Goal: Task Accomplishment & Management: Manage account settings

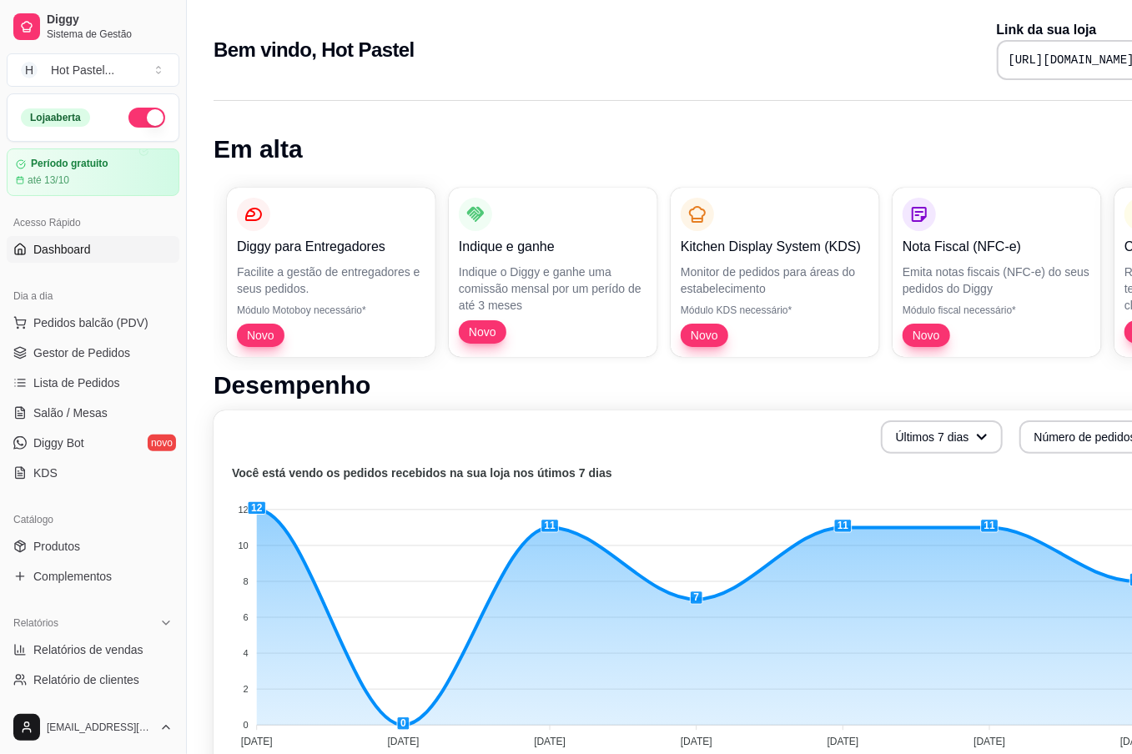
scroll to position [0, 70]
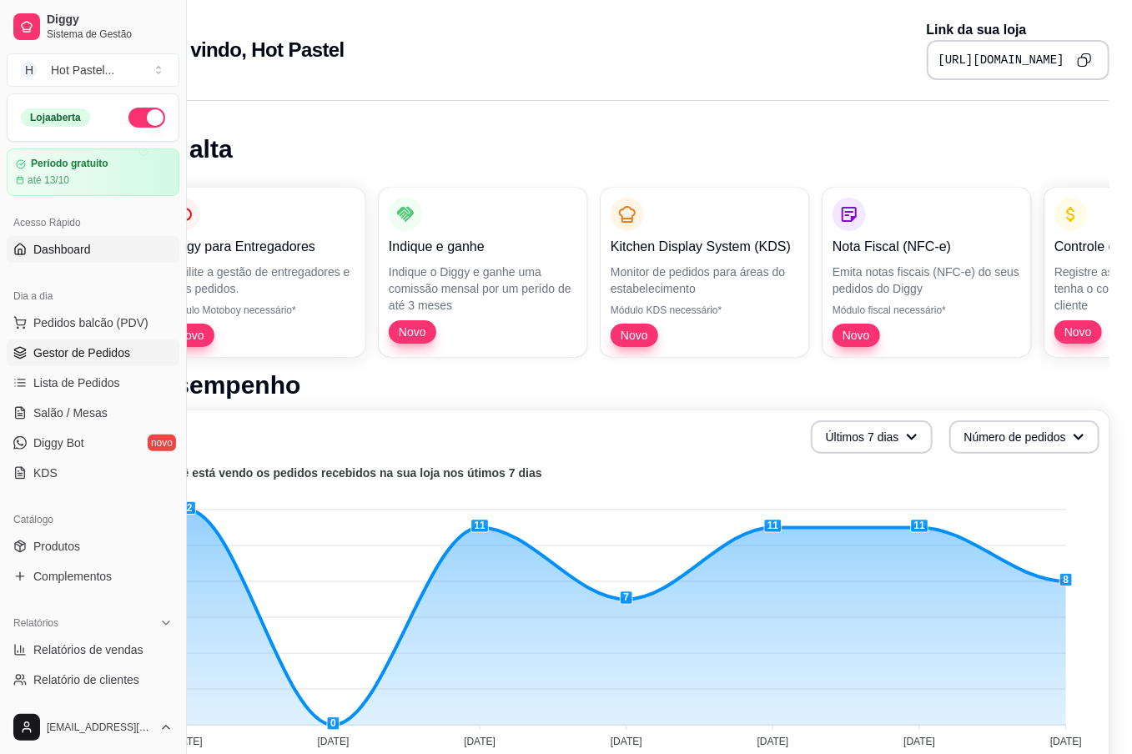
click at [78, 355] on span "Gestor de Pedidos" at bounding box center [81, 353] width 97 height 17
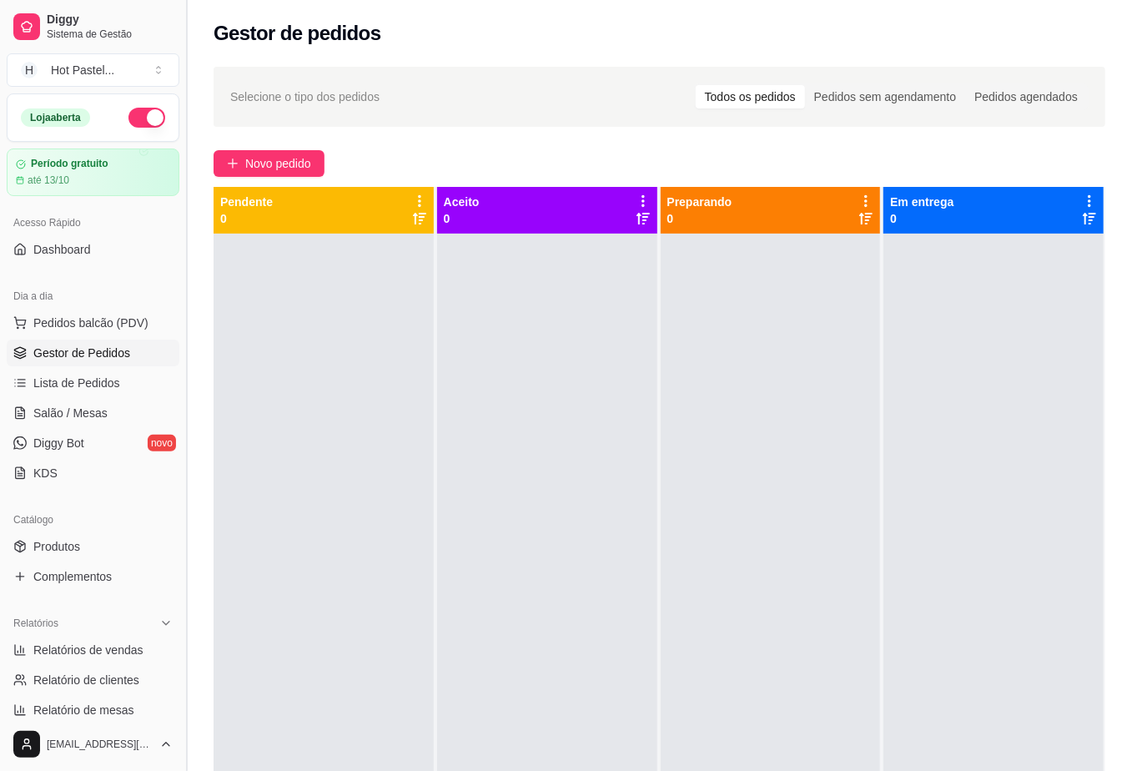
click at [184, 43] on button "Toggle Sidebar" at bounding box center [185, 385] width 13 height 771
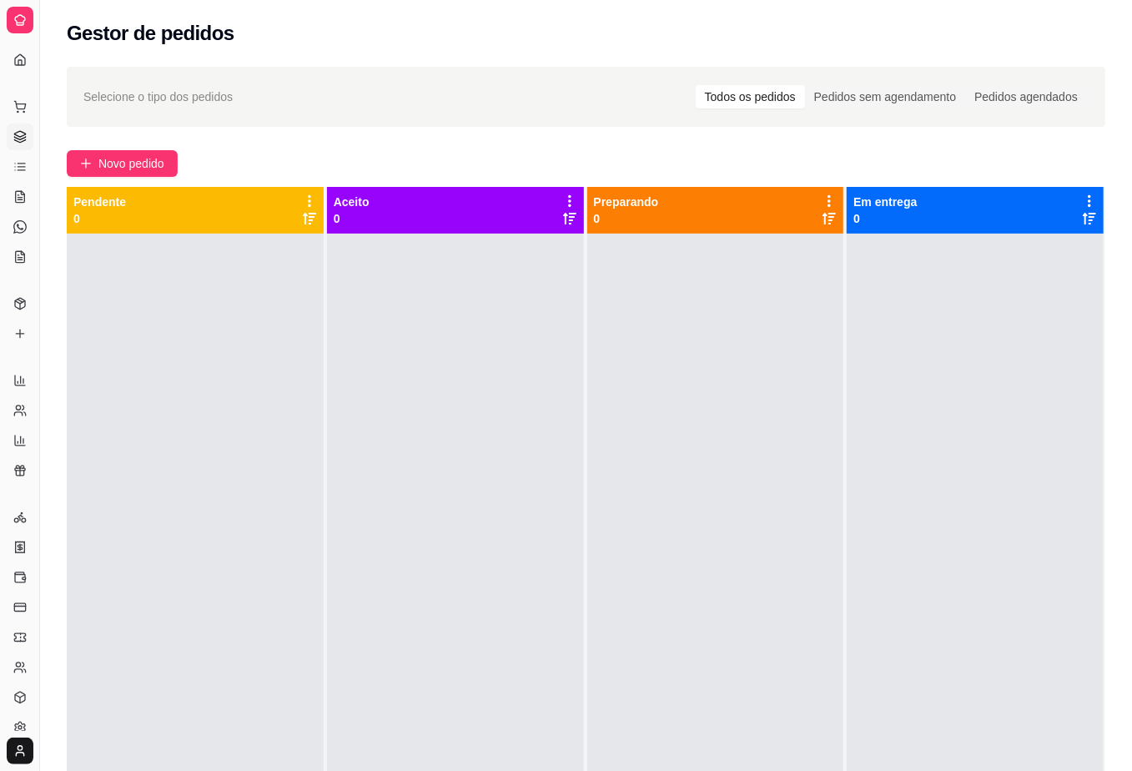
click at [404, 87] on div "Selecione o tipo dos pedidos Todos os pedidos Pedidos sem agendamento Pedidos a…" at bounding box center [585, 96] width 1005 height 27
click at [555, 104] on div "Selecione o tipo dos pedidos Todos os pedidos Pedidos sem agendamento Pedidos a…" at bounding box center [585, 96] width 1005 height 27
click at [562, 397] on div at bounding box center [455, 619] width 257 height 771
click at [537, 128] on div "Selecione o tipo dos pedidos Todos os pedidos Pedidos sem agendamento Pedidos a…" at bounding box center [586, 517] width 1092 height 921
click at [140, 165] on span "Novo pedido" at bounding box center [131, 163] width 66 height 18
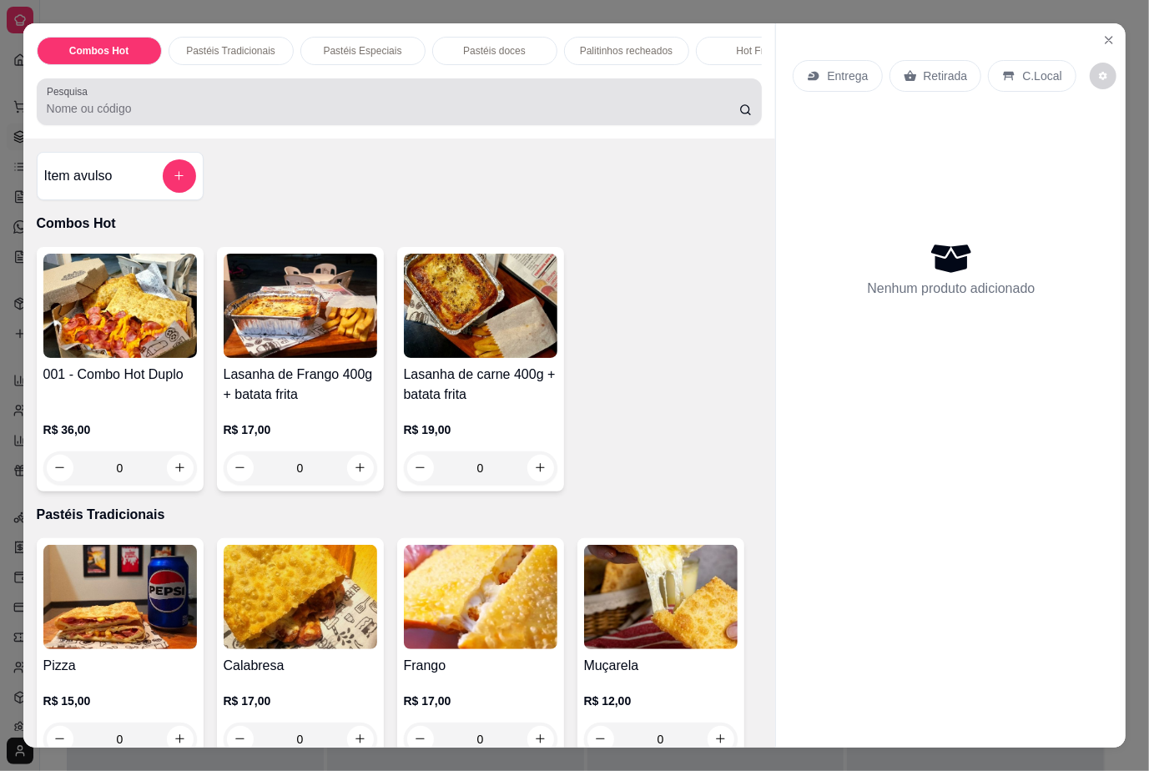
click at [269, 111] on input "Pesquisa" at bounding box center [393, 108] width 692 height 17
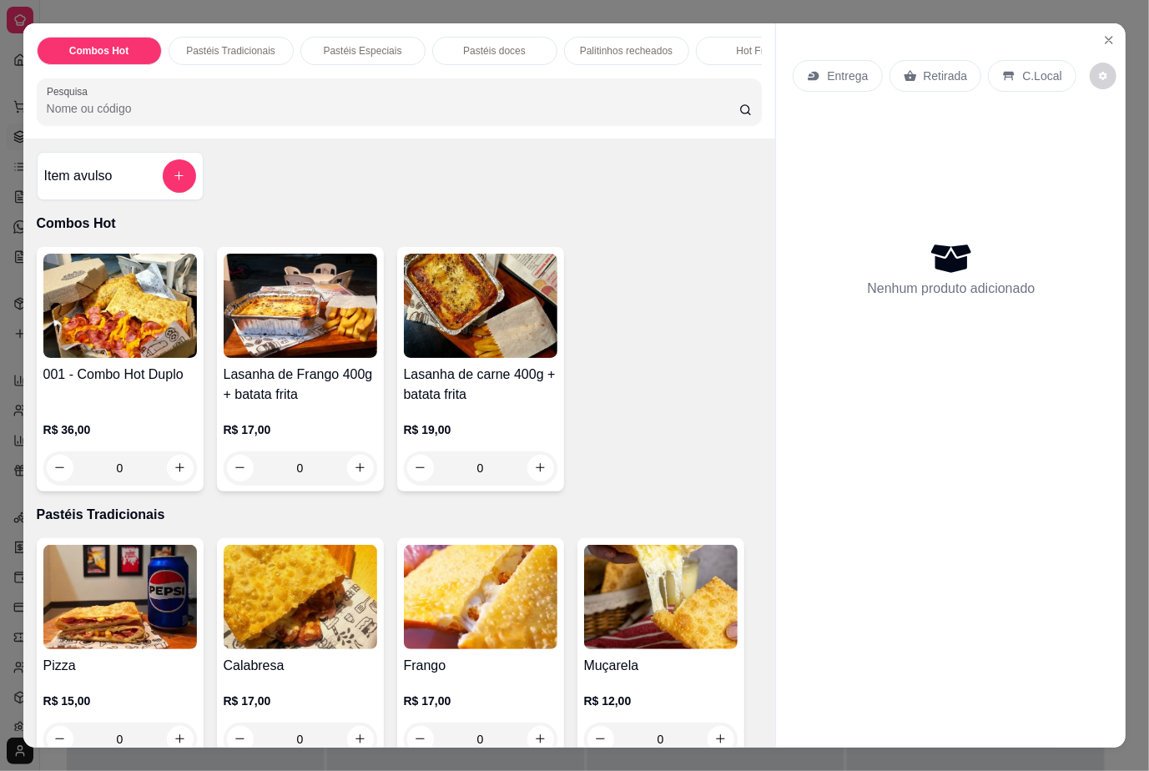
type input "v"
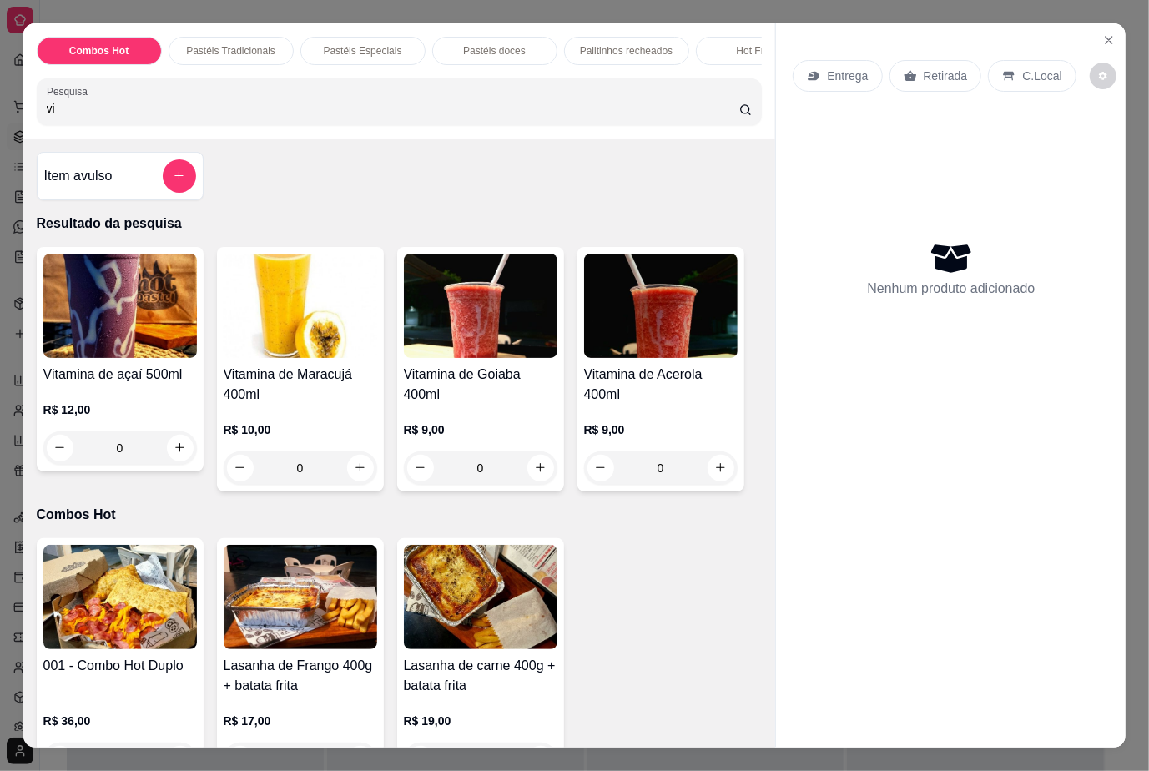
type input "v"
type input "vit"
click at [178, 457] on button "increase-product-quantity" at bounding box center [180, 448] width 27 height 27
type input "1"
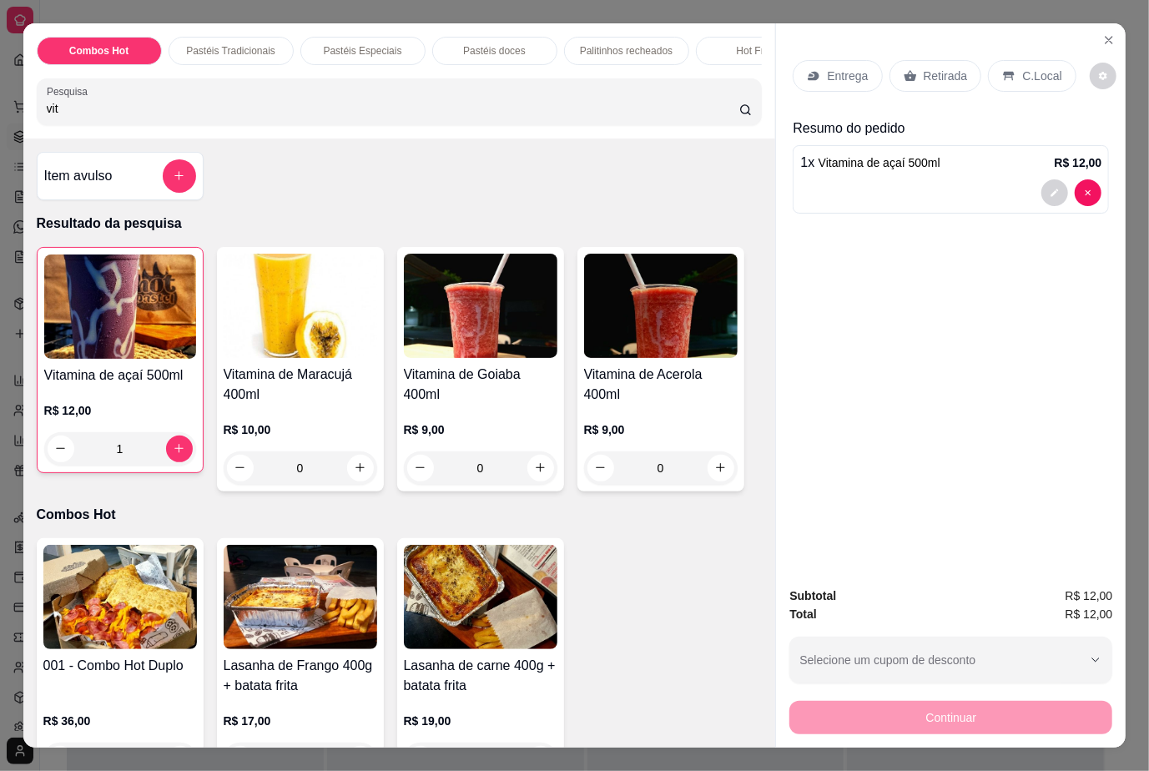
drag, startPoint x: 339, startPoint y: 110, endPoint x: 75, endPoint y: 88, distance: 264.6
click at [75, 88] on div "Pesquisa vit" at bounding box center [400, 101] width 726 height 47
type input "v"
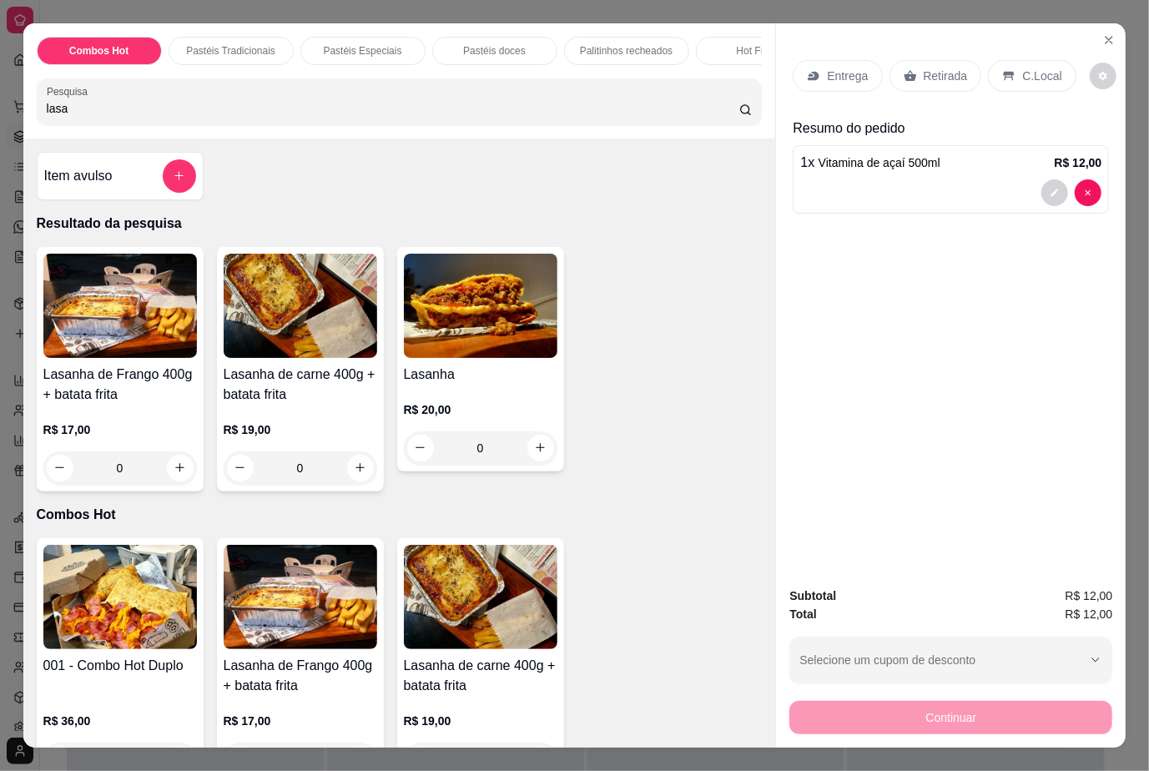
type input "lasa"
click at [611, 184] on div "Item avulso Resultado da pesquisa Lasanha de Frango 400g + batata frita R$ 17,0…" at bounding box center [399, 443] width 753 height 610
click at [479, 325] on img at bounding box center [481, 306] width 154 height 104
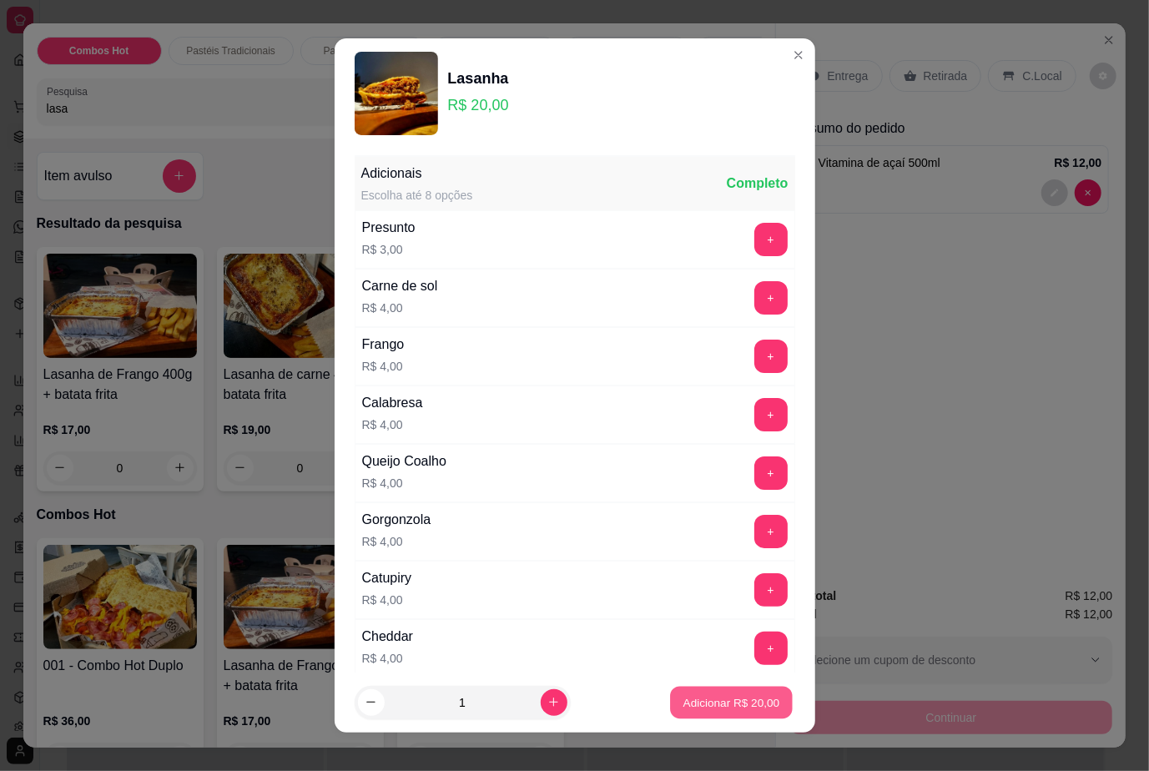
click at [718, 697] on p "Adicionar R$ 20,00" at bounding box center [731, 702] width 97 height 16
type input "1"
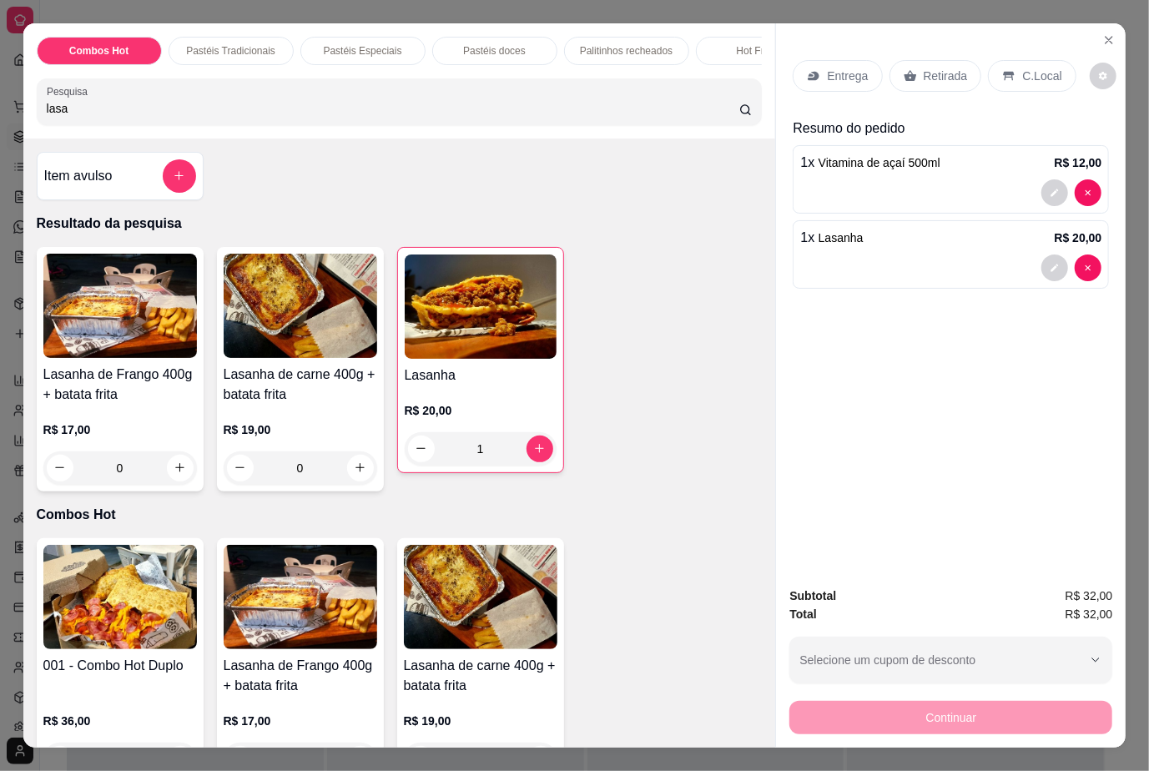
click at [952, 68] on p "Retirada" at bounding box center [946, 76] width 44 height 17
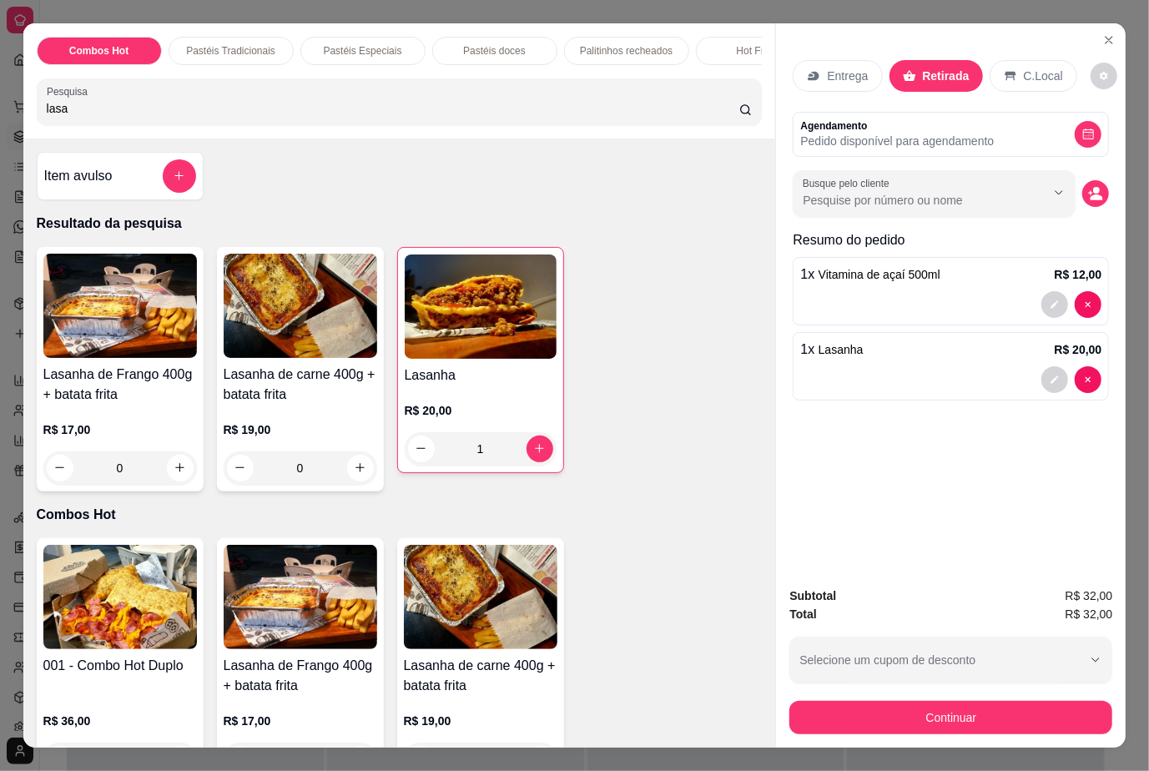
click at [1059, 191] on button "Show suggestions" at bounding box center [1058, 192] width 27 height 27
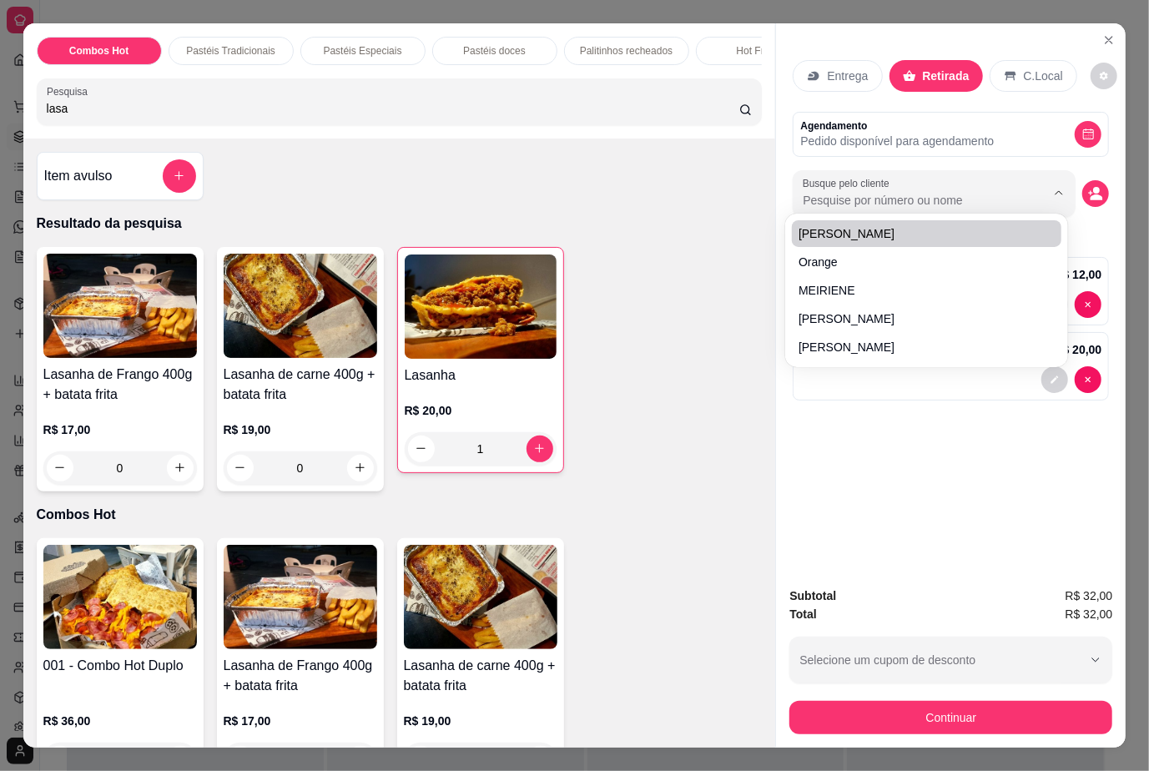
click at [932, 197] on input "Busque pelo cliente" at bounding box center [911, 200] width 216 height 17
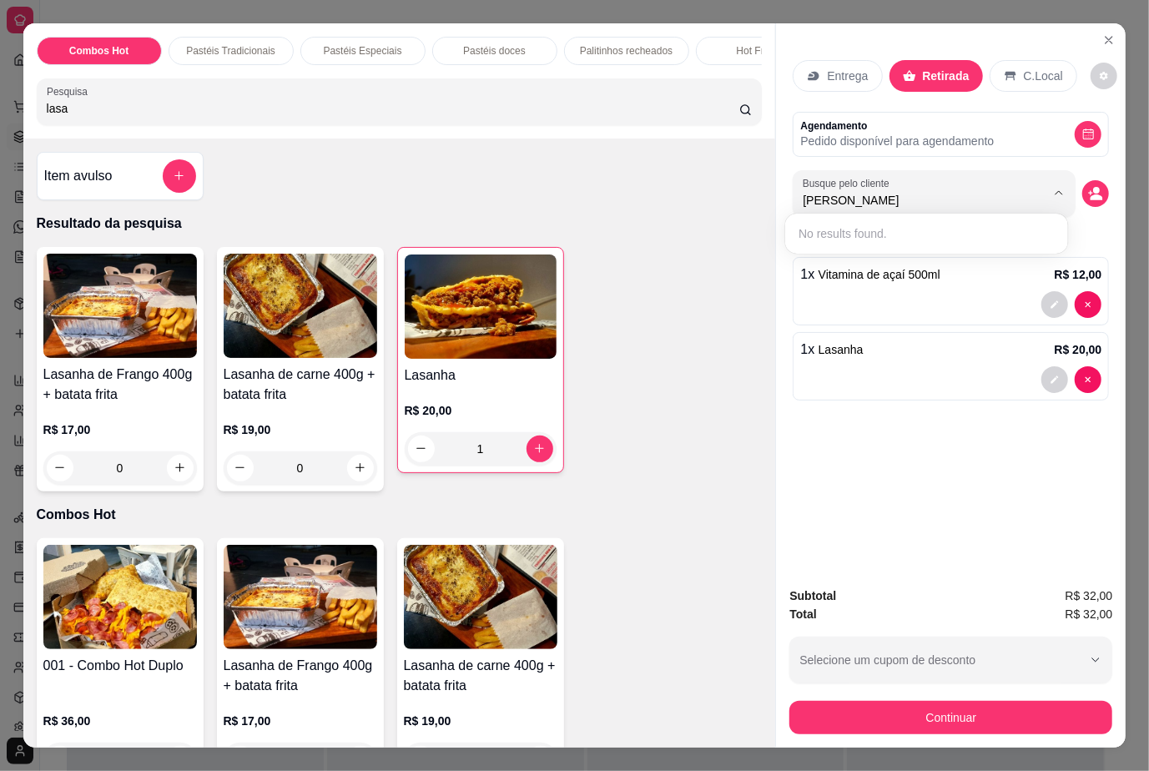
type input "thomas"
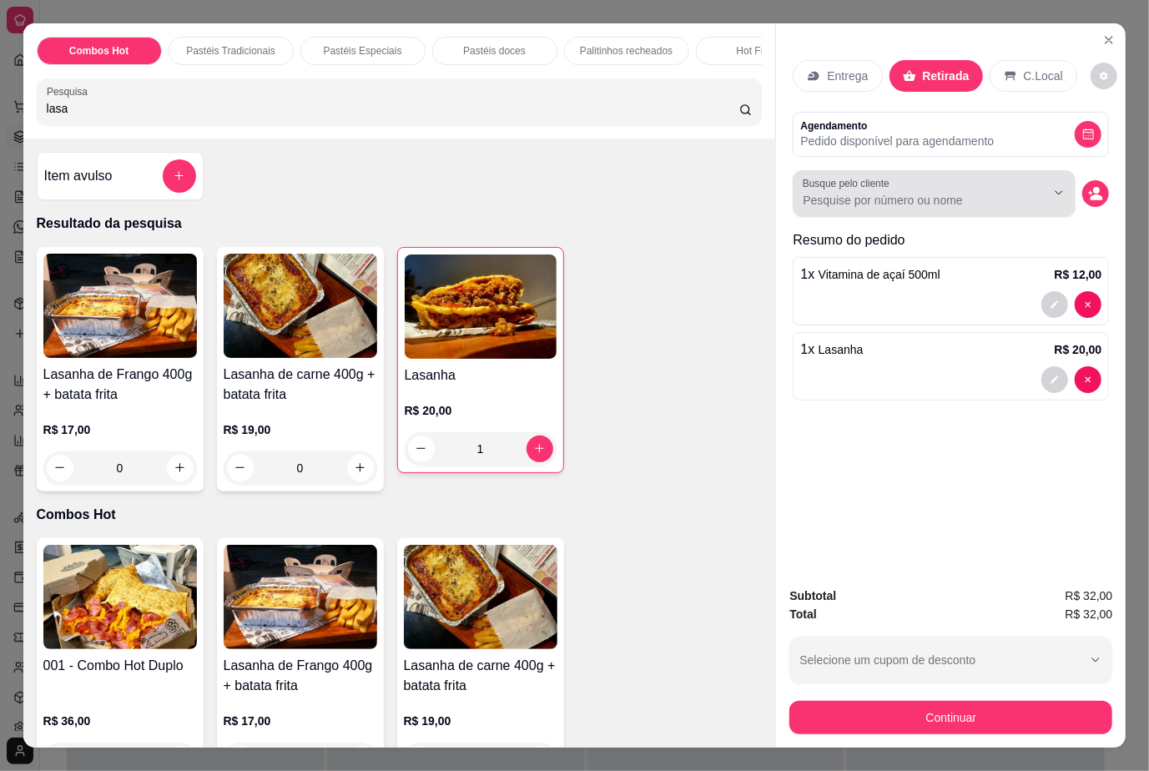
click at [971, 192] on input "Busque pelo cliente" at bounding box center [911, 200] width 216 height 17
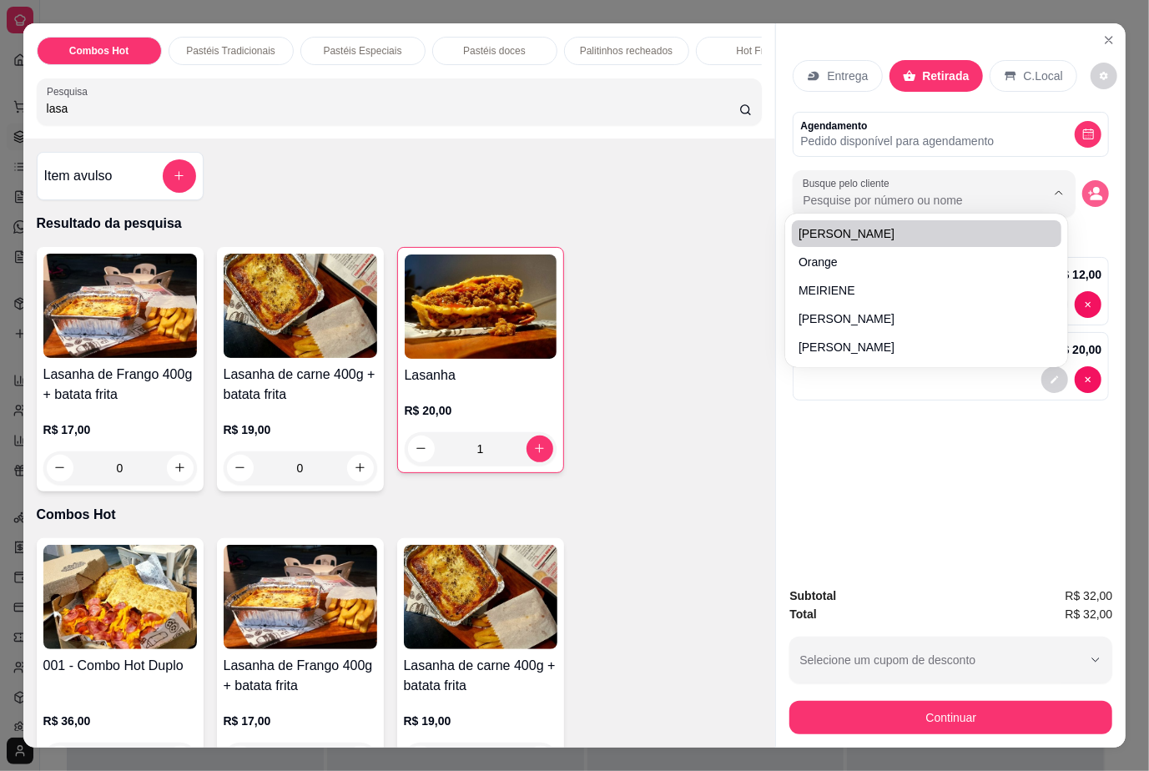
click at [1093, 194] on icon "decrease-product-quantity" at bounding box center [1096, 197] width 13 height 6
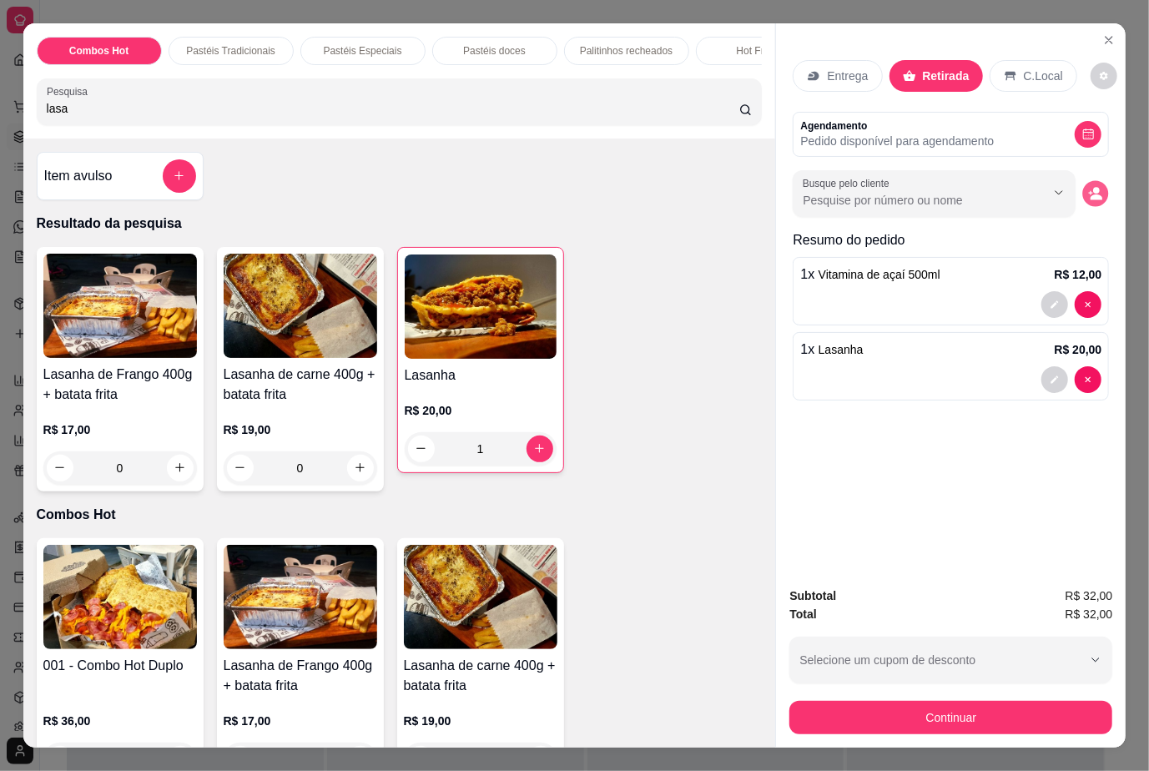
click at [1085, 195] on button "decrease-product-quantity" at bounding box center [1096, 193] width 26 height 26
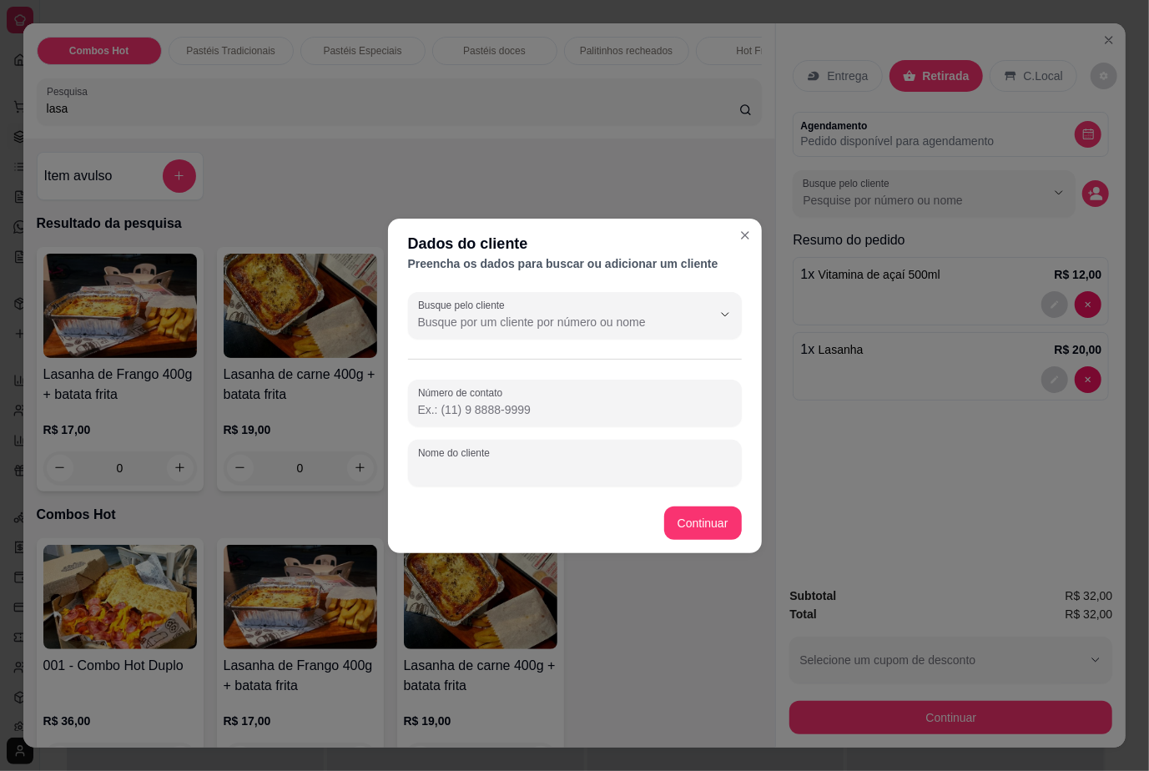
click at [564, 476] on input "Nome do cliente" at bounding box center [575, 469] width 314 height 17
click at [525, 414] on input "Número de contato" at bounding box center [575, 409] width 314 height 17
paste input "(84) 9819-4064"
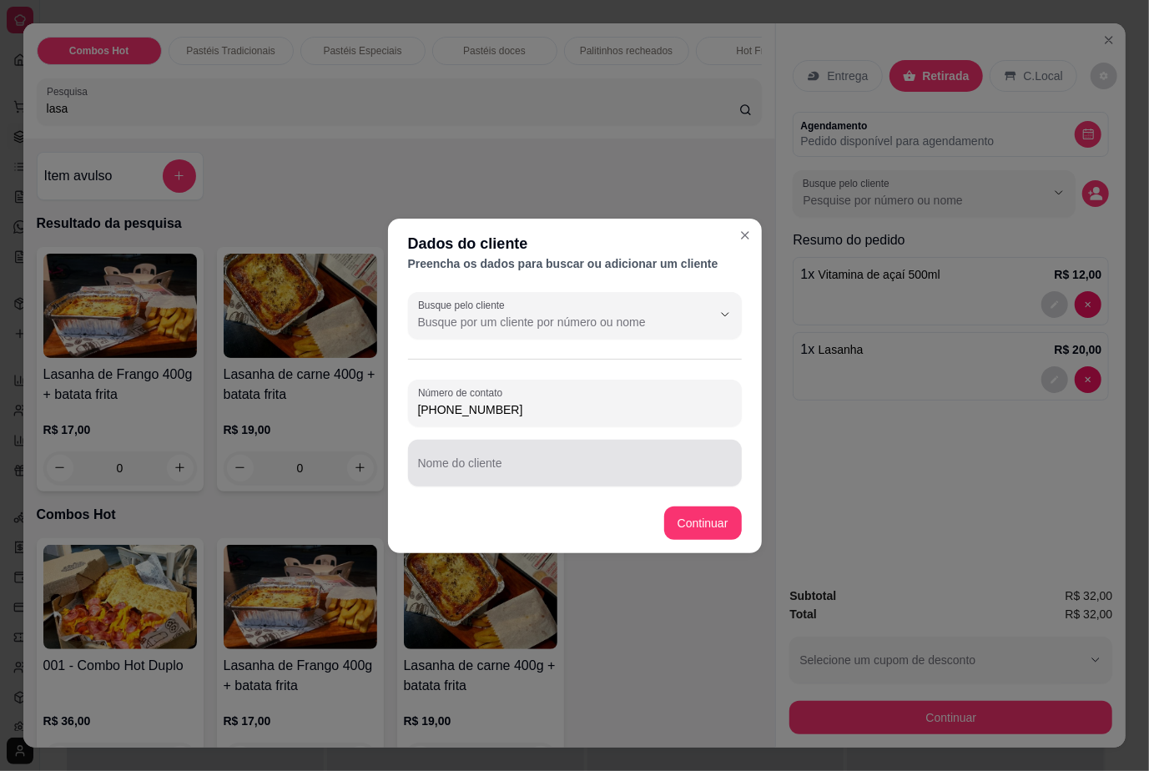
type input "(84) 9819-4064"
click at [518, 465] on input "Nome do cliente" at bounding box center [575, 469] width 314 height 17
type input "[PERSON_NAME]-Jato"
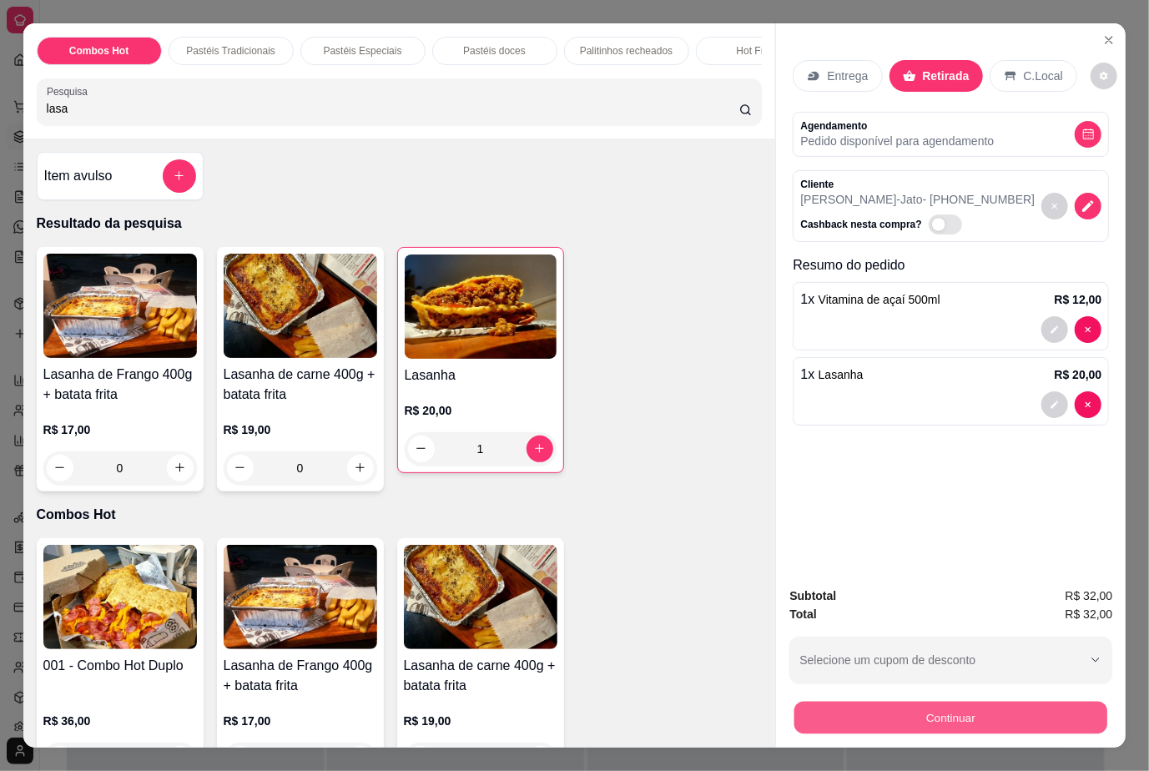
click at [965, 702] on button "Continuar" at bounding box center [950, 718] width 313 height 33
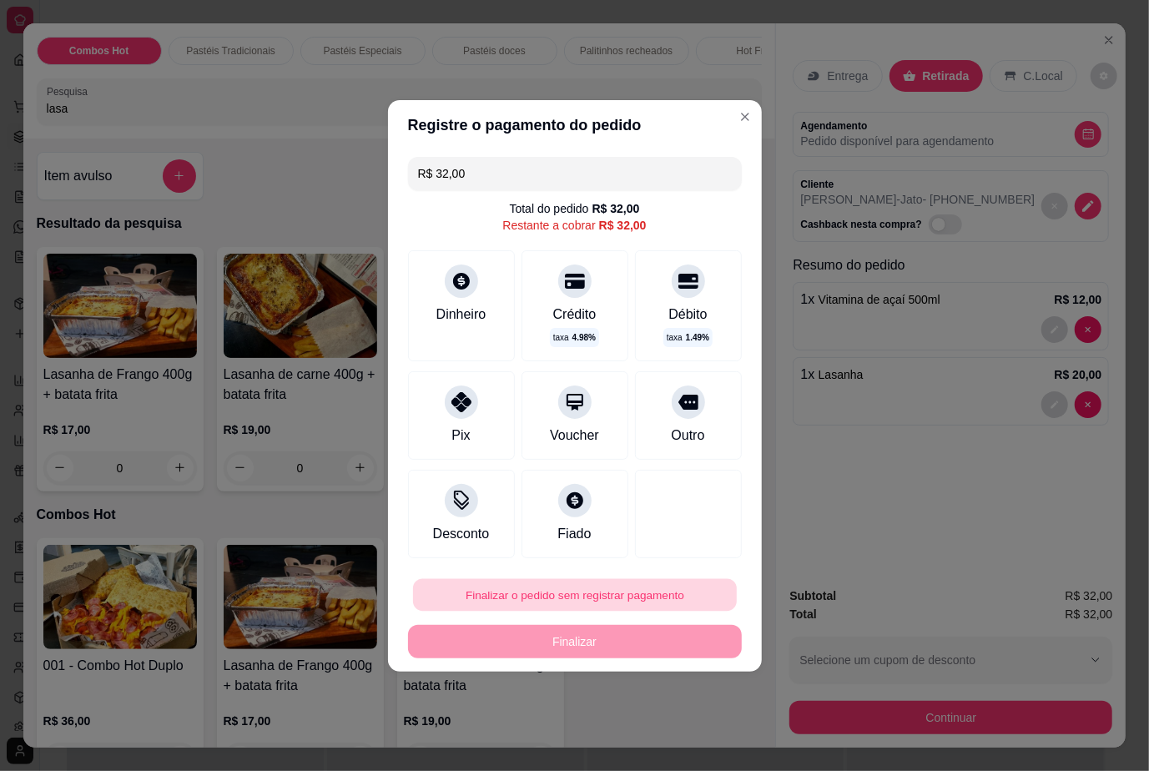
click at [669, 589] on button "Finalizar o pedido sem registrar pagamento" at bounding box center [575, 594] width 324 height 33
click at [697, 545] on button "Confirmar" at bounding box center [671, 548] width 59 height 25
type input "0"
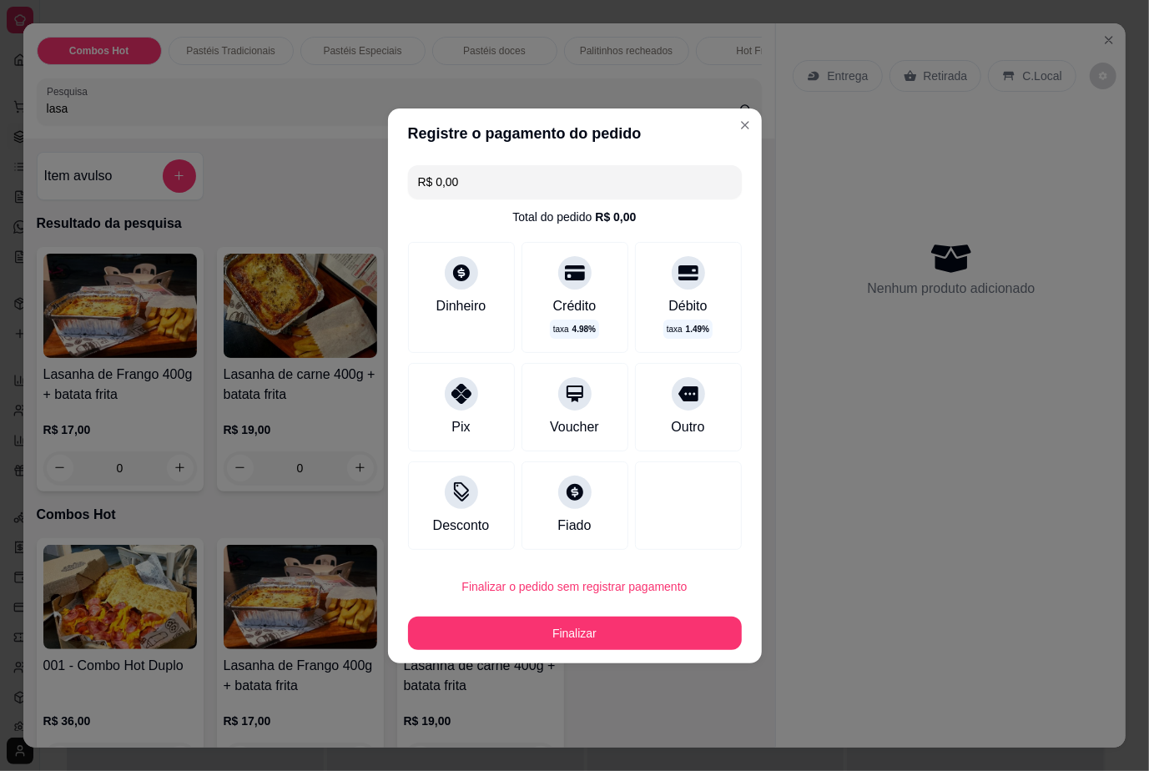
type input "R$ 0,00"
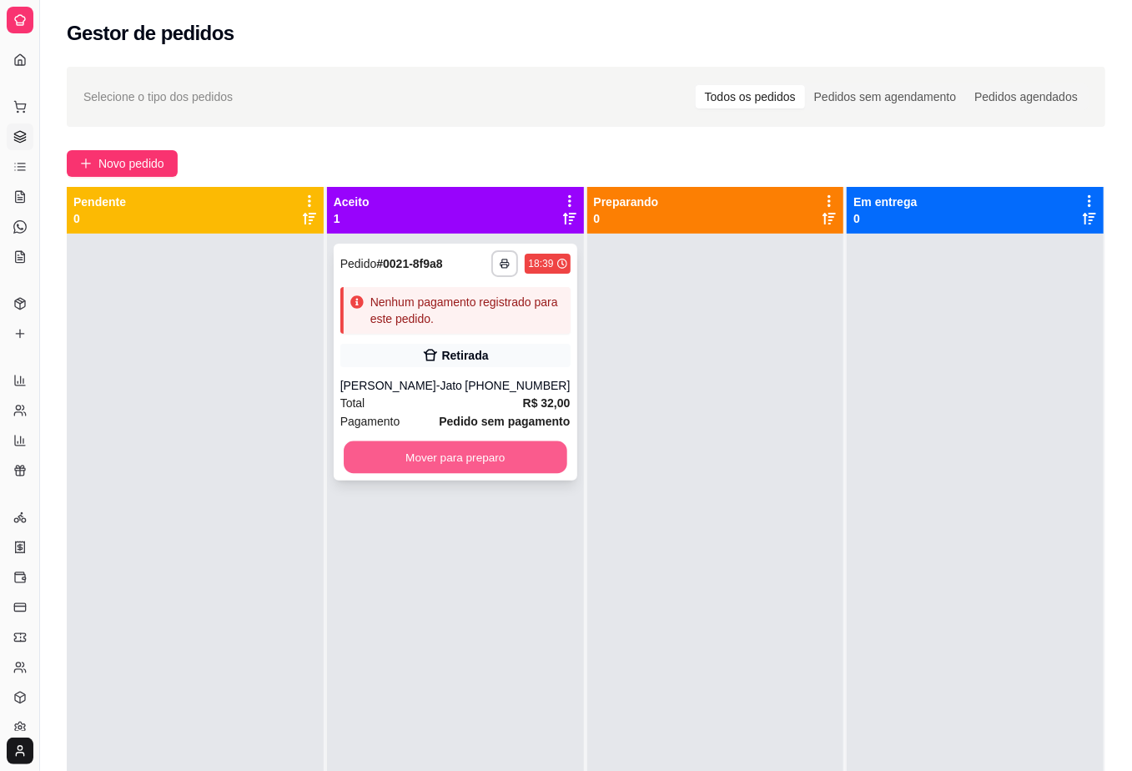
click at [535, 455] on button "Mover para preparo" at bounding box center [455, 457] width 223 height 33
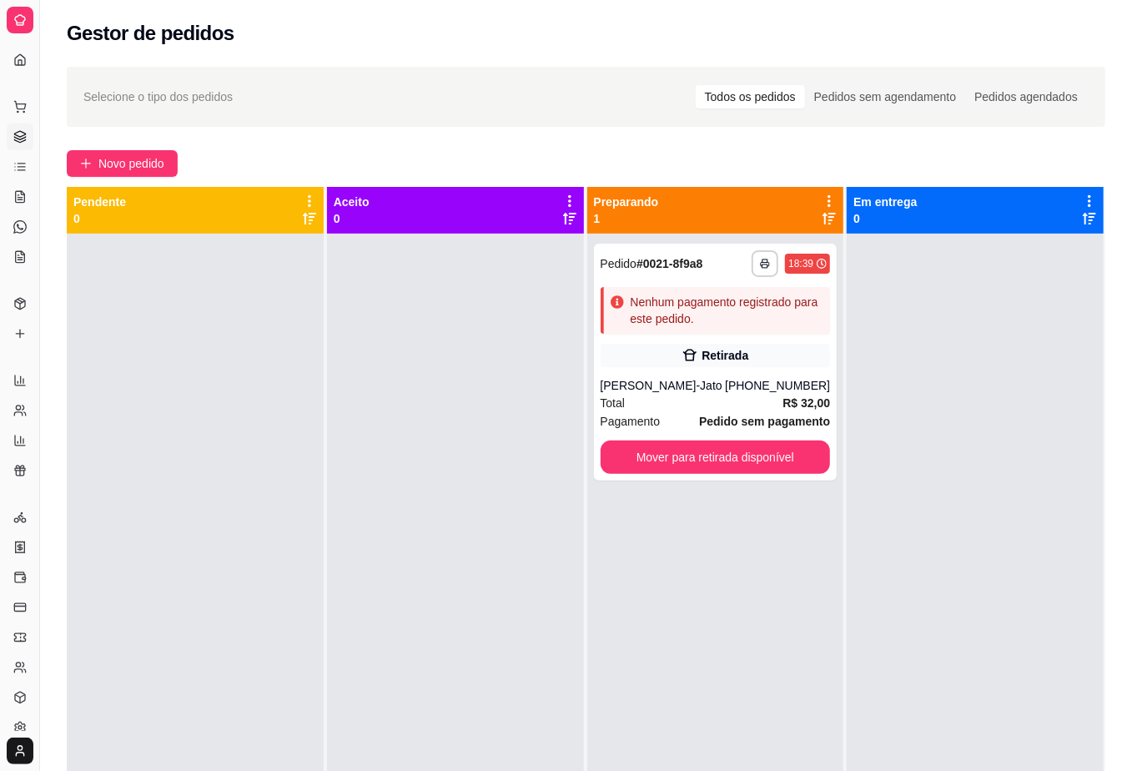
click at [389, 468] on div at bounding box center [455, 619] width 257 height 771
click at [151, 167] on span "Novo pedido" at bounding box center [131, 163] width 66 height 18
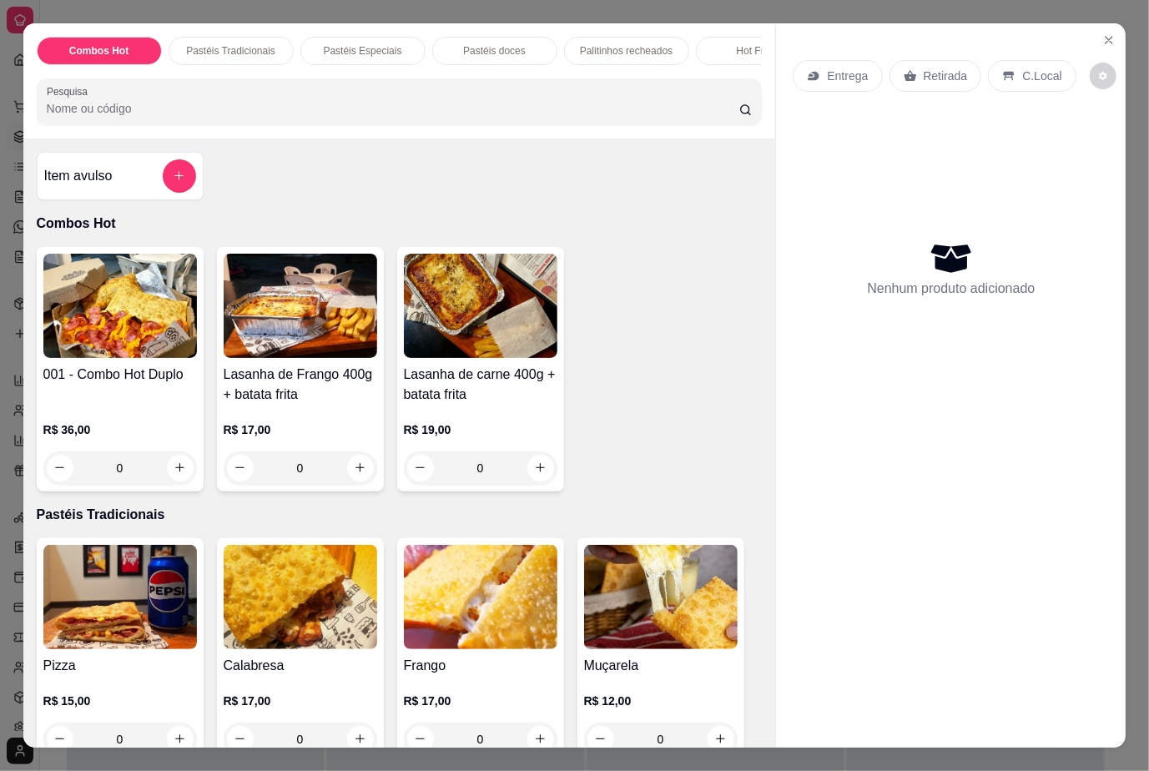
click at [486, 649] on img at bounding box center [481, 597] width 154 height 104
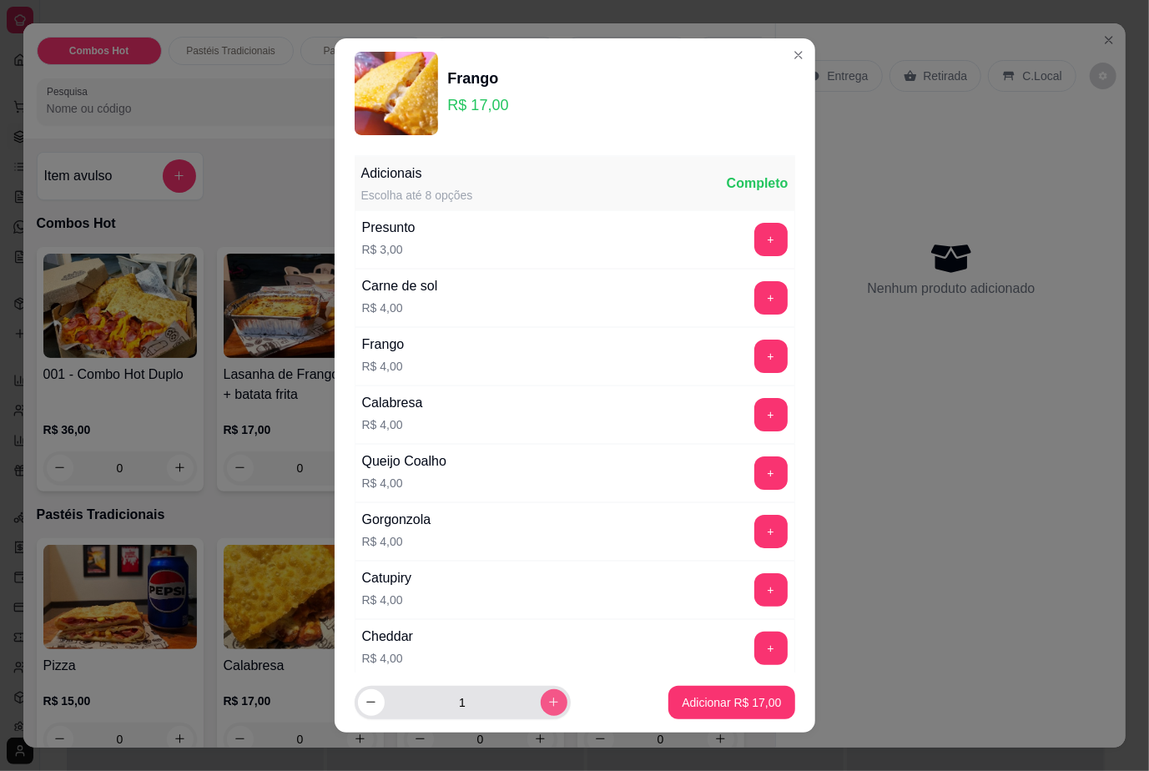
click at [549, 702] on icon "increase-product-quantity" at bounding box center [553, 702] width 9 height 9
type input "3"
click at [745, 702] on p "Adicionar R$ 51,00" at bounding box center [731, 702] width 97 height 16
type input "3"
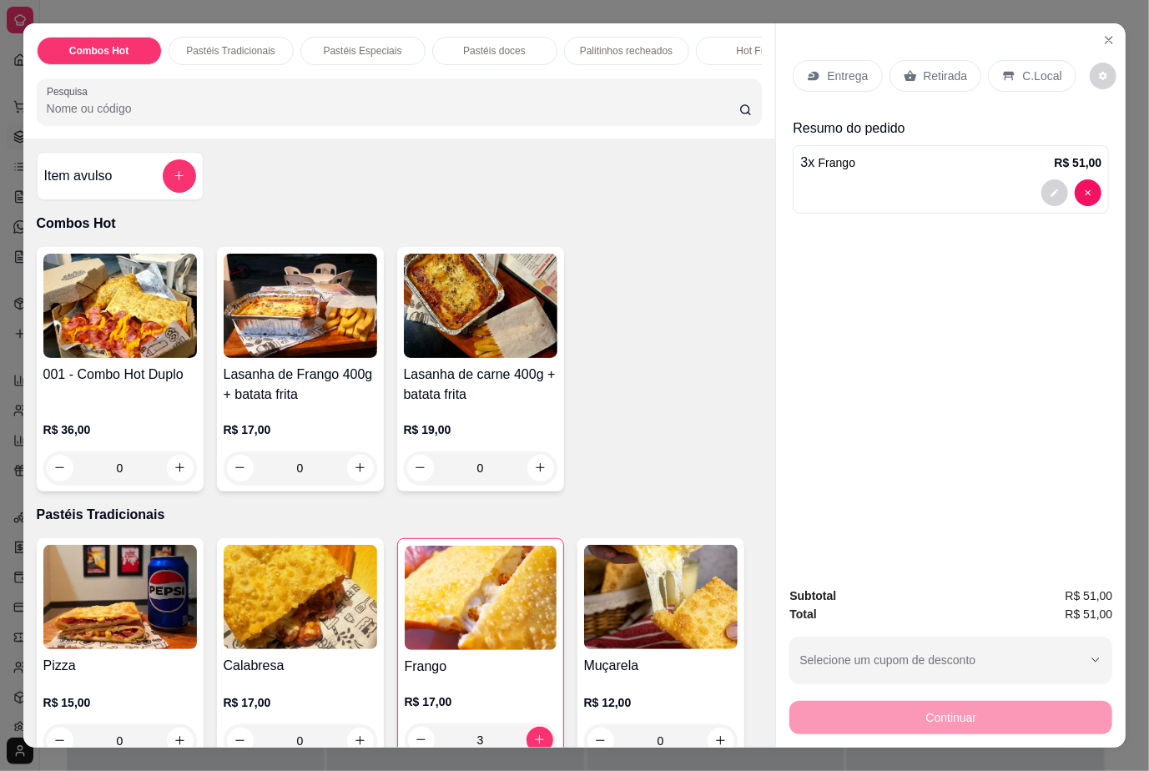
click at [942, 75] on p "Retirada" at bounding box center [946, 76] width 44 height 17
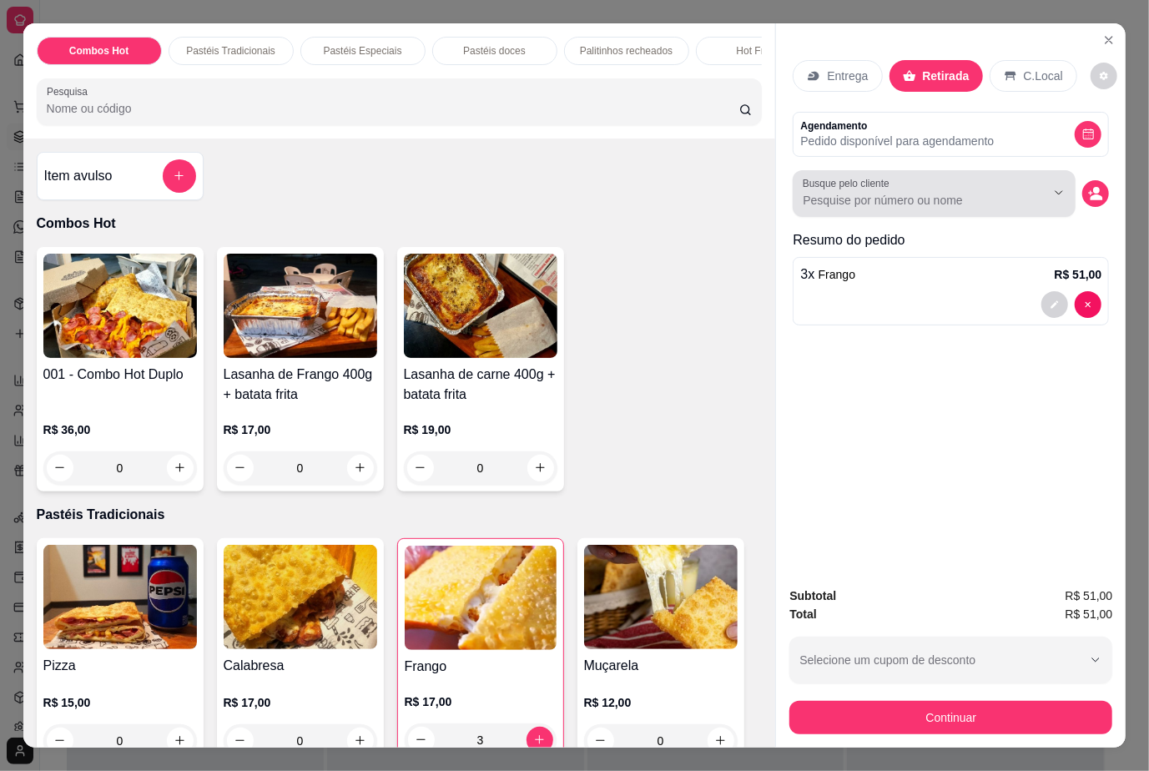
click at [911, 177] on div at bounding box center [934, 193] width 263 height 33
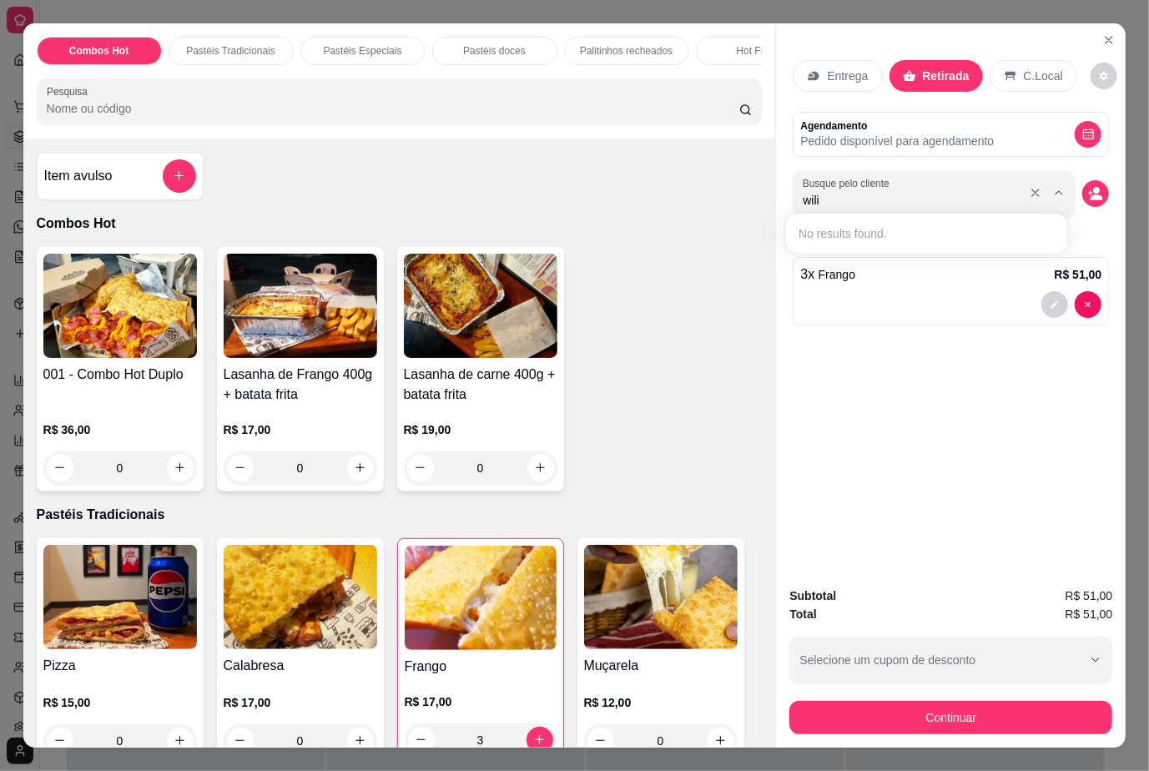
type input "wil"
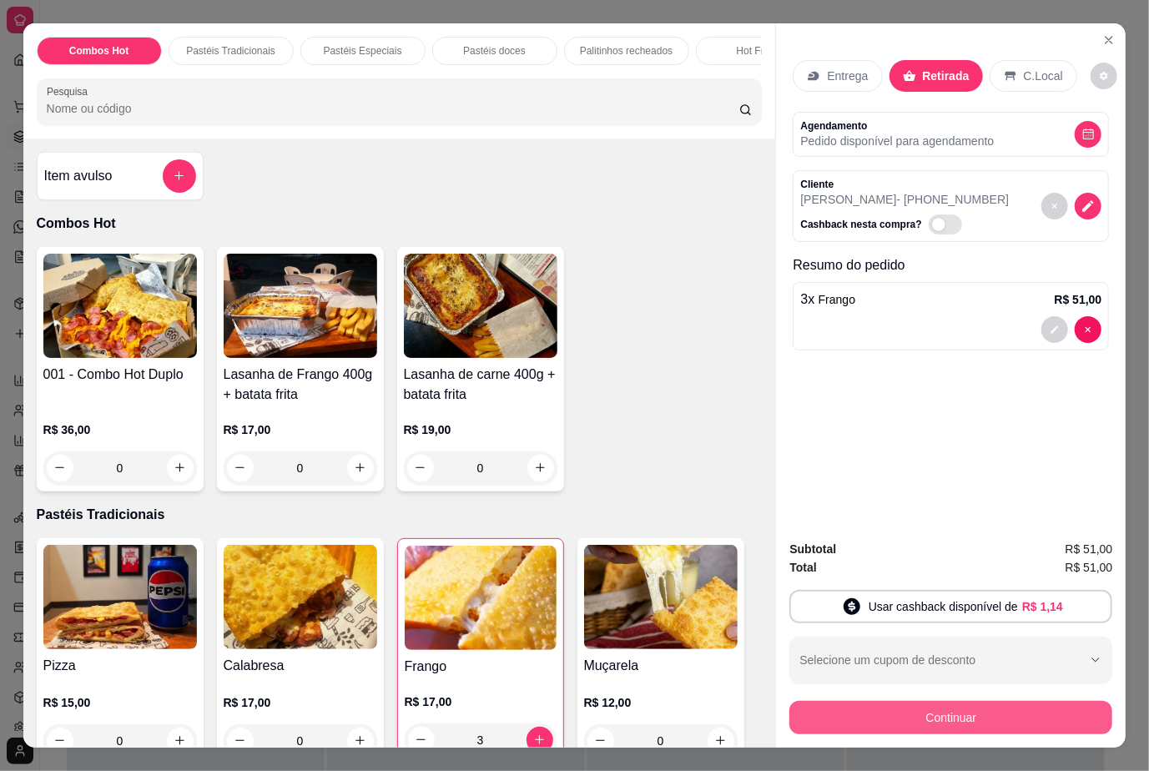
click at [953, 723] on button "Continuar" at bounding box center [950, 717] width 323 height 33
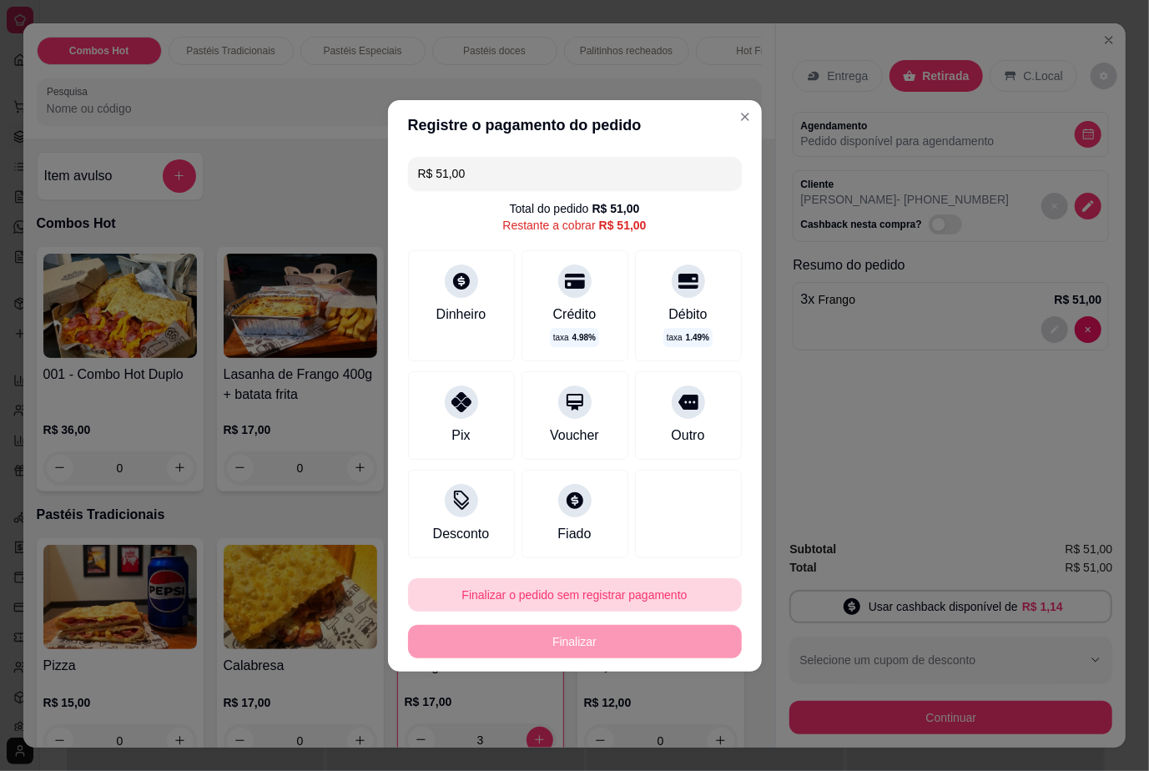
click at [682, 602] on button "Finalizar o pedido sem registrar pagamento" at bounding box center [575, 594] width 334 height 33
click at [695, 556] on button "Confirmar" at bounding box center [671, 548] width 59 height 25
type input "0"
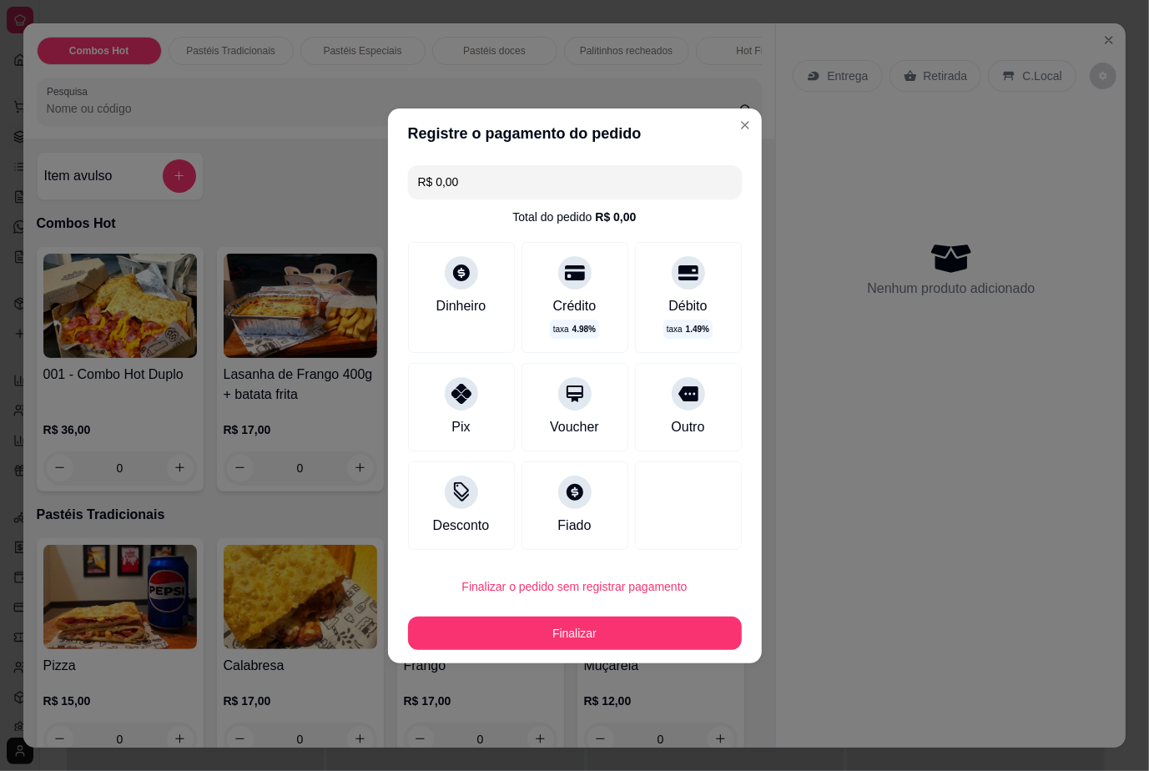
type input "R$ 0,00"
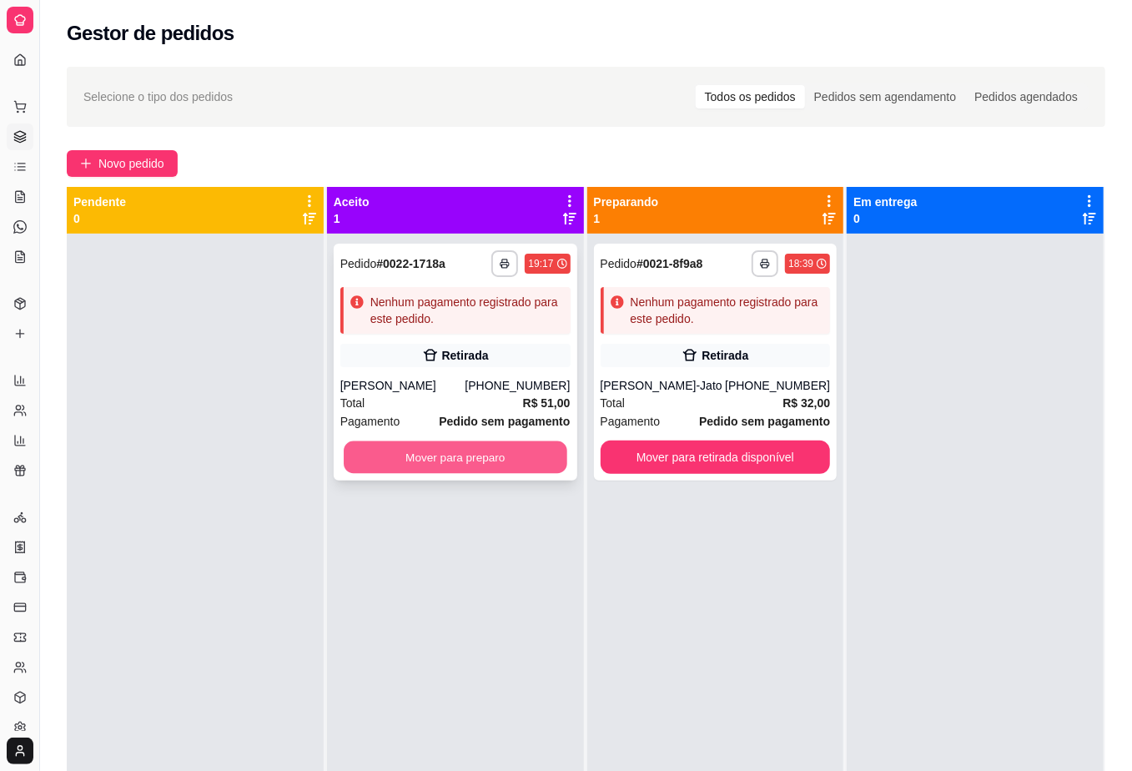
click at [509, 454] on button "Mover para preparo" at bounding box center [455, 457] width 223 height 33
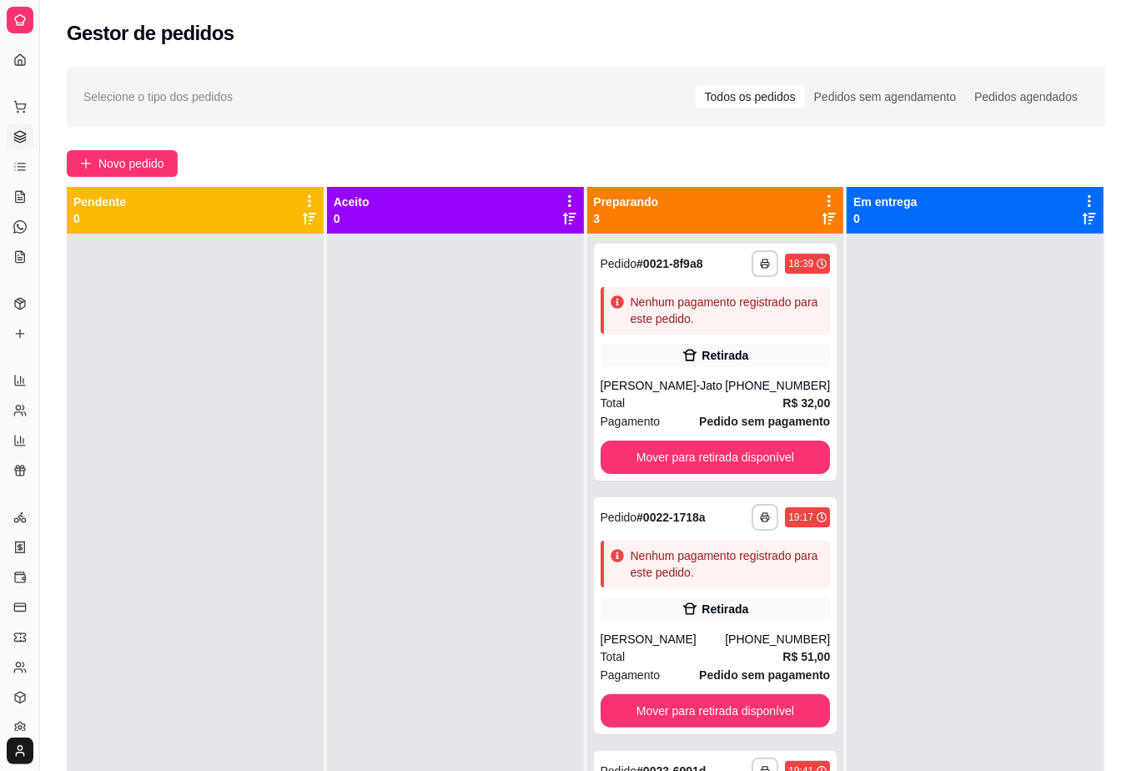
click at [471, 184] on div "**********" at bounding box center [586, 517] width 1092 height 921
click at [144, 175] on button "Novo pedido" at bounding box center [122, 163] width 111 height 27
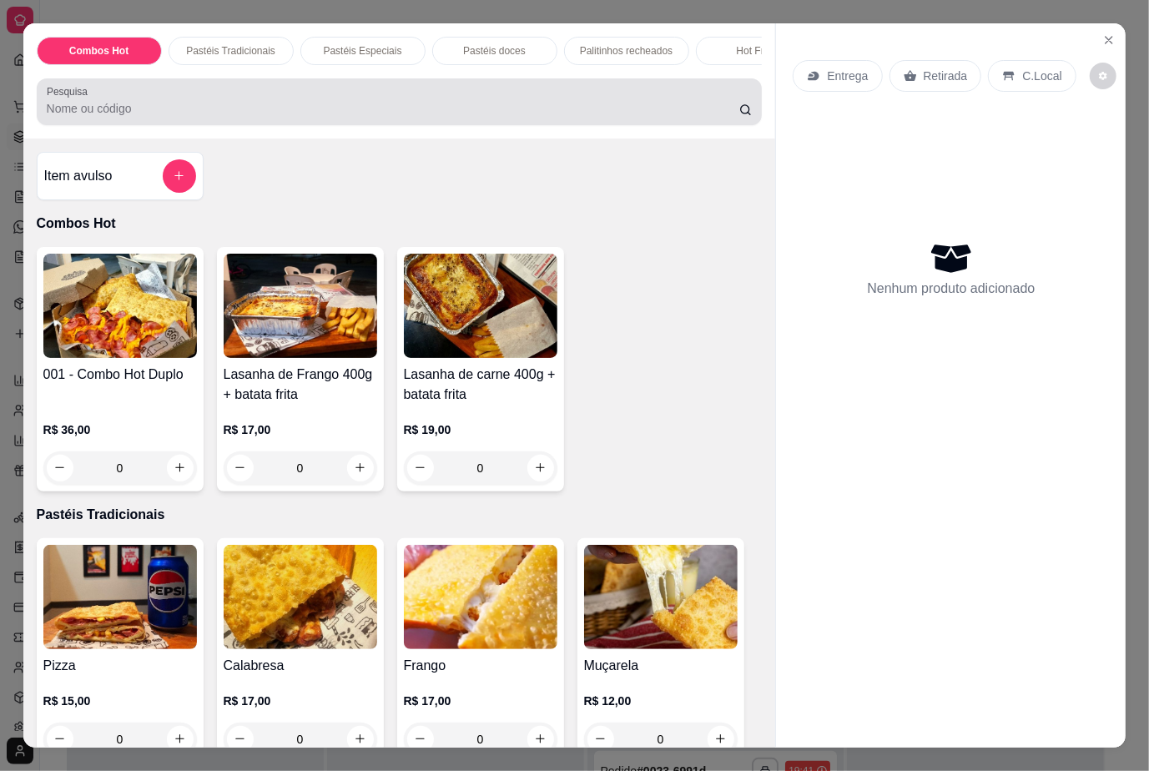
click at [291, 85] on div "Combos Hot Pastéis Tradicionais Pastéis Especiais Pastéis doces Palitinhos rech…" at bounding box center [399, 80] width 753 height 115
click at [292, 111] on input "Pesquisa" at bounding box center [393, 108] width 692 height 17
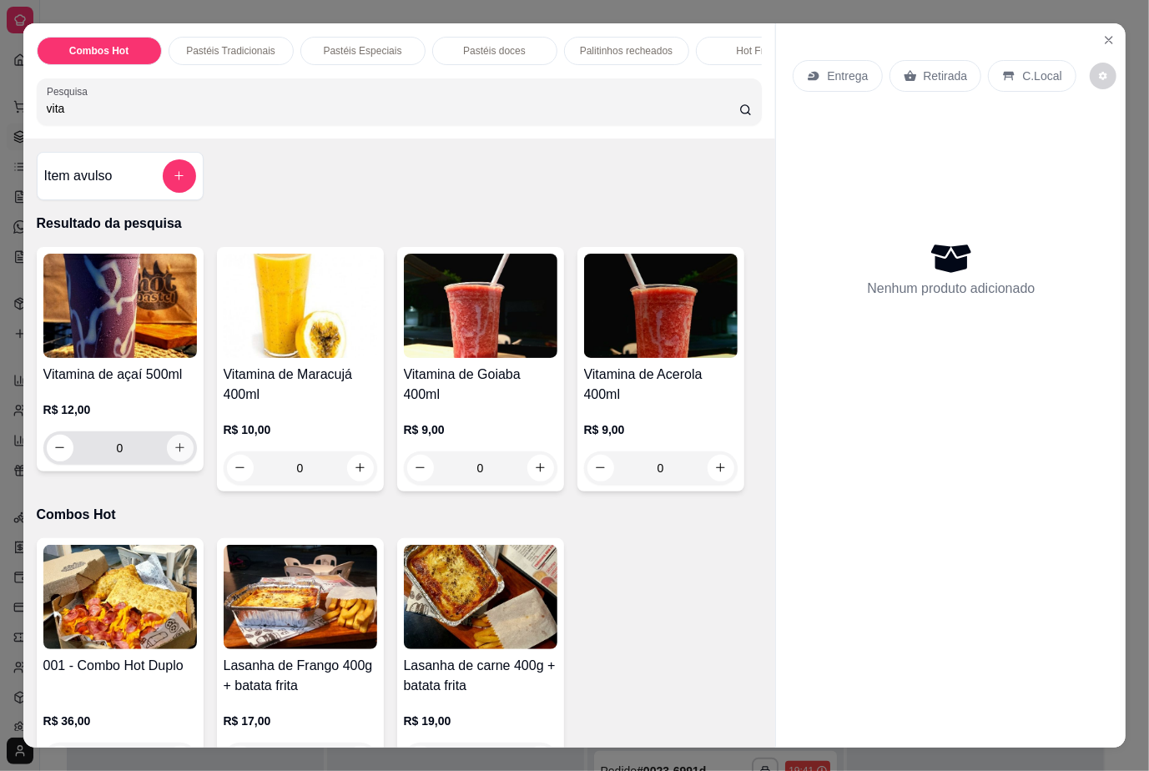
type input "vita"
click at [168, 444] on button "increase-product-quantity" at bounding box center [180, 448] width 27 height 27
type input "1"
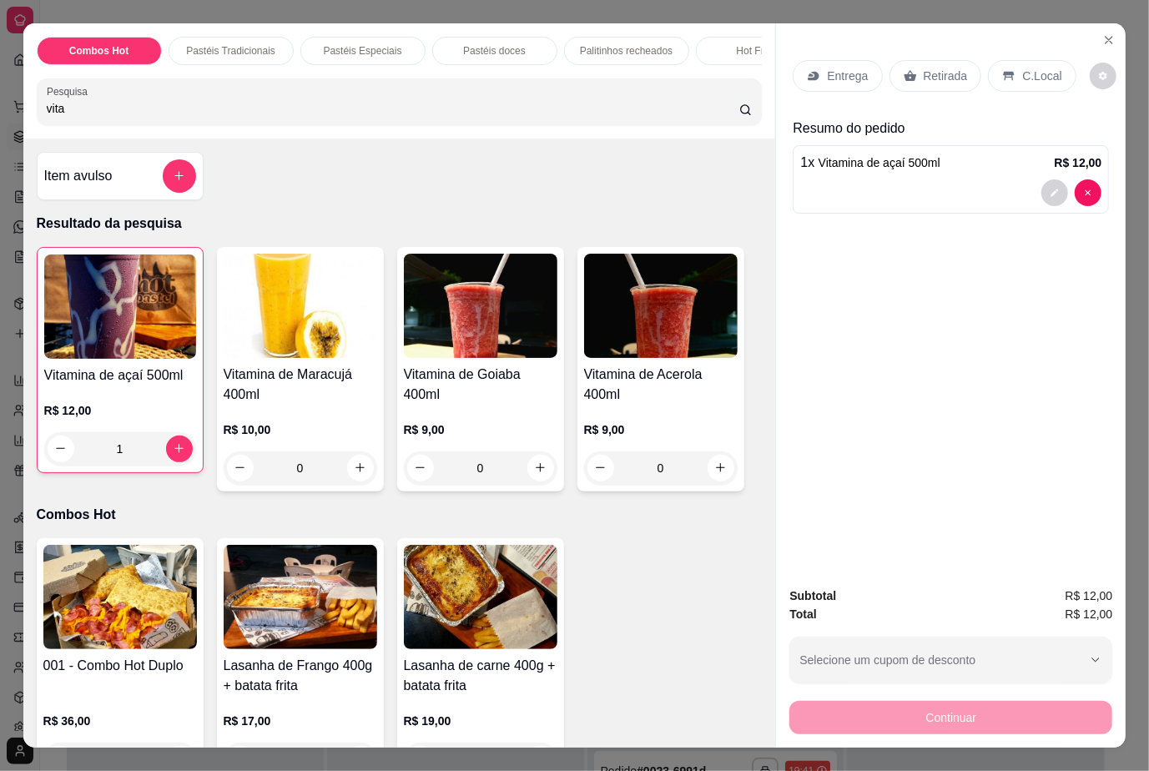
click at [941, 68] on p "Retirada" at bounding box center [946, 76] width 44 height 17
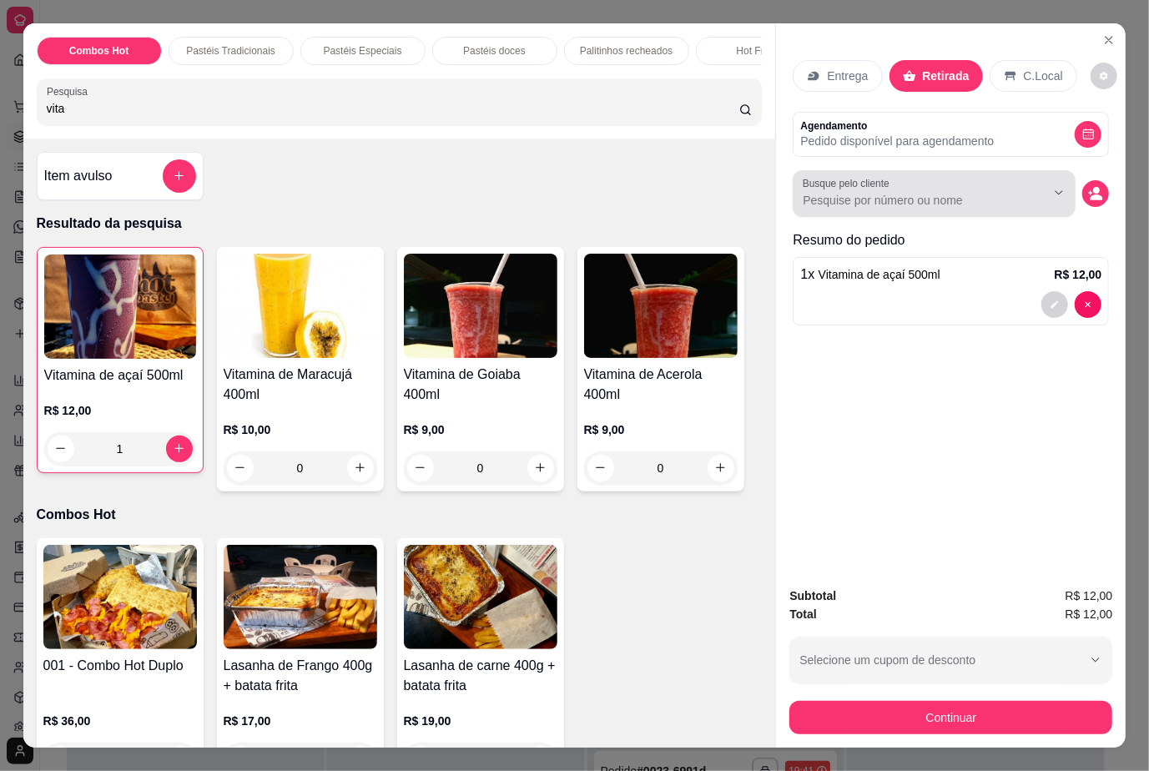
click at [911, 192] on input "Busque pelo cliente" at bounding box center [911, 200] width 216 height 17
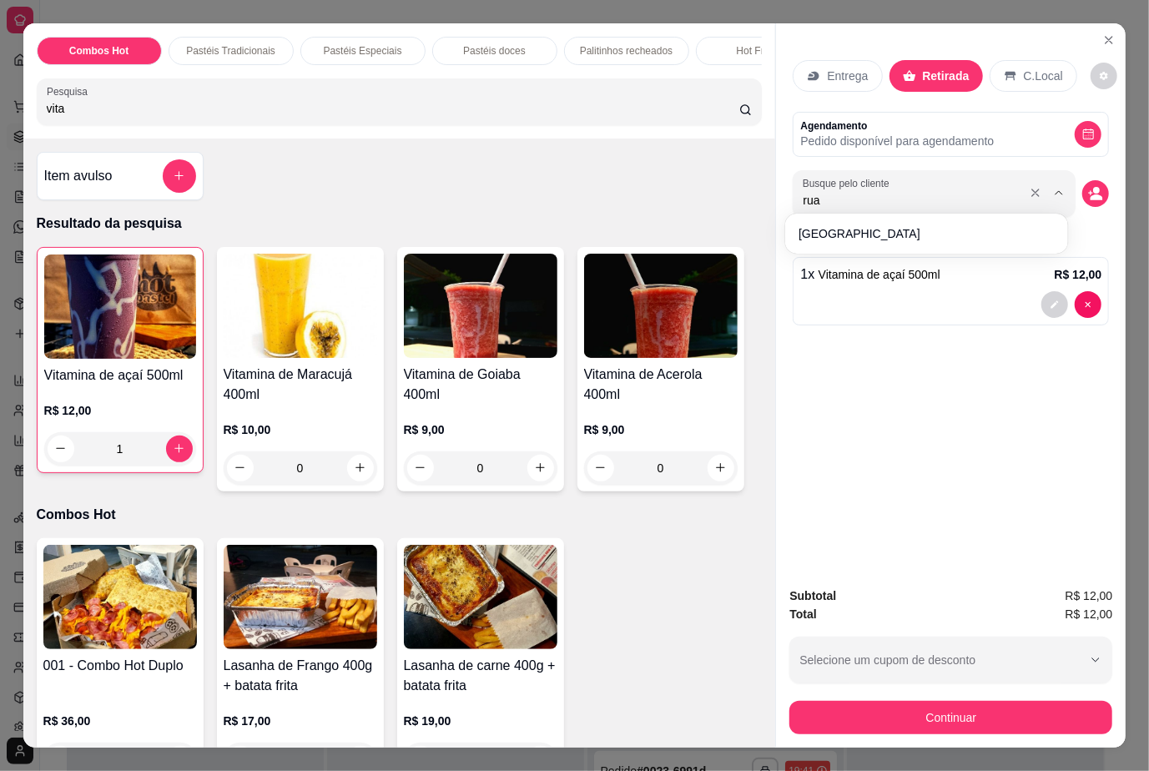
type input "ru"
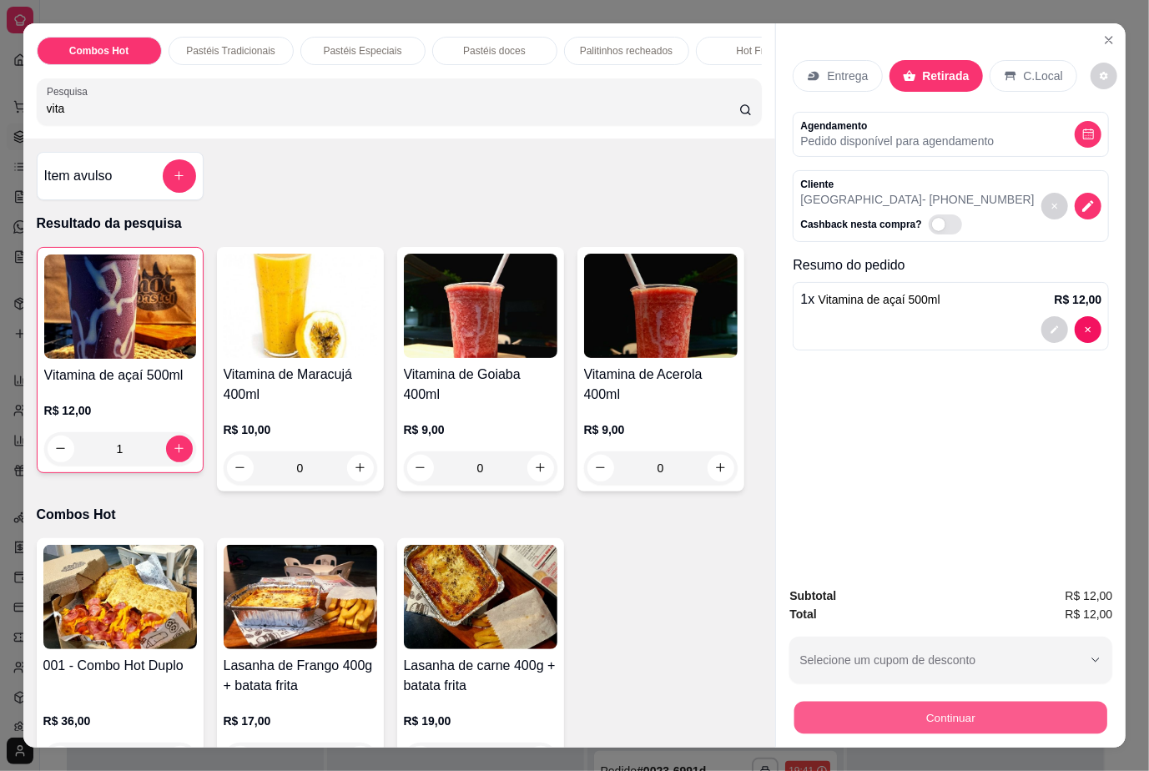
click at [952, 709] on button "Continuar" at bounding box center [950, 718] width 313 height 33
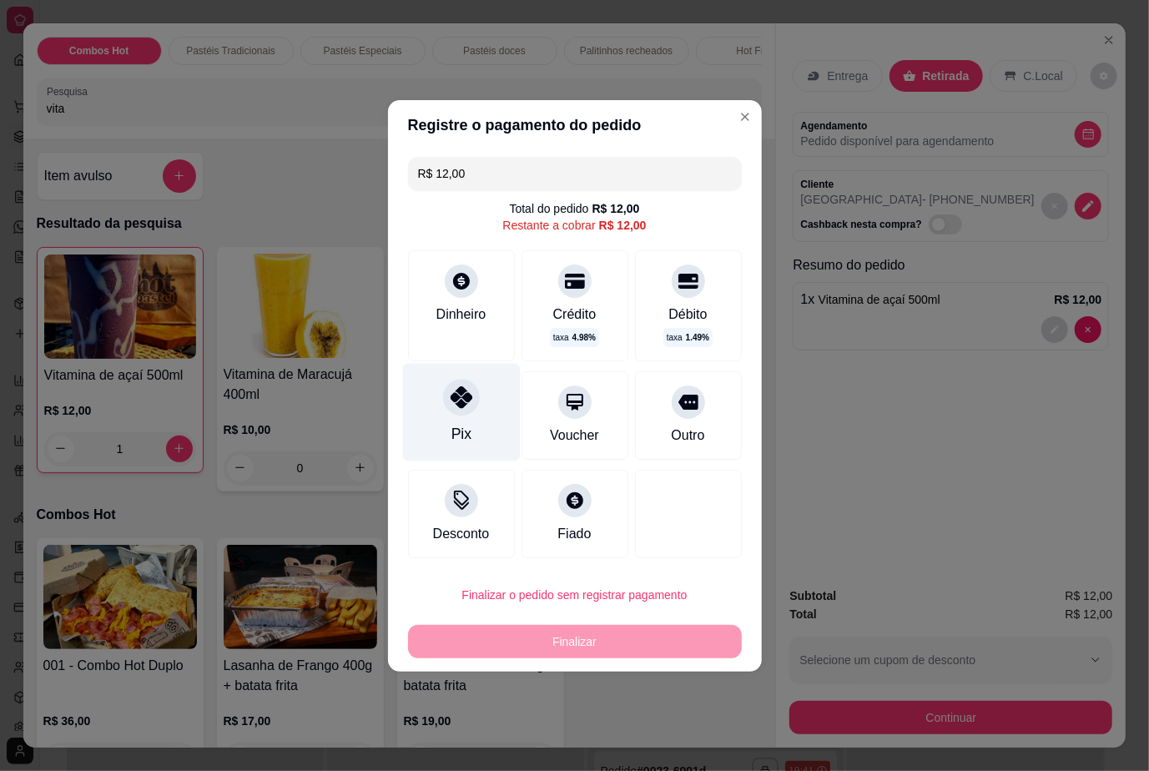
click at [476, 432] on div "Pix" at bounding box center [461, 412] width 118 height 98
type input "R$ 0,00"
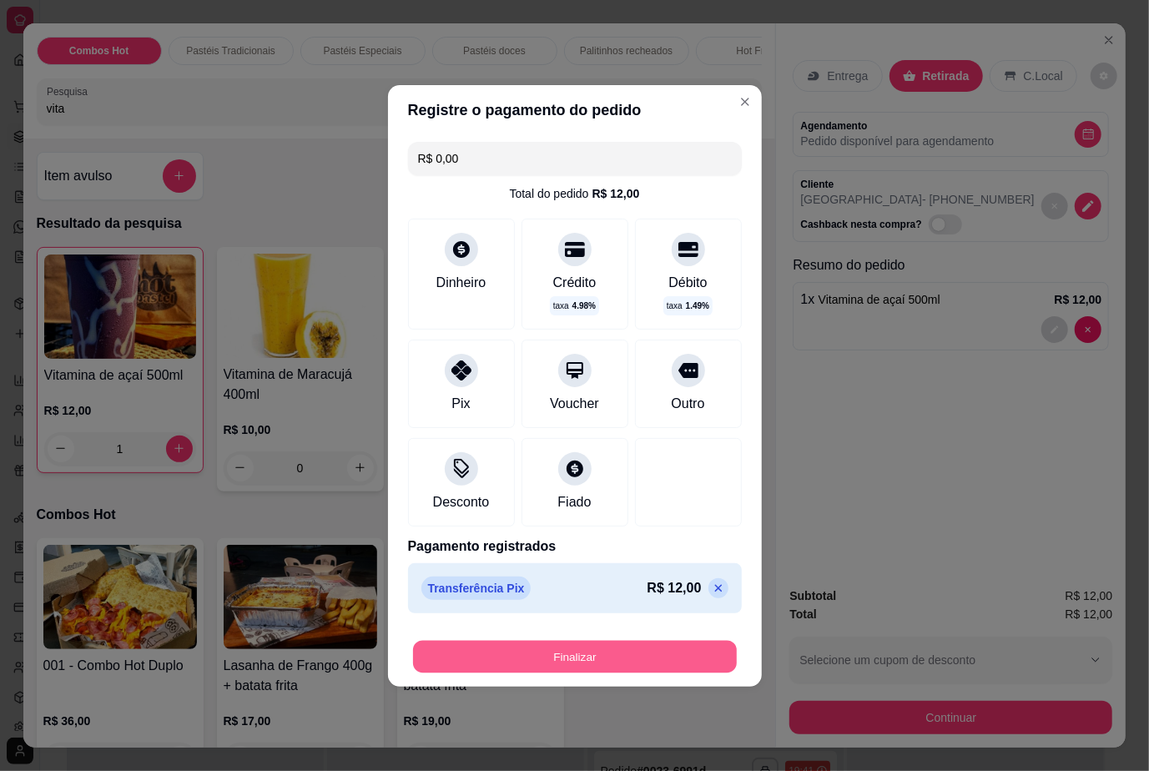
click at [622, 664] on button "Finalizar" at bounding box center [575, 656] width 324 height 33
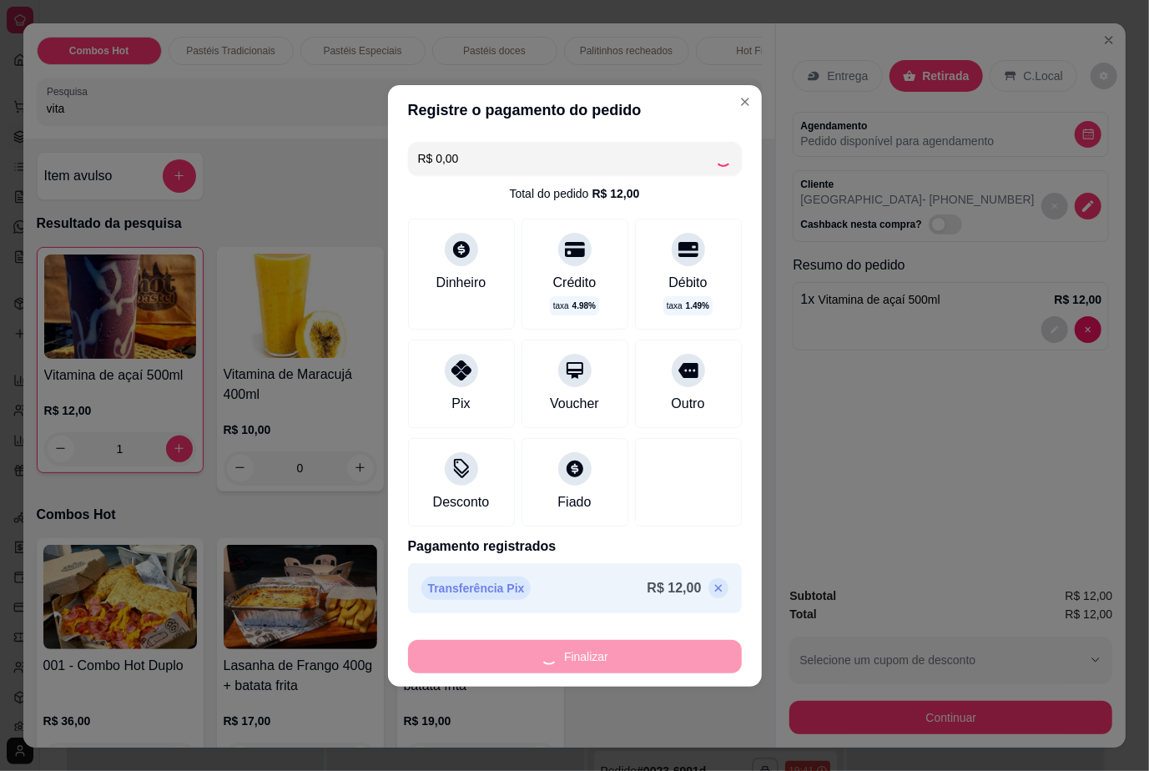
type input "0"
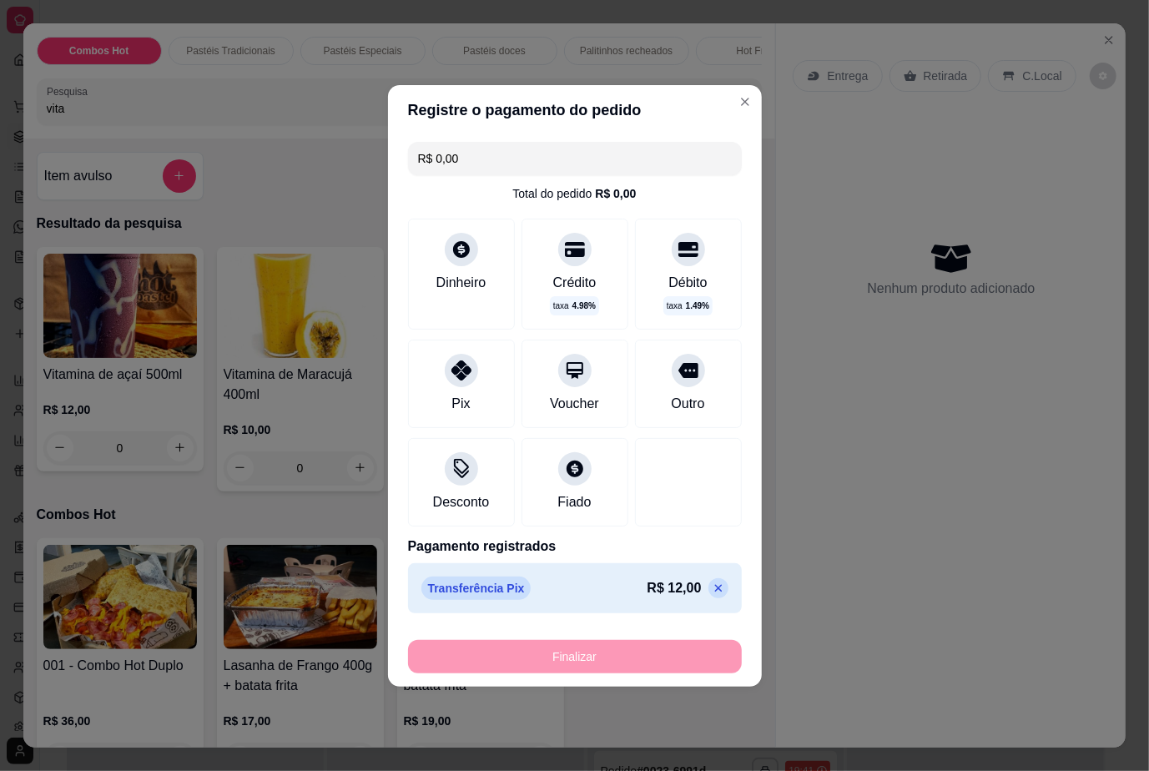
type input "-R$ 12,00"
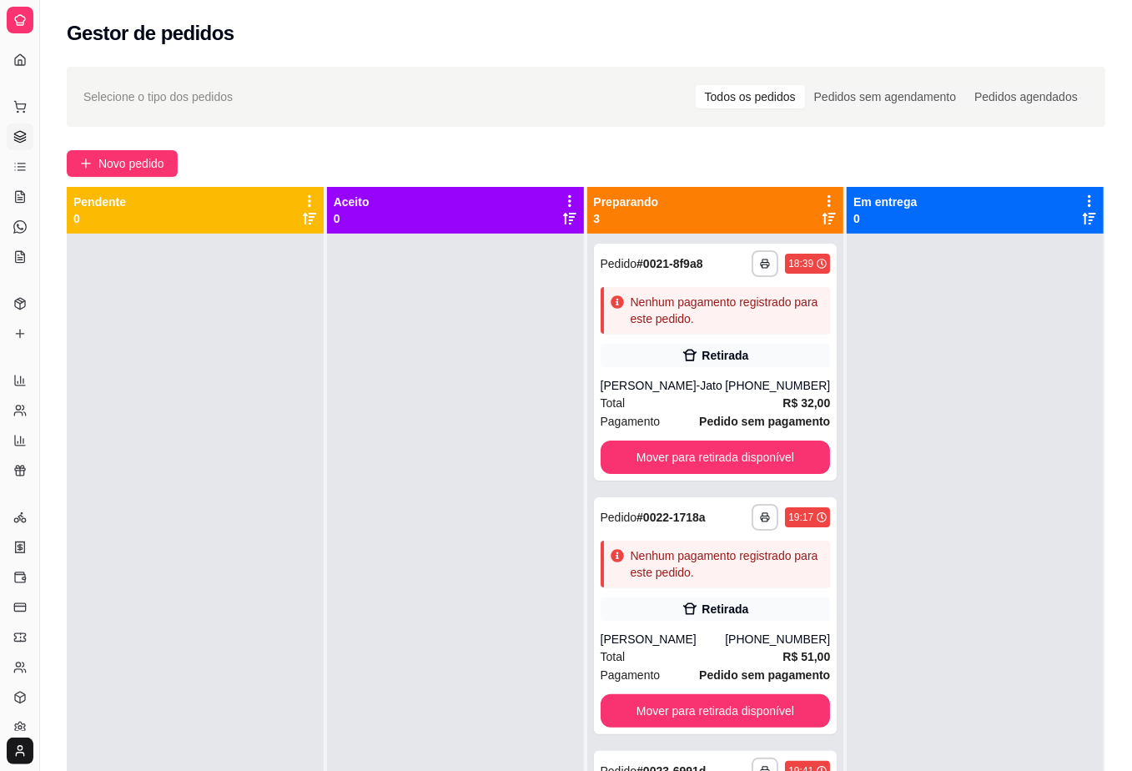
click at [1015, 462] on div at bounding box center [975, 619] width 257 height 771
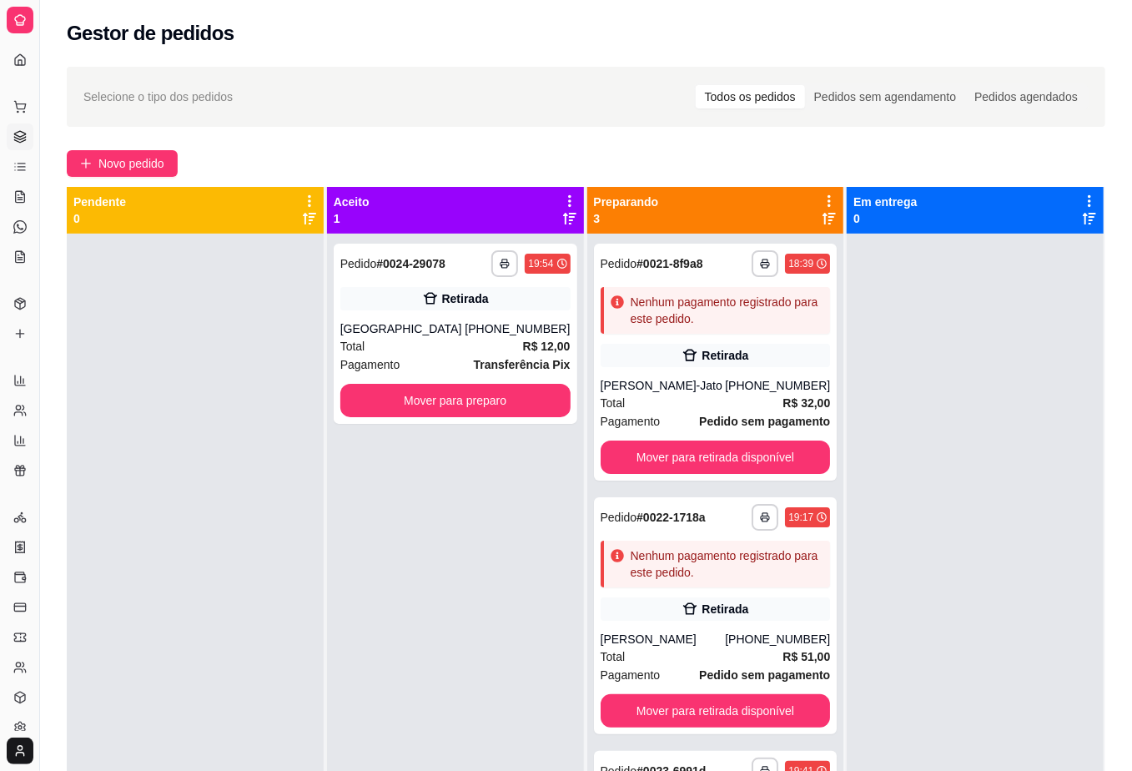
click at [468, 497] on div "**********" at bounding box center [455, 619] width 257 height 771
click at [489, 404] on button "Mover para preparo" at bounding box center [455, 401] width 223 height 33
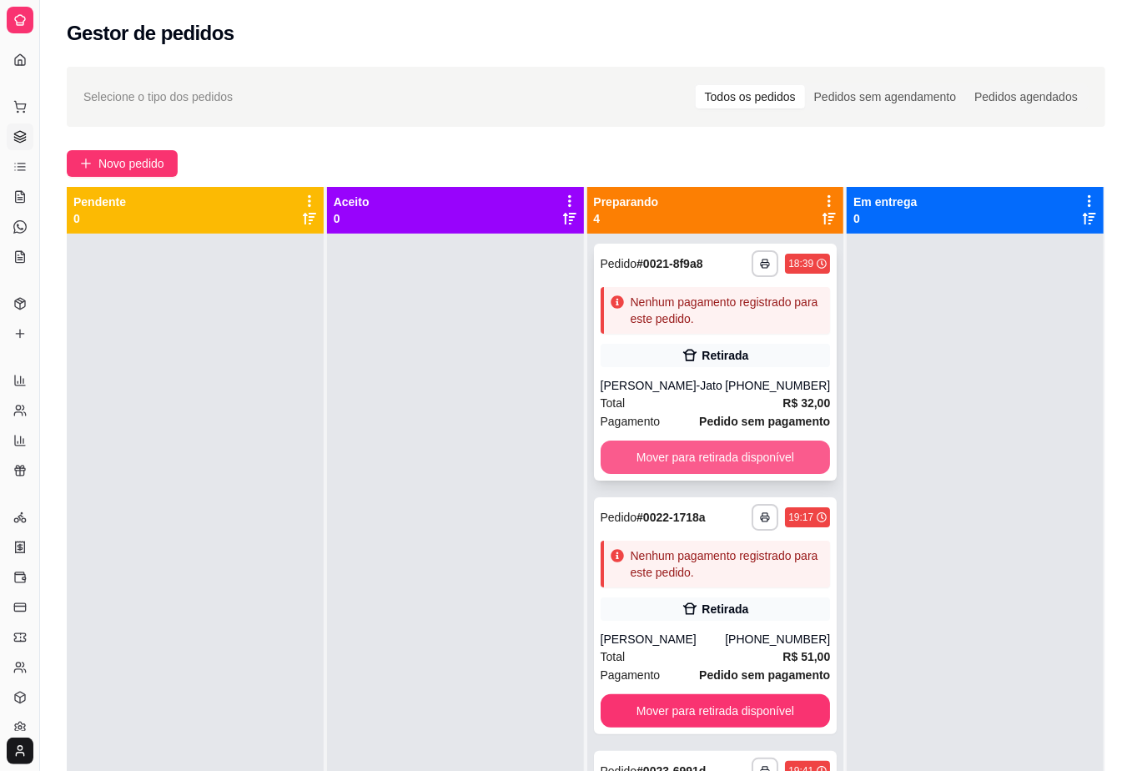
click at [719, 451] on button "Mover para retirada disponível" at bounding box center [716, 457] width 230 height 33
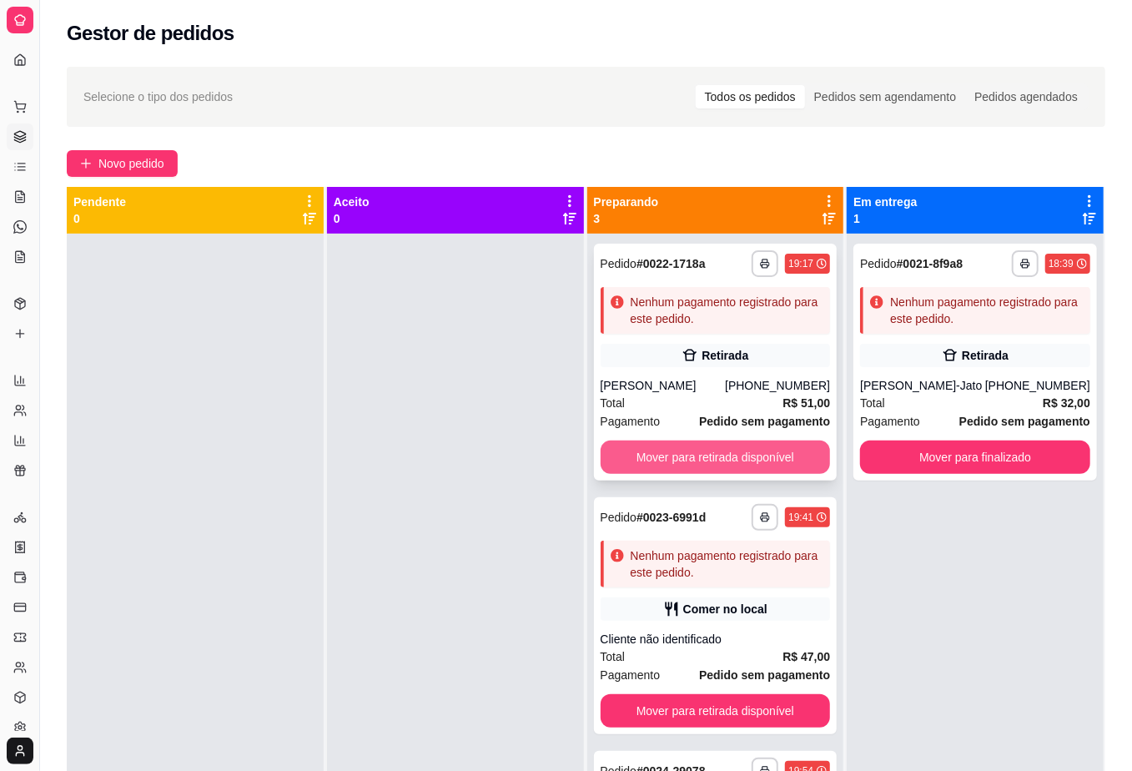
click at [682, 472] on button "Mover para retirada disponível" at bounding box center [716, 457] width 230 height 33
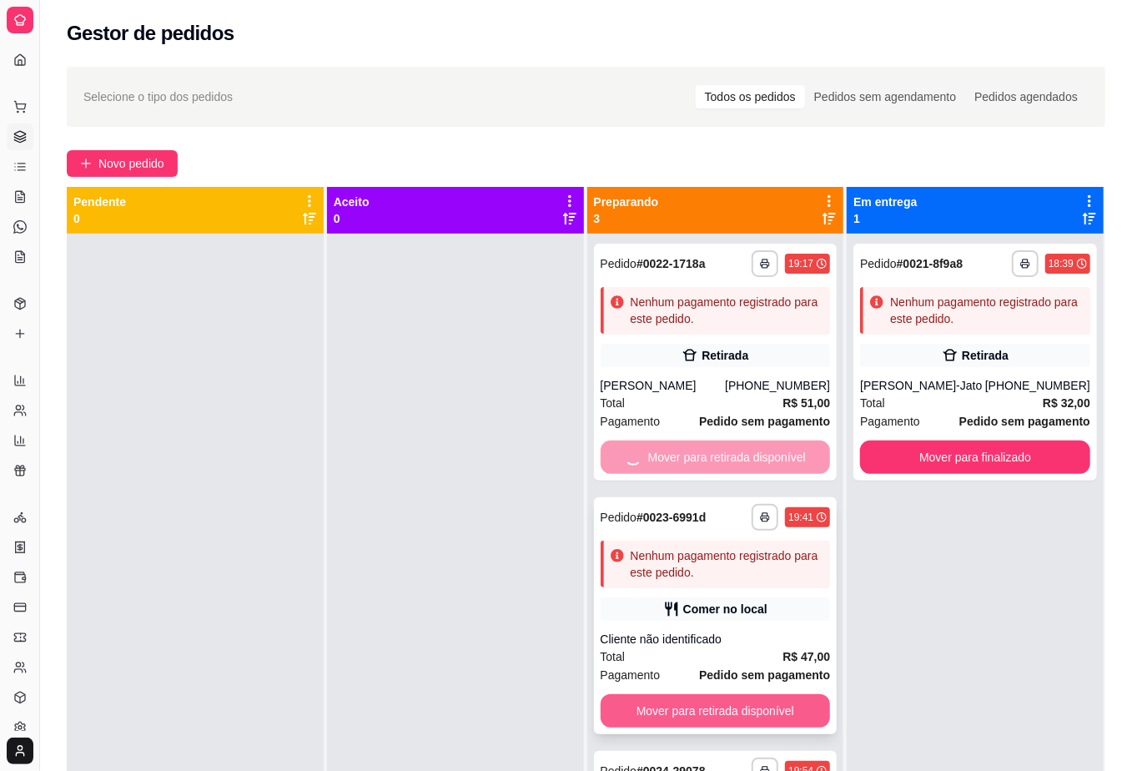
click at [756, 714] on button "Mover para retirada disponível" at bounding box center [716, 710] width 230 height 33
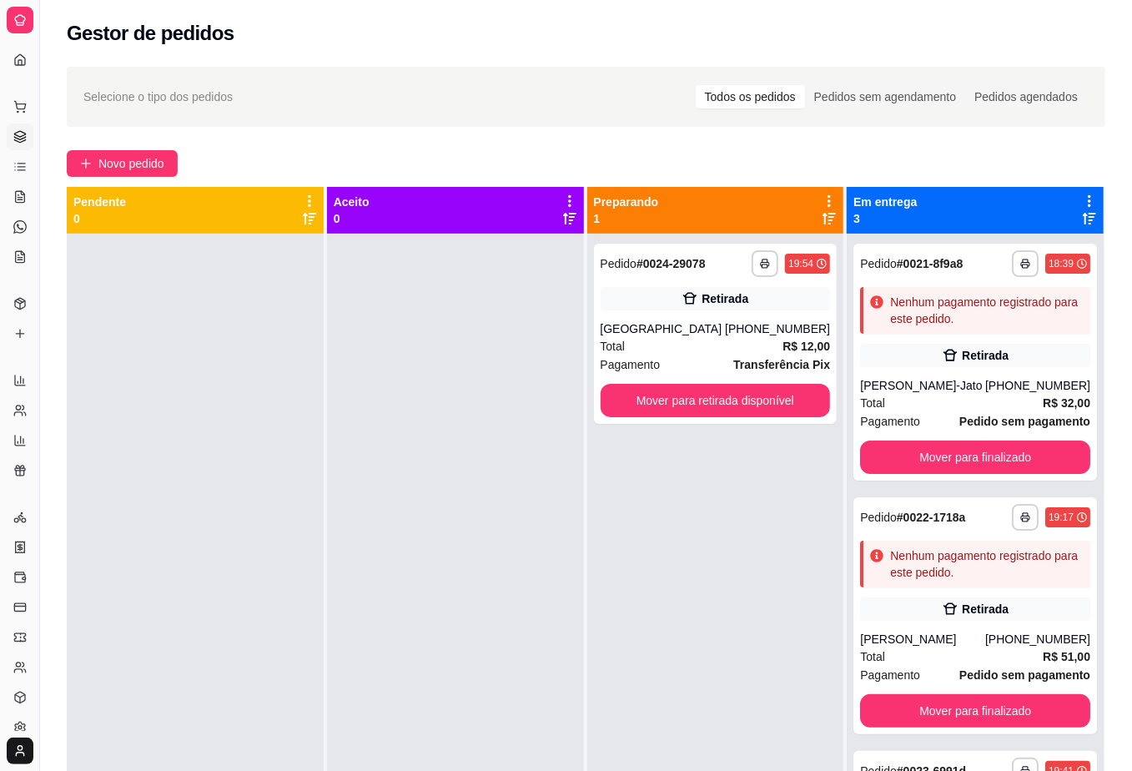
click at [745, 541] on div "**********" at bounding box center [715, 619] width 257 height 771
click at [753, 398] on button "Mover para retirada disponível" at bounding box center [716, 400] width 230 height 33
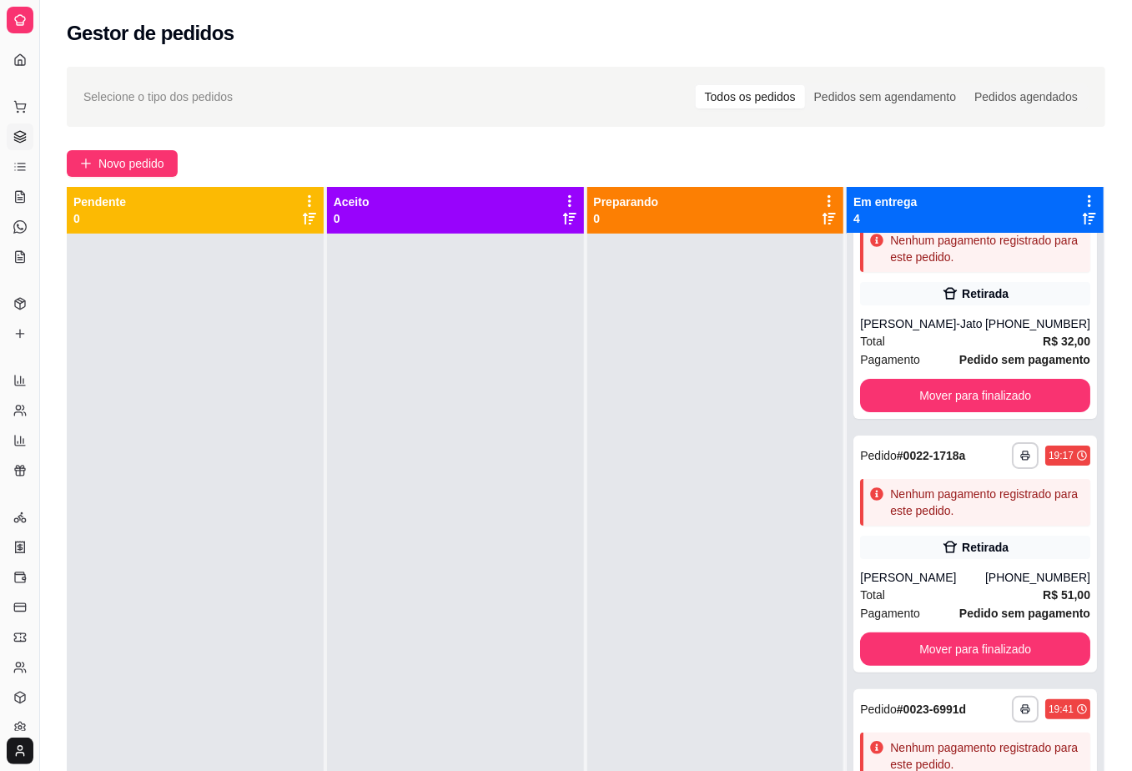
scroll to position [63, 0]
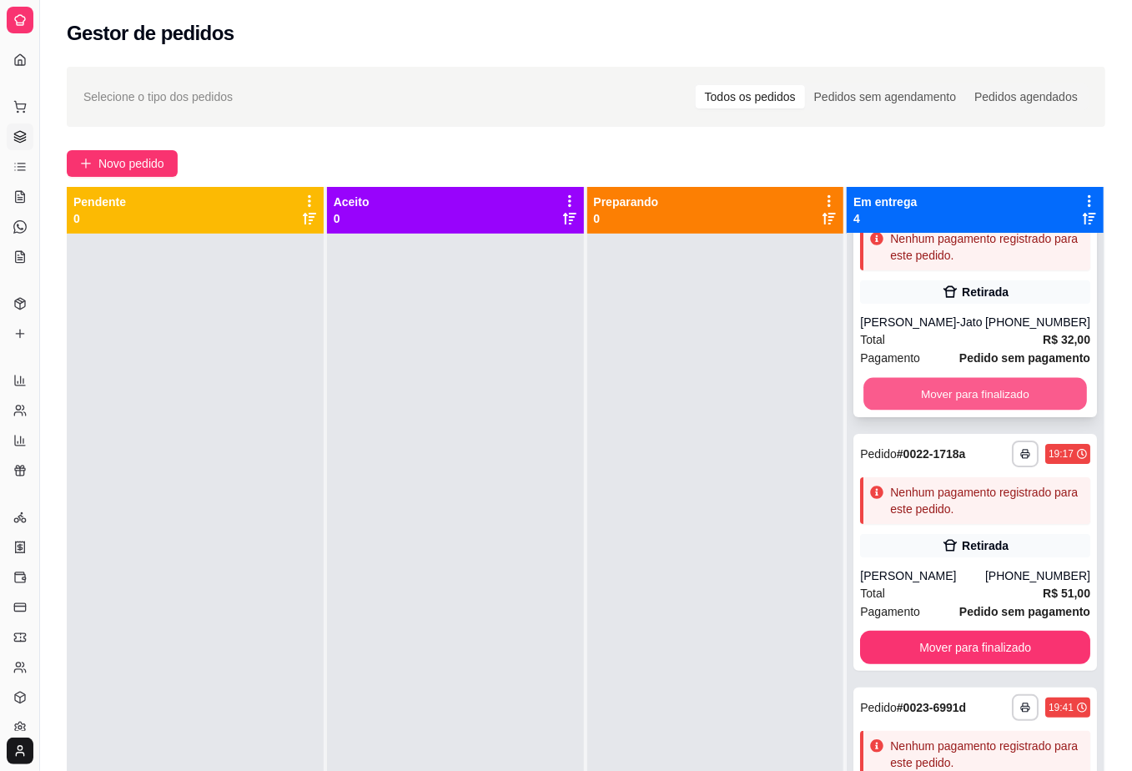
click at [1005, 397] on button "Mover para finalizado" at bounding box center [975, 394] width 223 height 33
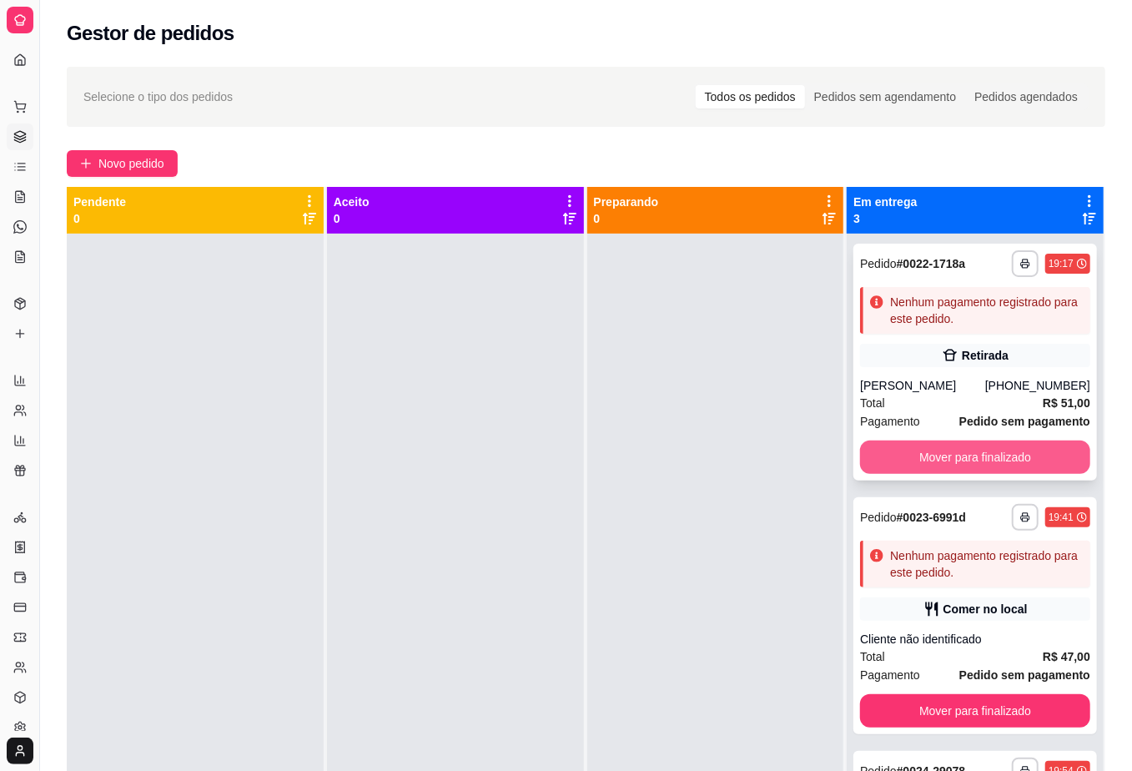
click at [1021, 456] on button "Mover para finalizado" at bounding box center [975, 457] width 230 height 33
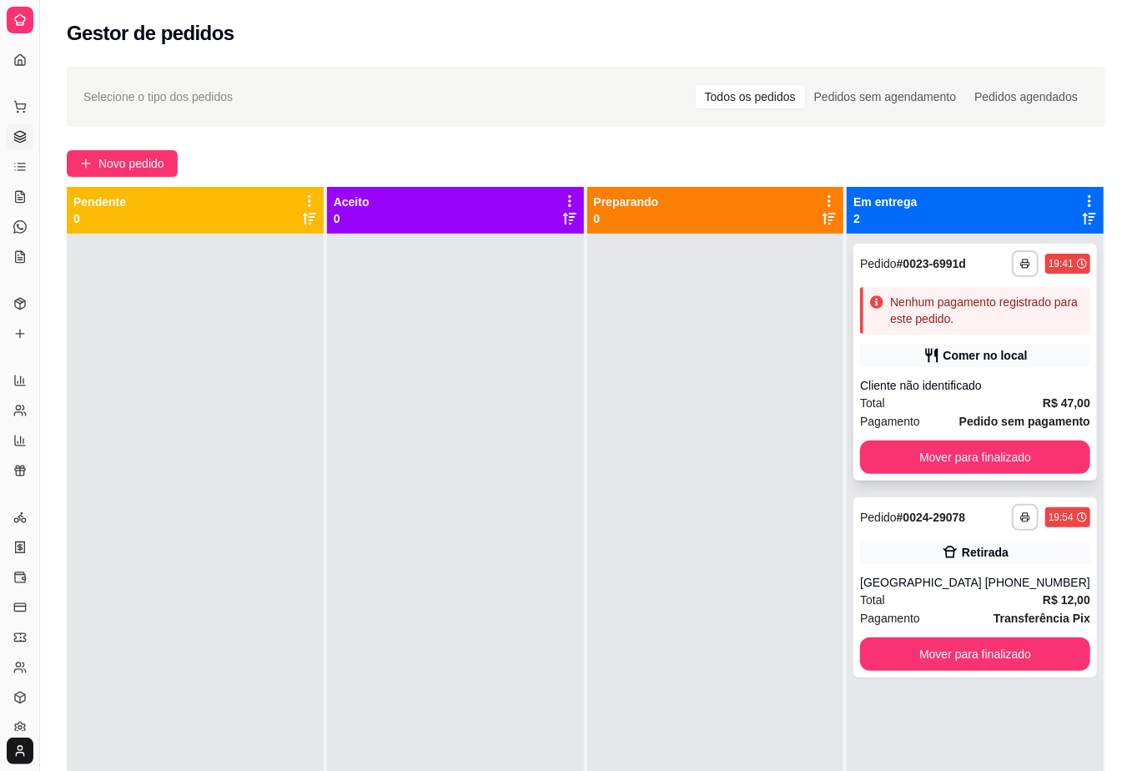
click at [1021, 375] on div "**********" at bounding box center [975, 362] width 244 height 237
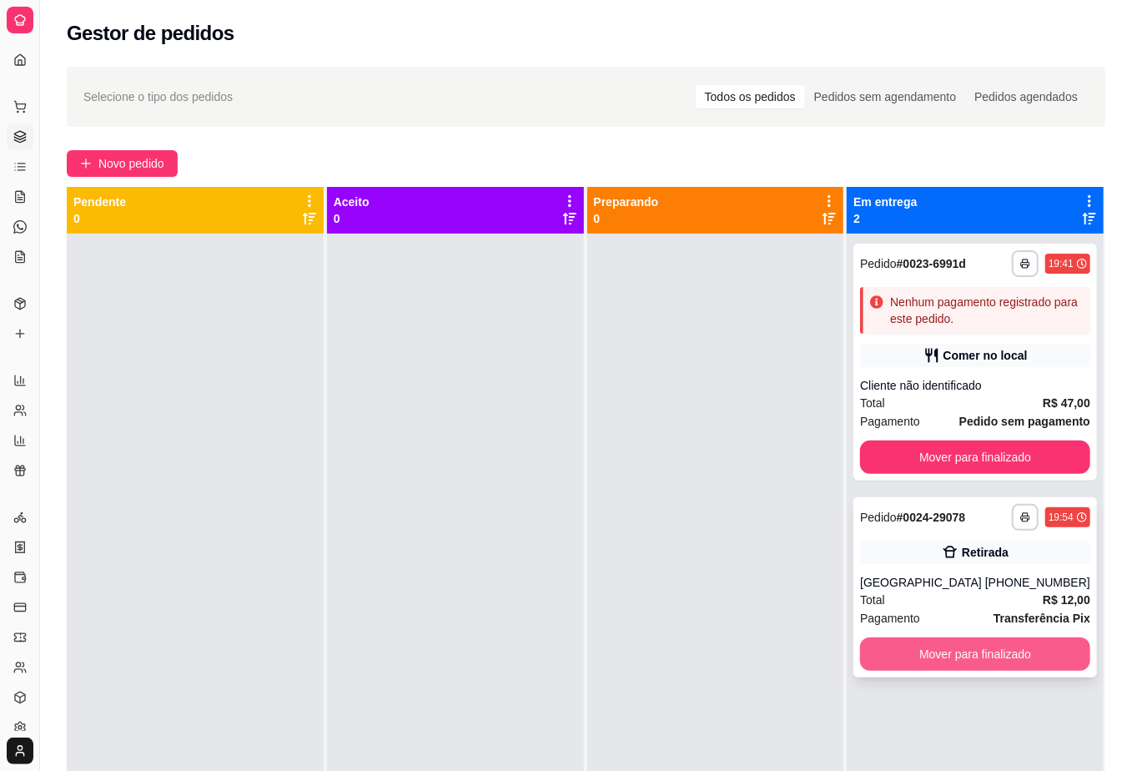
click at [948, 658] on button "Mover para finalizado" at bounding box center [975, 653] width 230 height 33
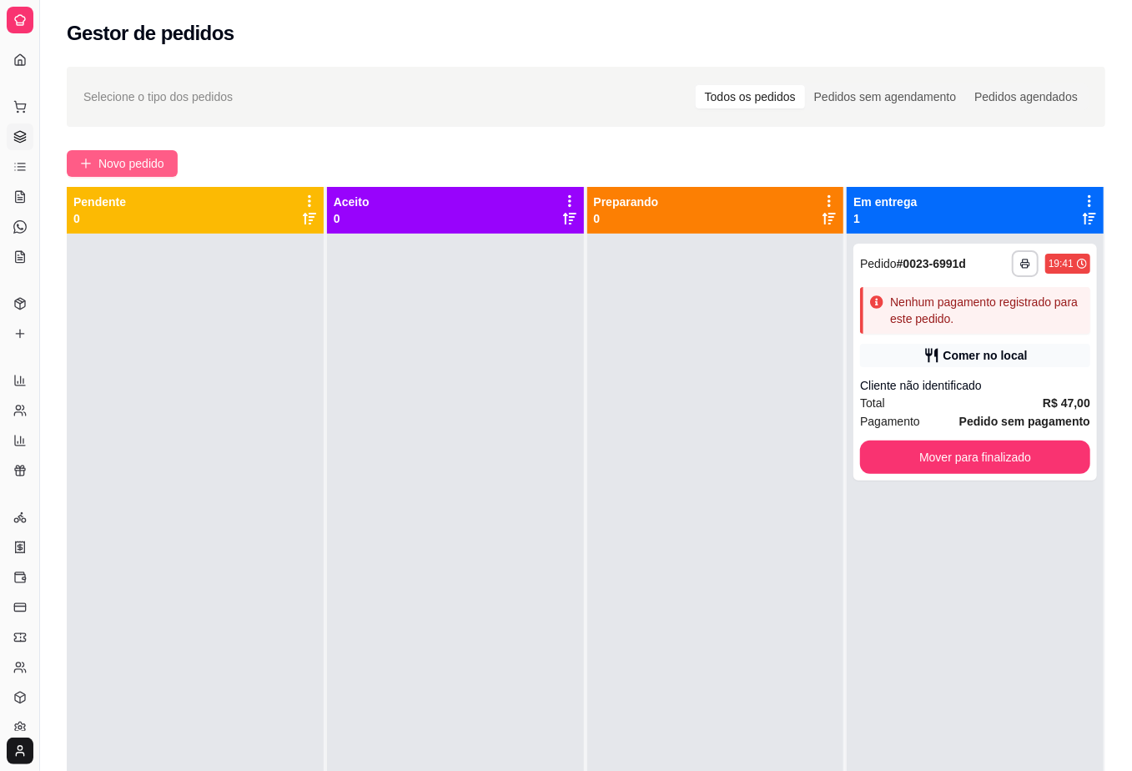
click at [141, 158] on span "Novo pedido" at bounding box center [131, 163] width 66 height 18
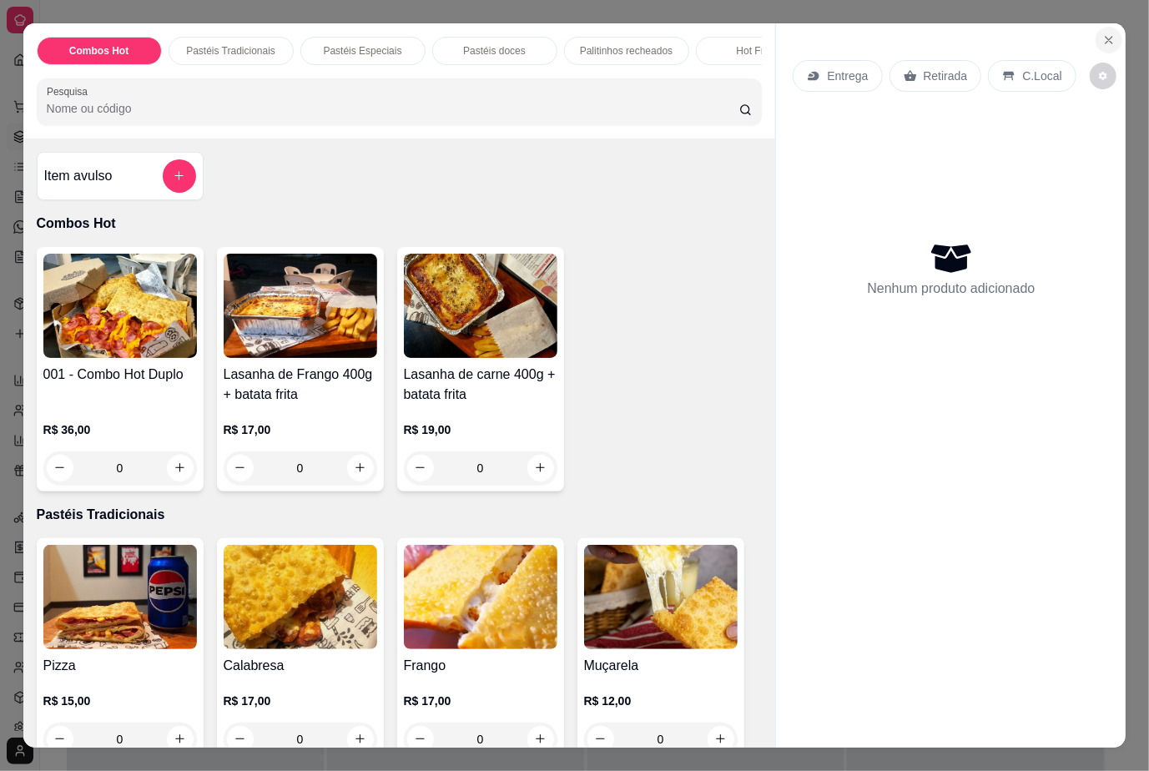
click at [1103, 33] on icon "Close" at bounding box center [1108, 39] width 13 height 13
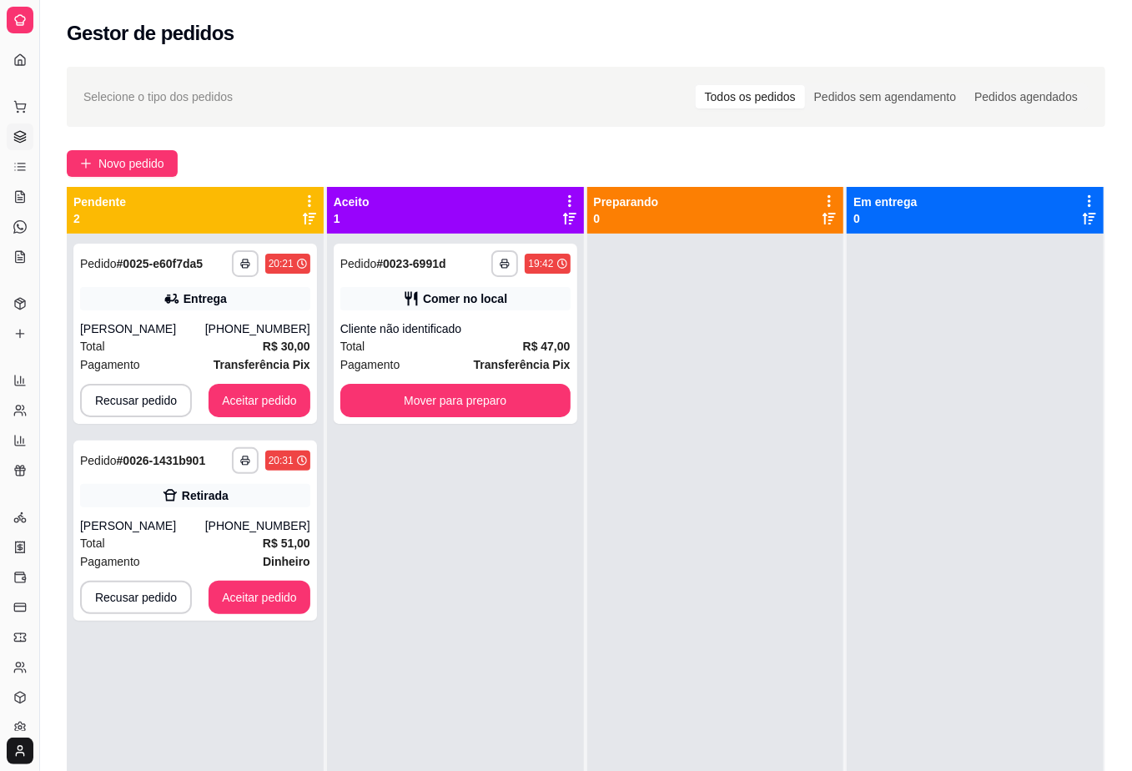
click at [591, 150] on div "Novo pedido" at bounding box center [586, 163] width 1039 height 27
click at [284, 405] on button "Aceitar pedido" at bounding box center [259, 401] width 98 height 33
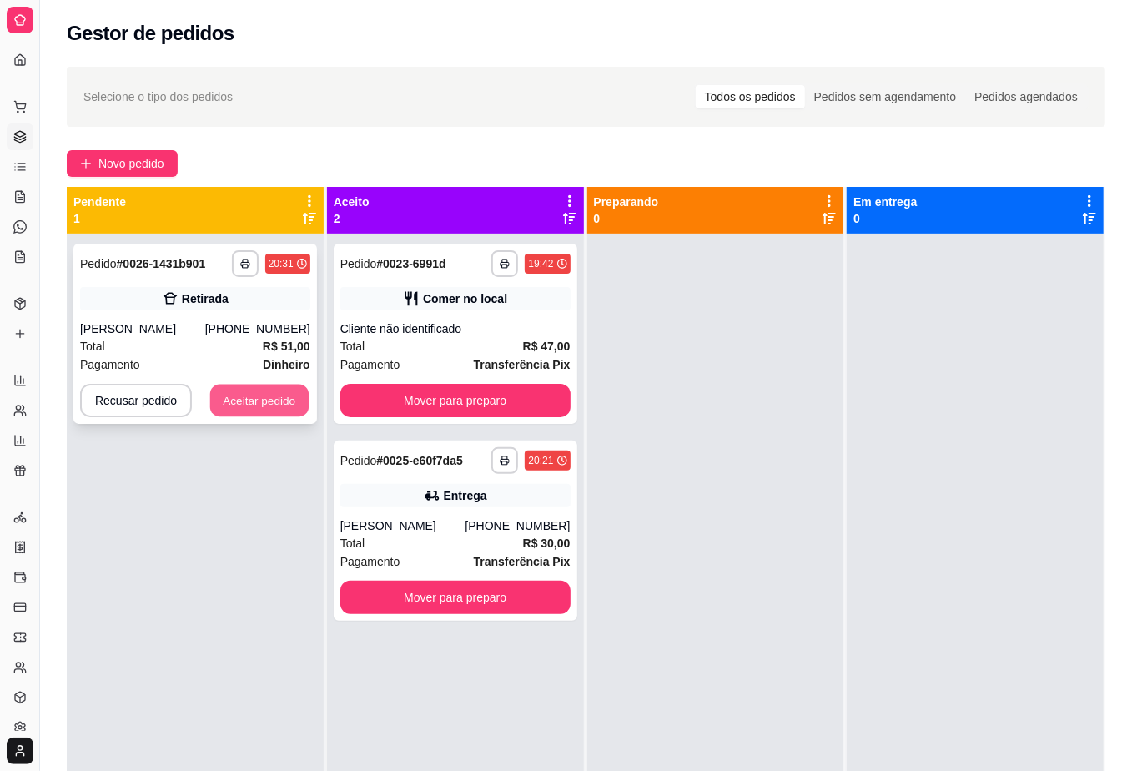
click at [272, 395] on button "Aceitar pedido" at bounding box center [259, 401] width 98 height 33
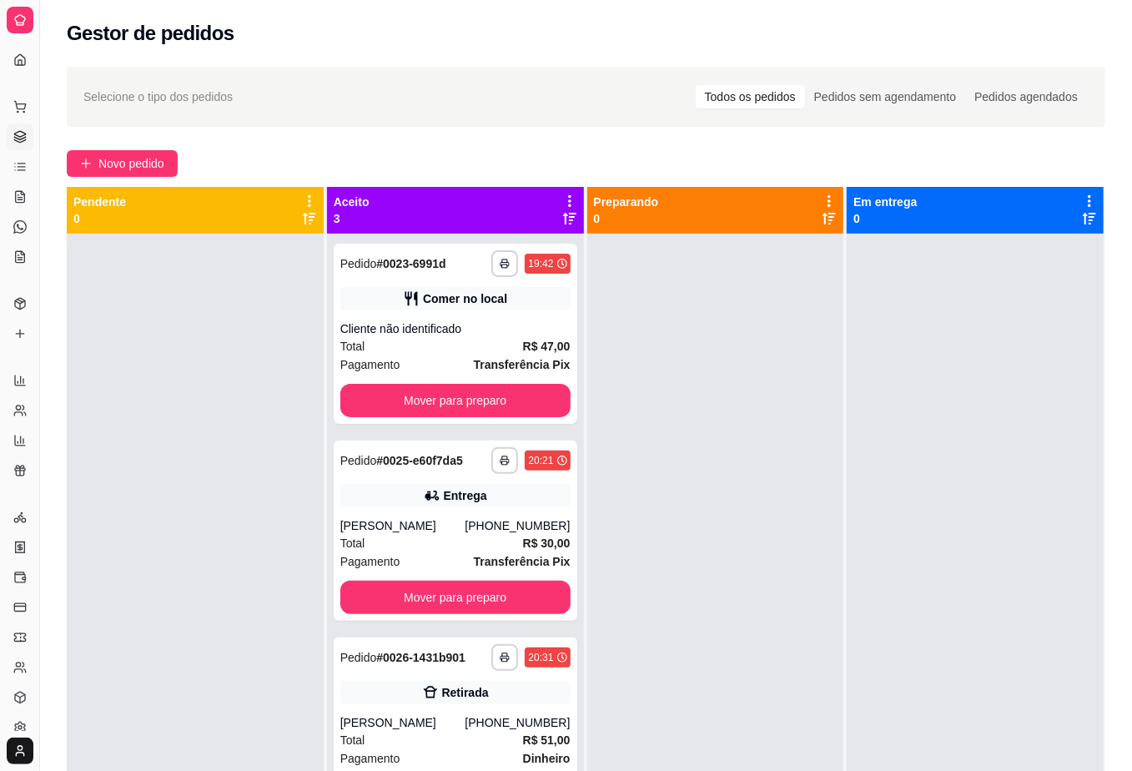
click at [736, 455] on div at bounding box center [715, 619] width 257 height 771
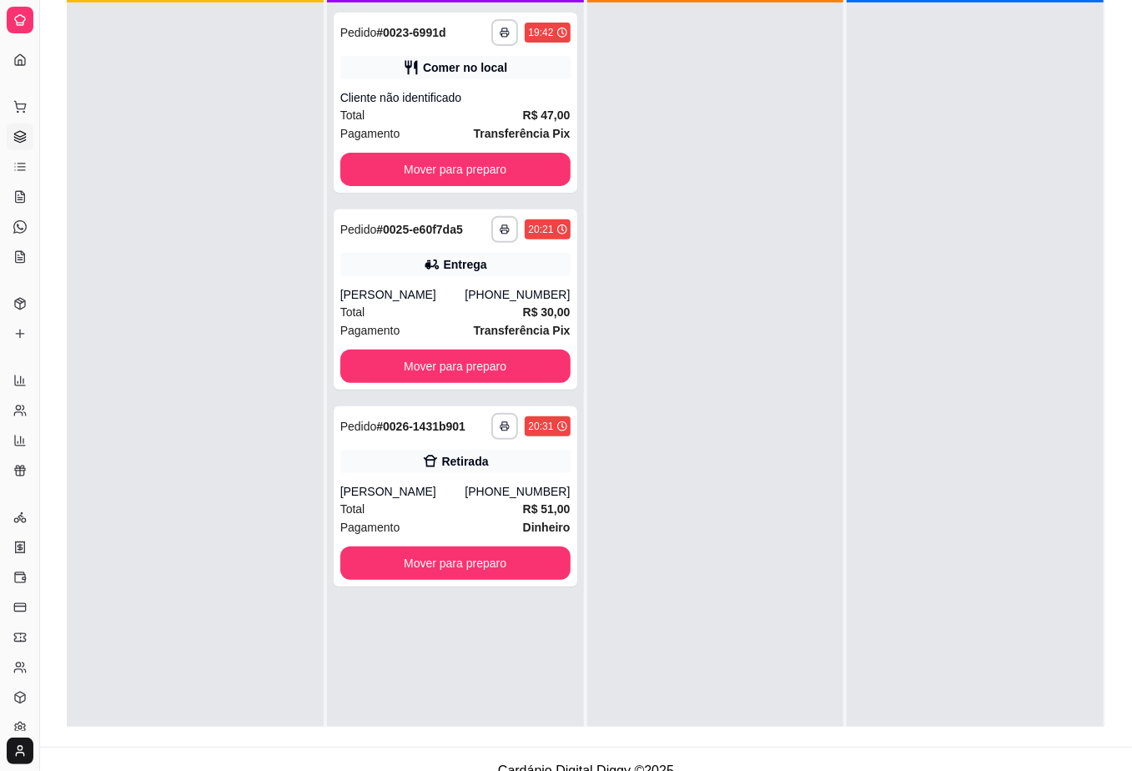
scroll to position [254, 0]
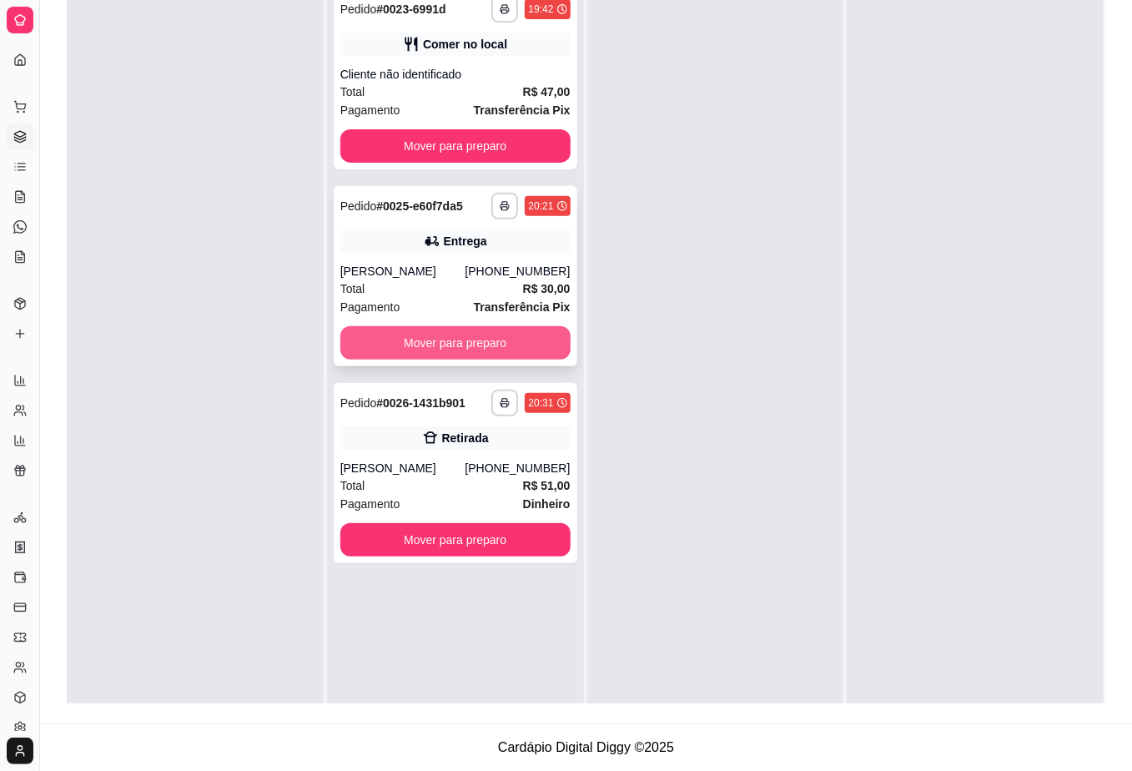
click at [498, 349] on button "Mover para preparo" at bounding box center [455, 342] width 230 height 33
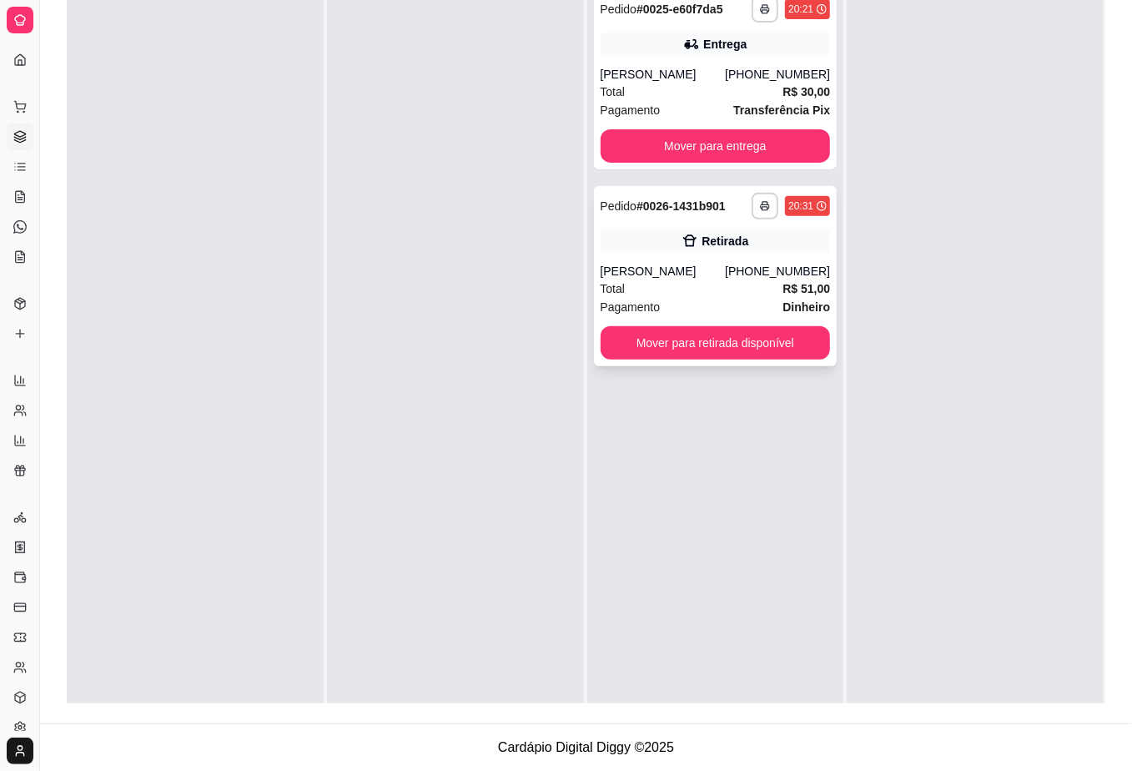
click at [783, 292] on strong "R$ 51,00" at bounding box center [807, 288] width 48 height 13
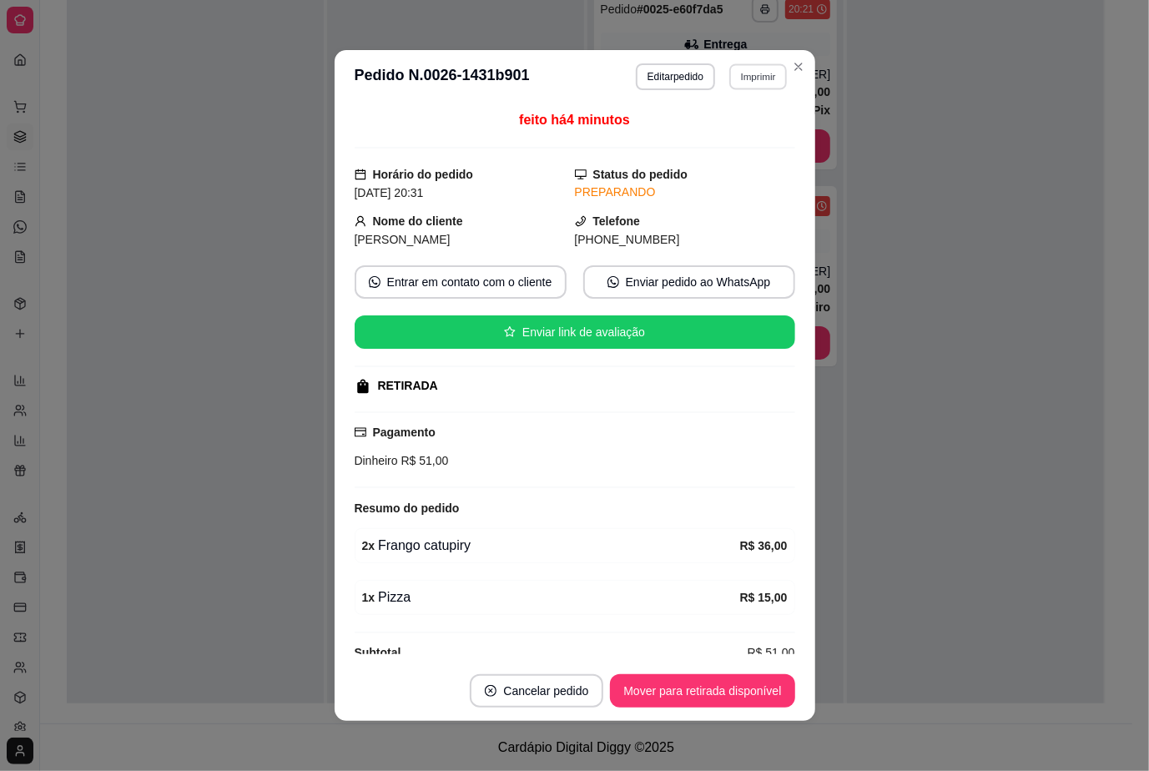
click at [733, 75] on button "Imprimir" at bounding box center [758, 76] width 58 height 26
click at [723, 141] on button "IMPRESSORA" at bounding box center [721, 136] width 121 height 27
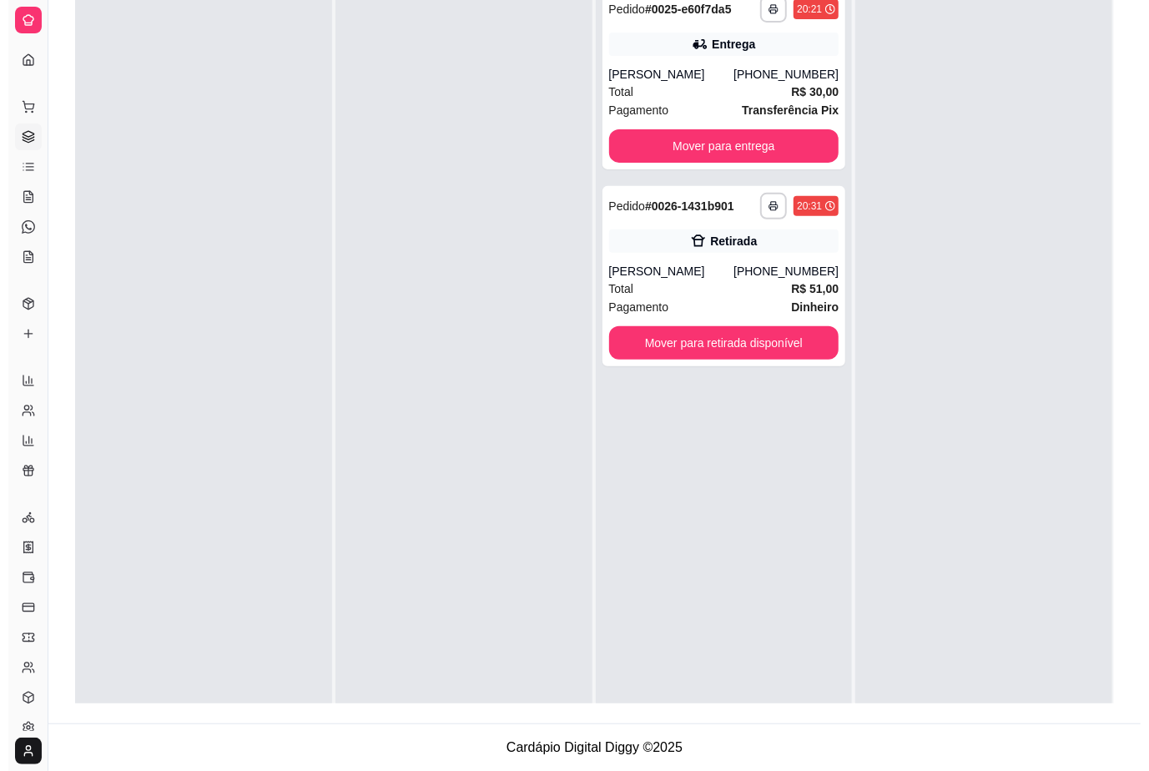
scroll to position [0, 0]
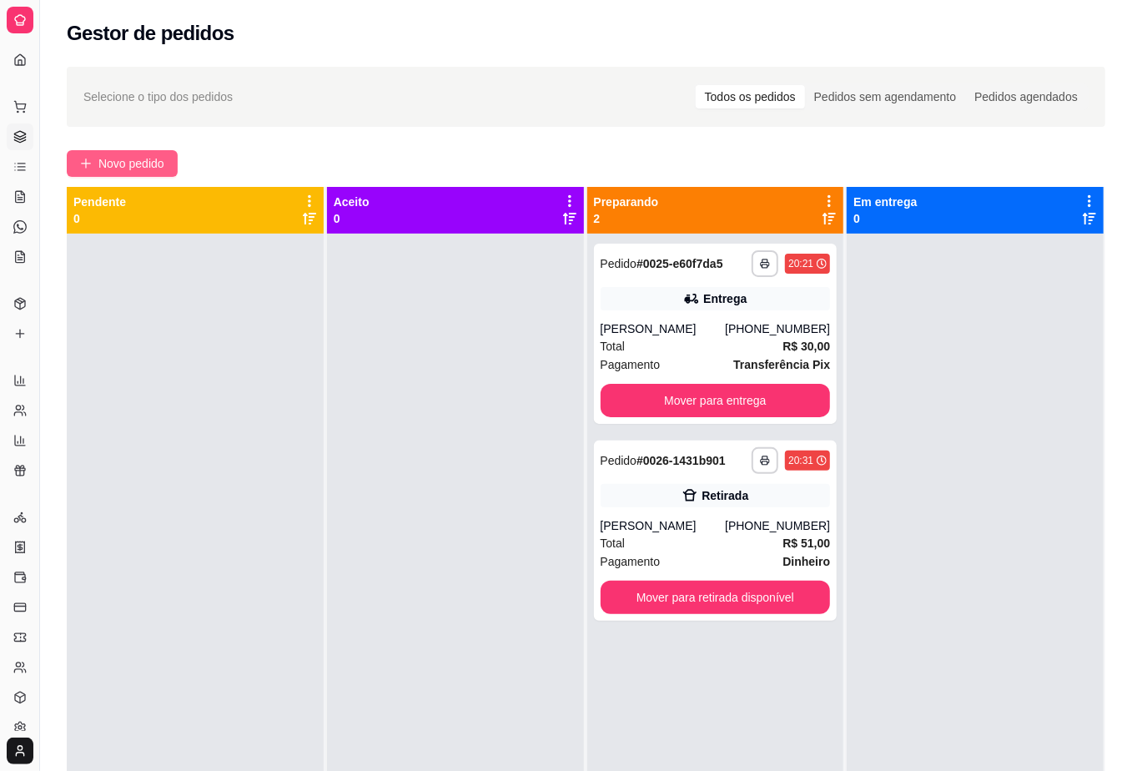
click at [144, 168] on span "Novo pedido" at bounding box center [131, 163] width 66 height 18
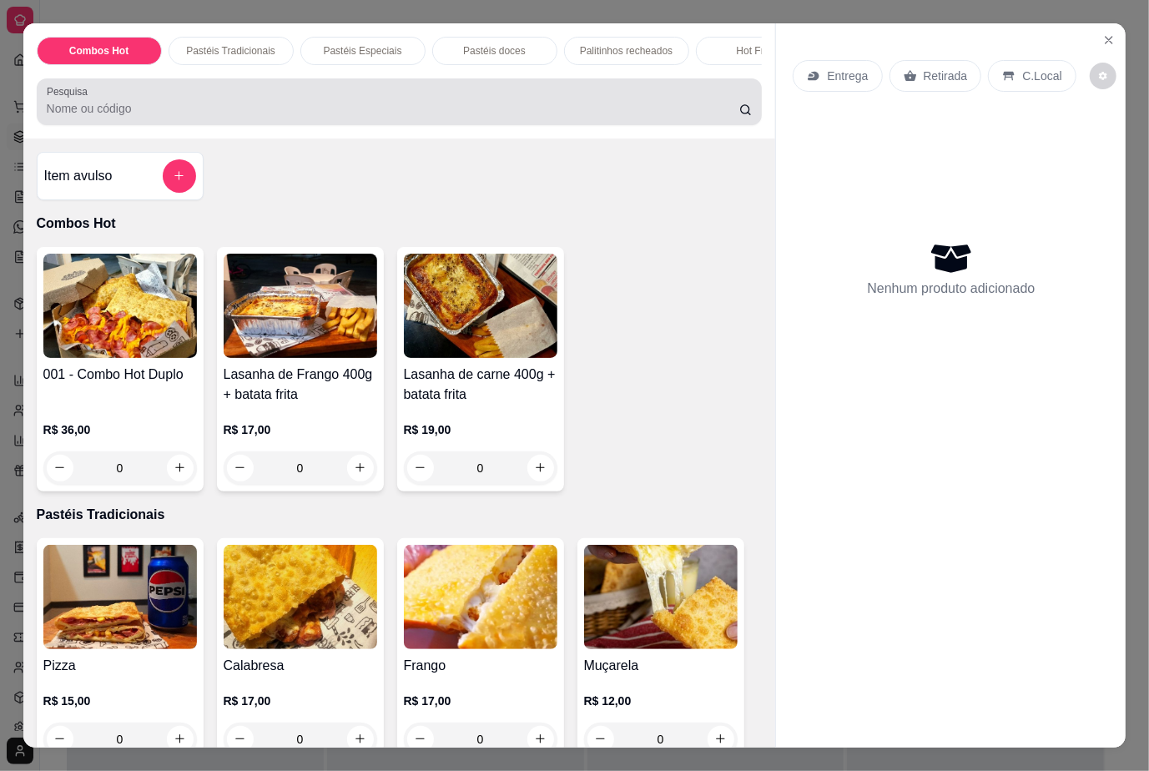
click at [345, 107] on div at bounding box center [400, 101] width 706 height 33
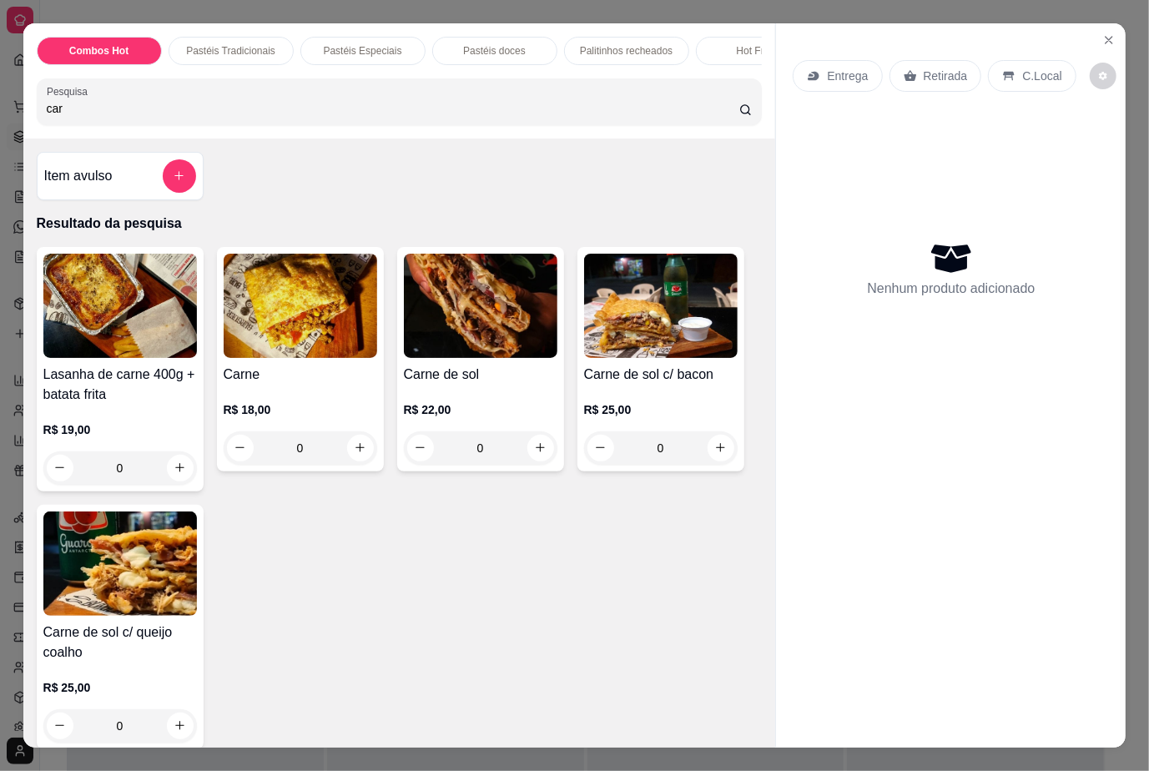
type input "car"
click at [529, 465] on div "0" at bounding box center [481, 447] width 154 height 33
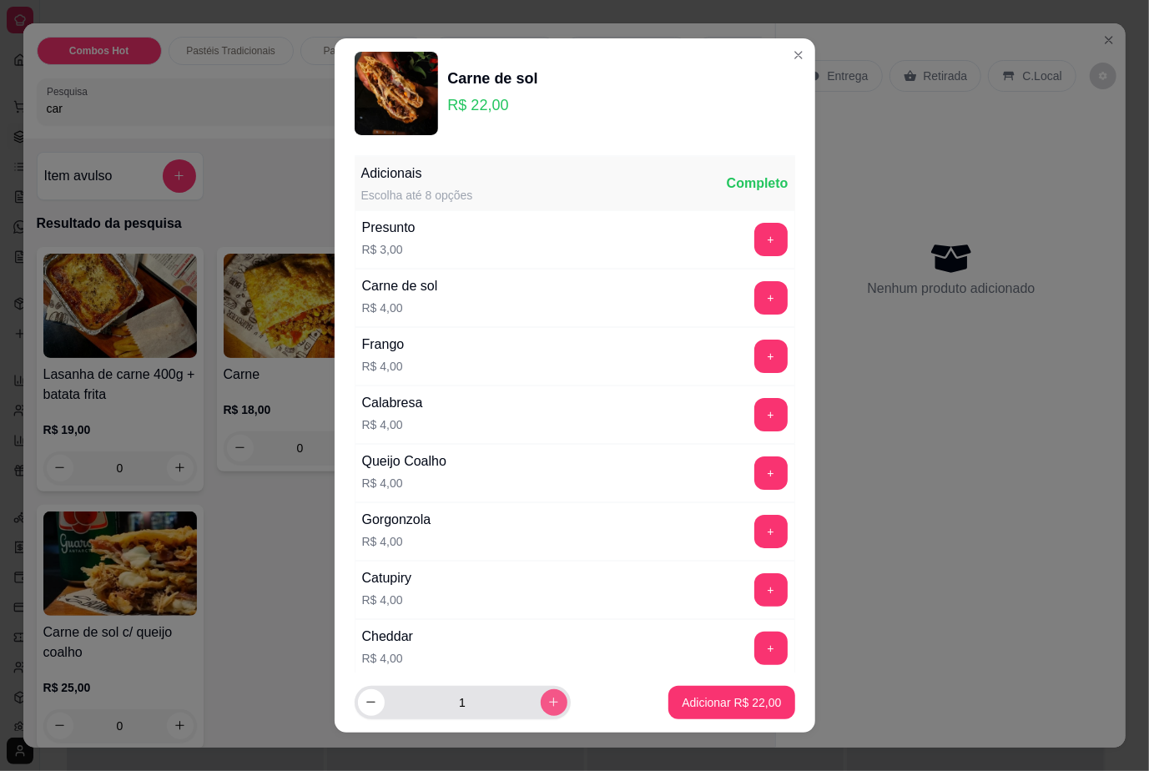
click at [545, 695] on button "increase-product-quantity" at bounding box center [554, 702] width 27 height 27
type input "2"
click at [683, 701] on p "Adicionar R$ 44,00" at bounding box center [731, 702] width 97 height 16
type input "2"
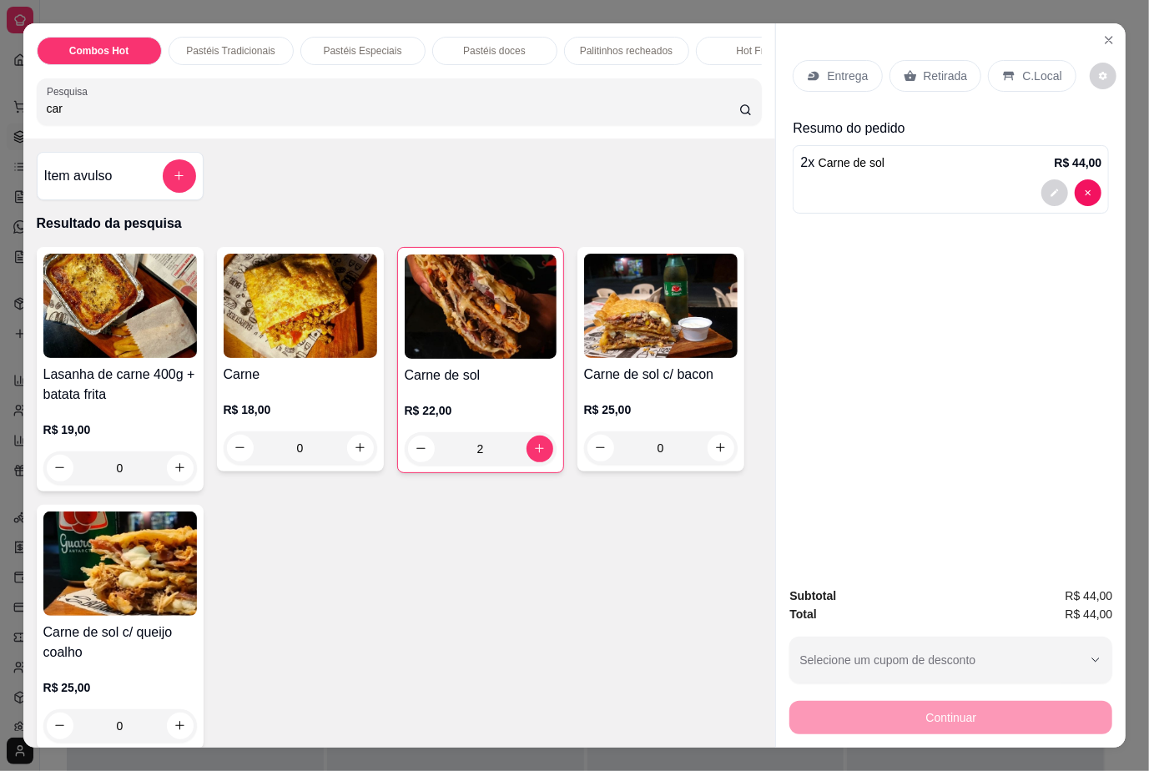
click at [1048, 68] on p "C.Local" at bounding box center [1041, 76] width 39 height 17
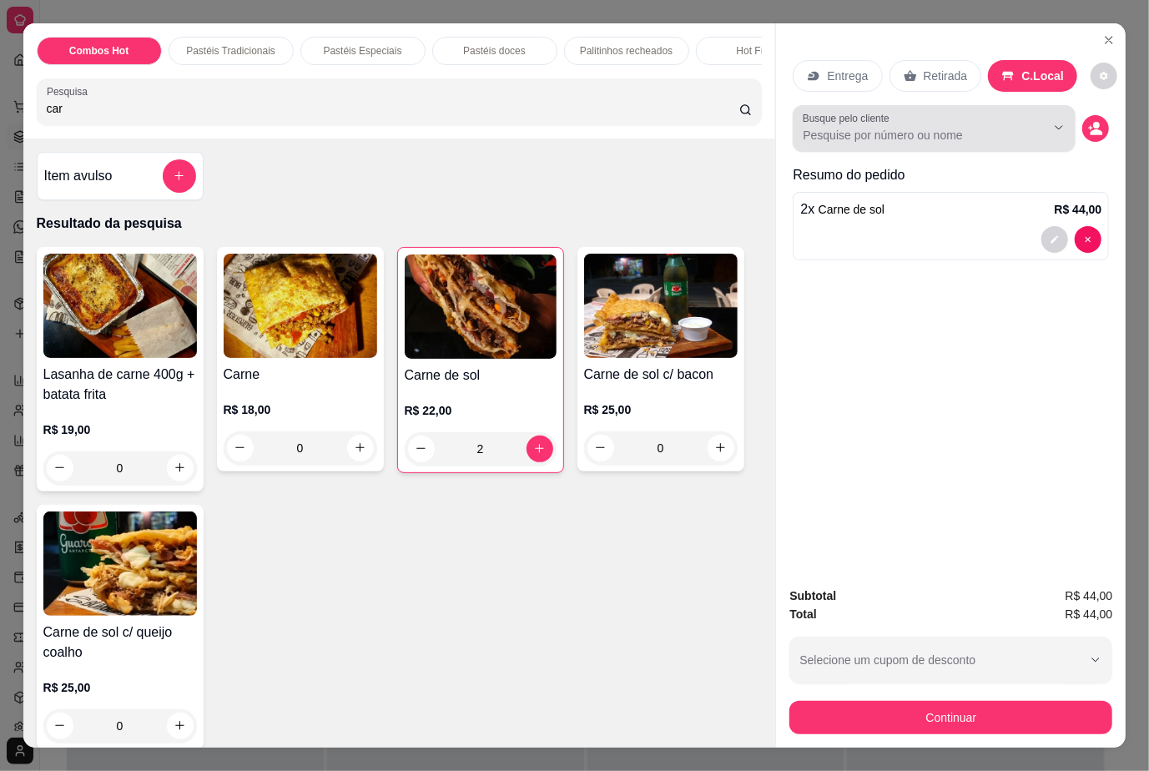
click at [935, 137] on div at bounding box center [934, 128] width 263 height 33
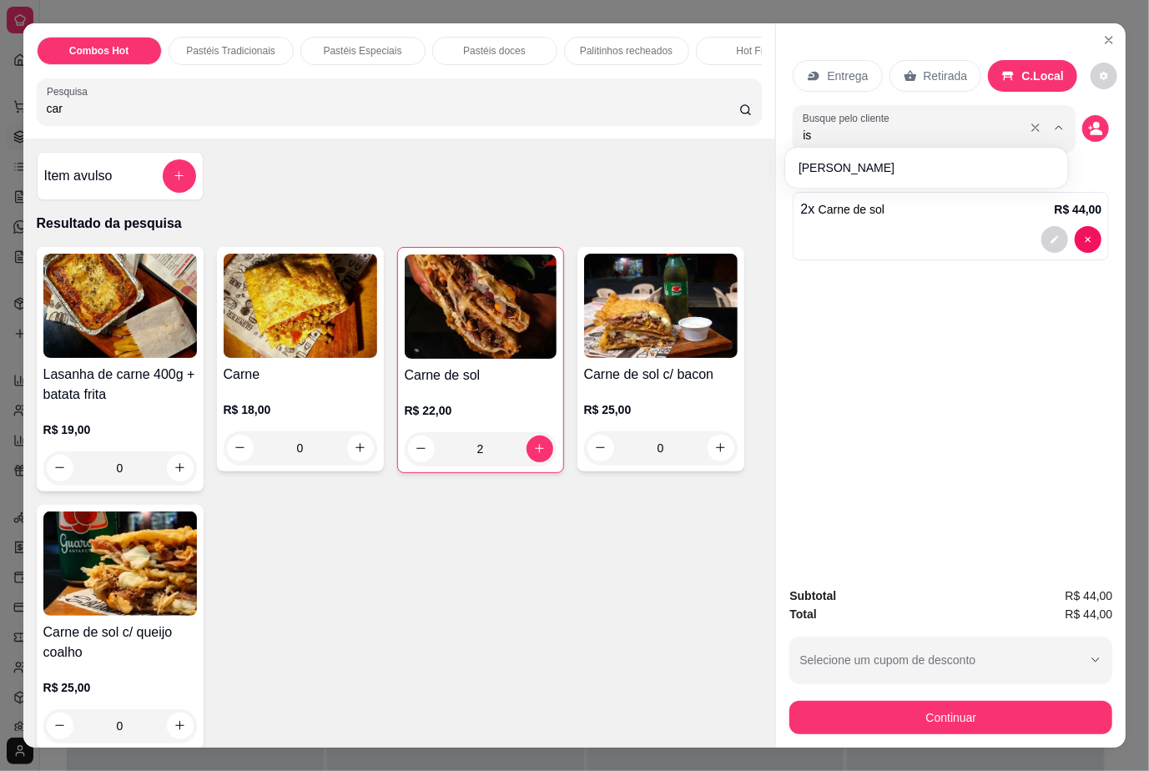
type input "isa"
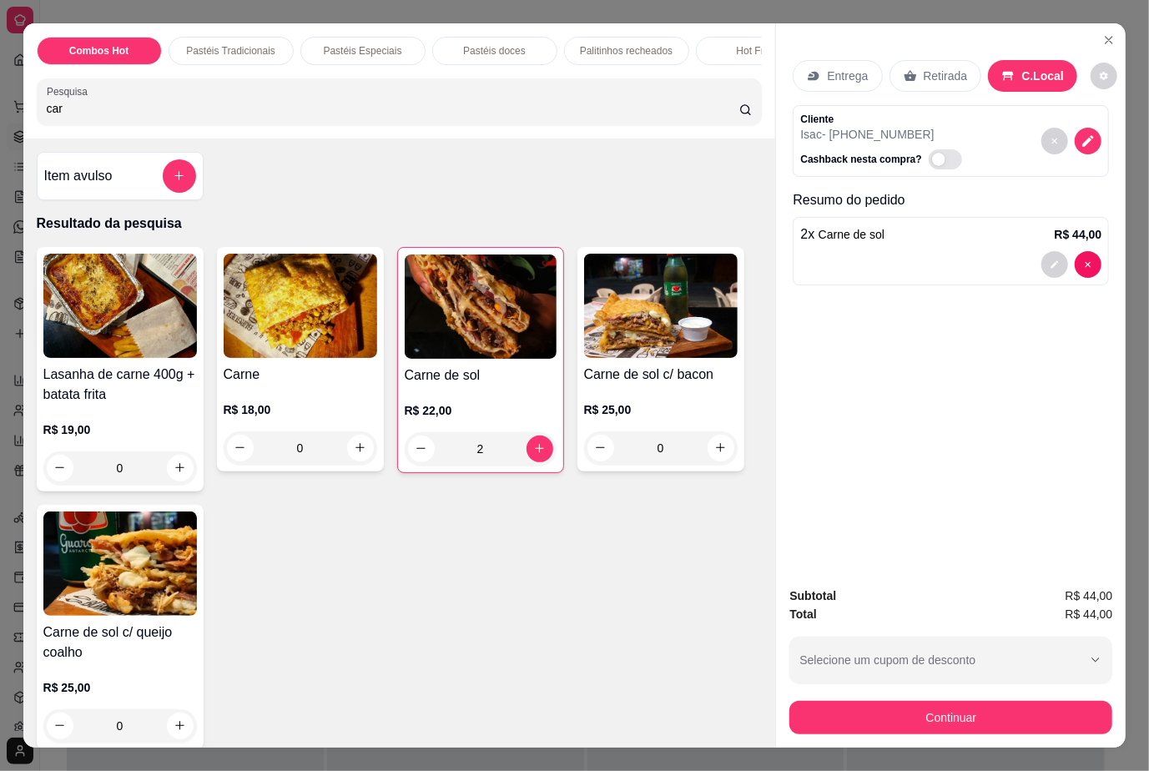
click at [928, 78] on div "Retirada" at bounding box center [935, 76] width 93 height 32
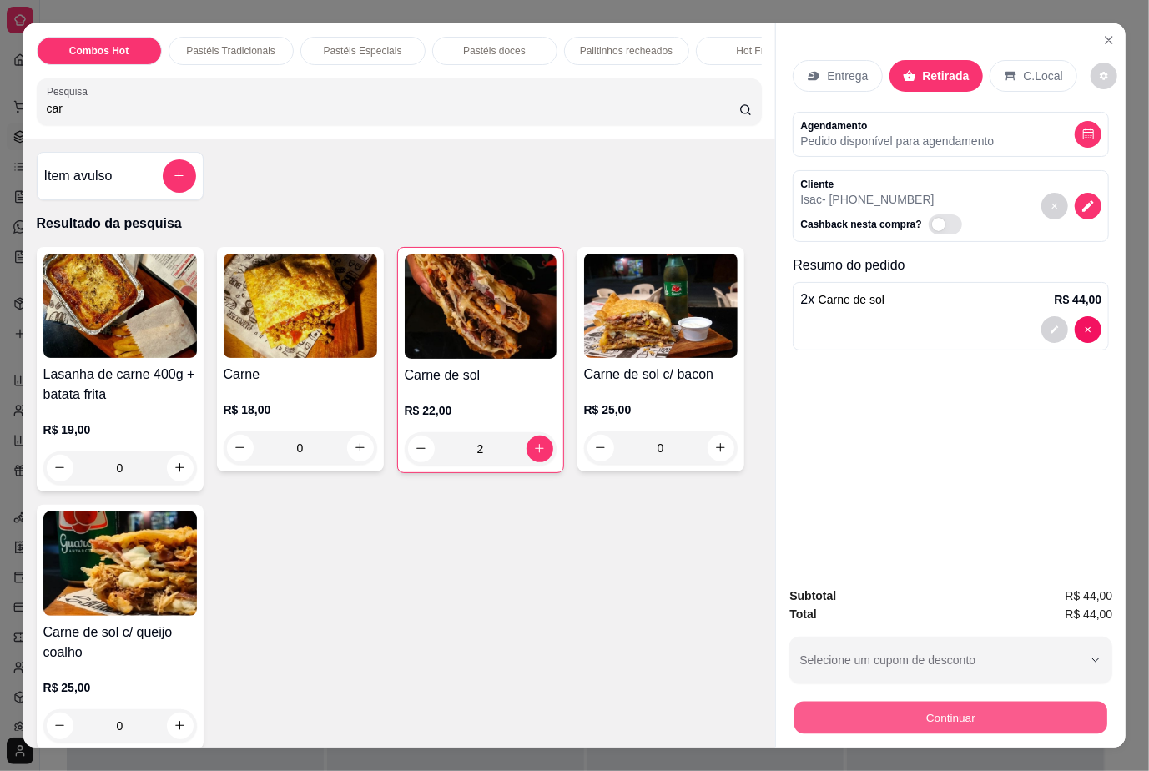
click at [955, 711] on button "Continuar" at bounding box center [950, 718] width 313 height 33
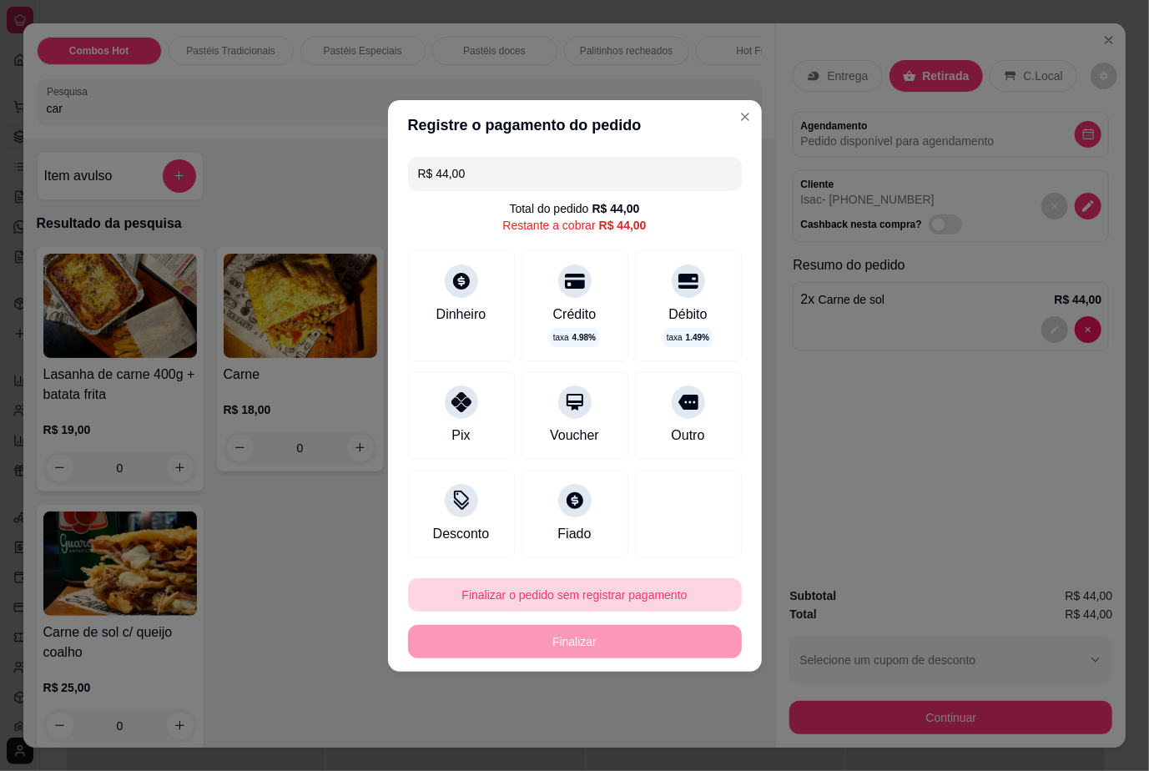
click at [632, 592] on button "Finalizar o pedido sem registrar pagamento" at bounding box center [575, 594] width 334 height 33
click at [689, 538] on button "Confirmar" at bounding box center [677, 548] width 62 height 26
type input "0"
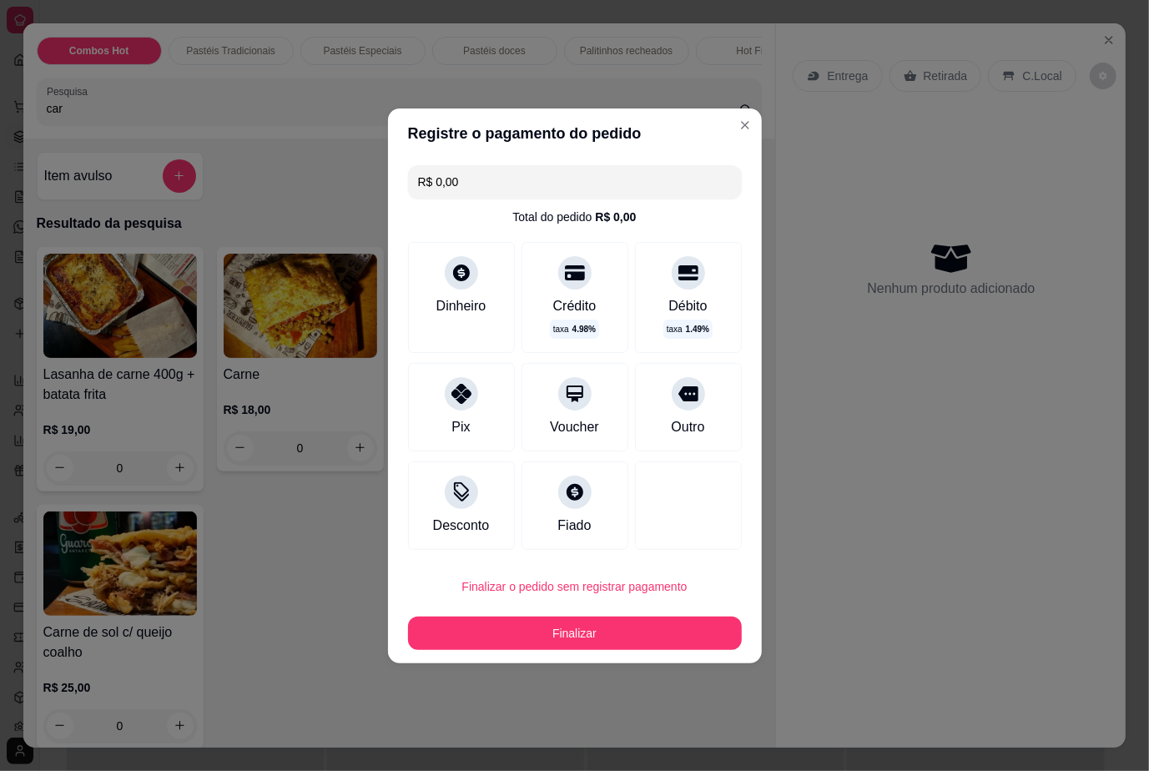
type input "R$ 0,00"
click at [953, 464] on div at bounding box center [975, 619] width 257 height 771
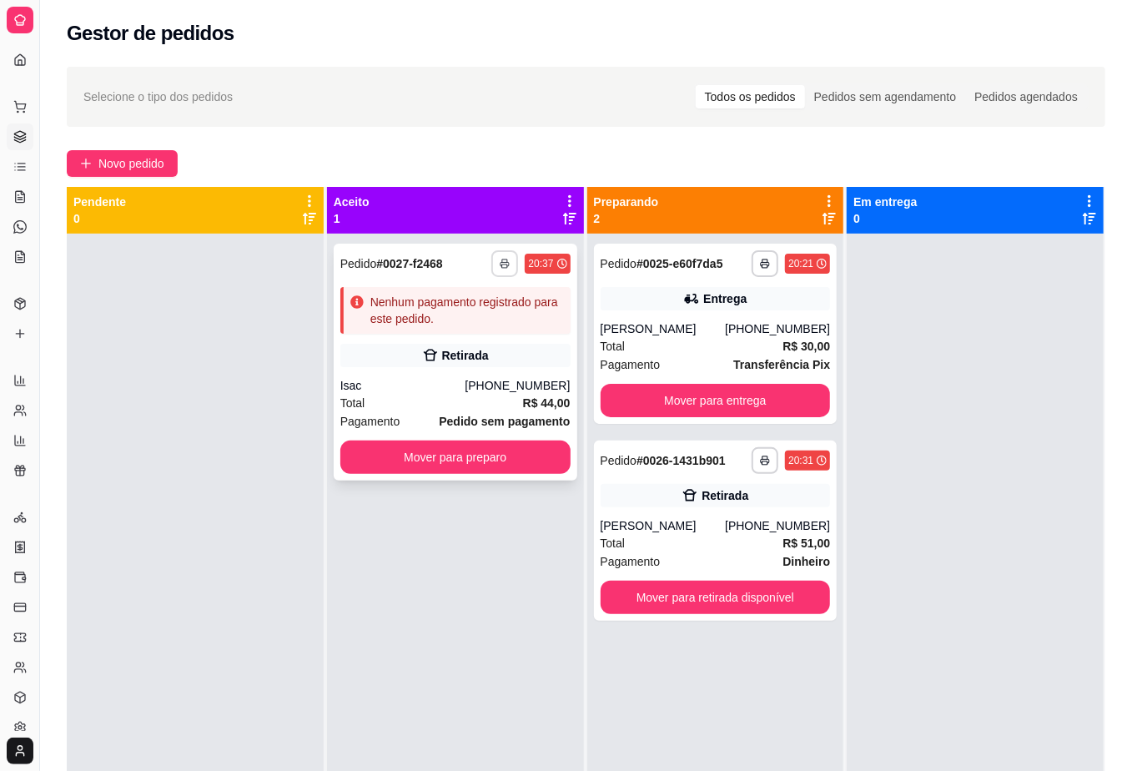
click at [502, 265] on rect "button" at bounding box center [504, 265] width 5 height 3
click at [503, 265] on rect "button" at bounding box center [505, 265] width 5 height 3
click at [492, 264] on button "button" at bounding box center [504, 263] width 27 height 27
click at [474, 325] on button "IMPRESSORA" at bounding box center [453, 322] width 121 height 27
click at [526, 457] on button "Mover para preparo" at bounding box center [455, 457] width 230 height 33
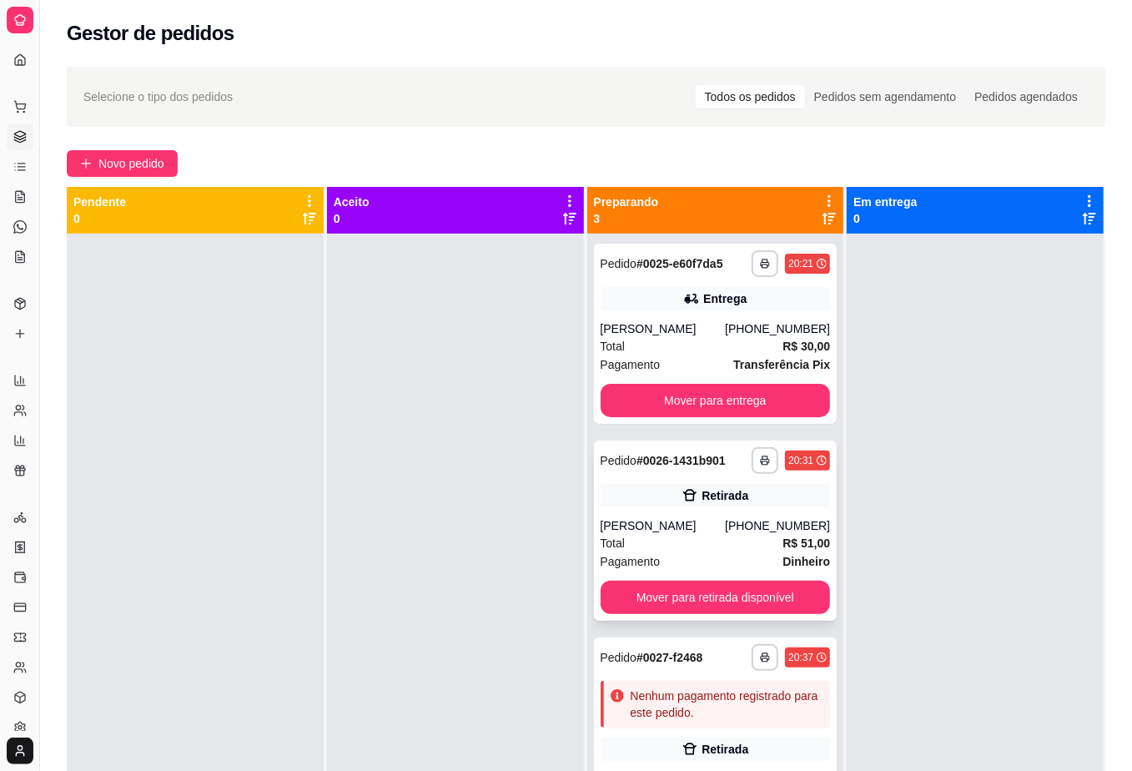
click at [784, 548] on strong "R$ 51,00" at bounding box center [807, 542] width 48 height 13
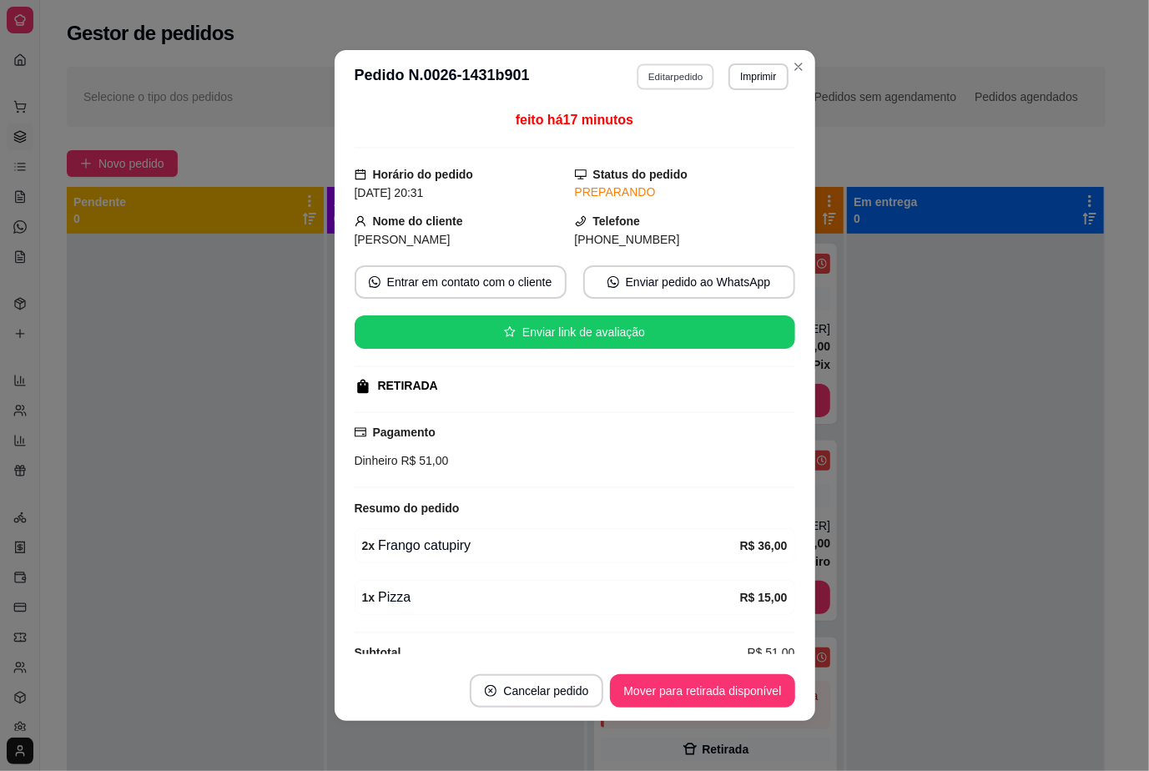
click at [666, 77] on button "Editar pedido" at bounding box center [676, 76] width 78 height 26
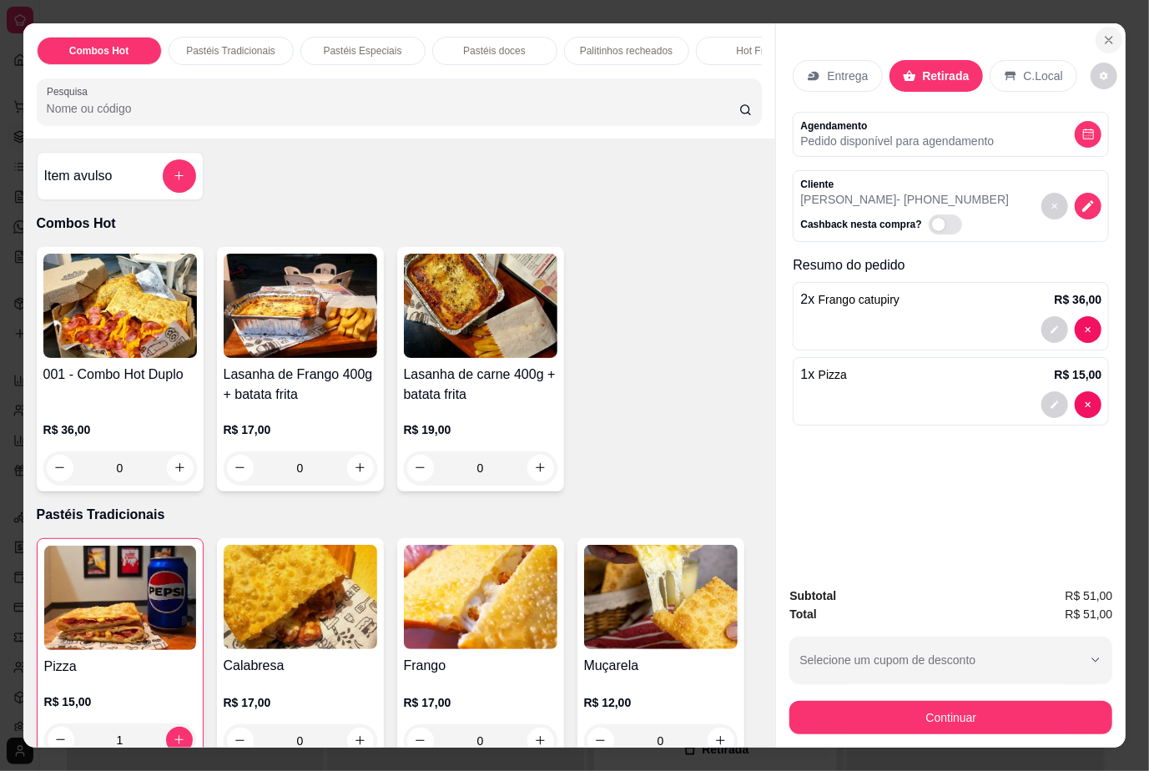
click at [1102, 33] on icon "Close" at bounding box center [1108, 39] width 13 height 13
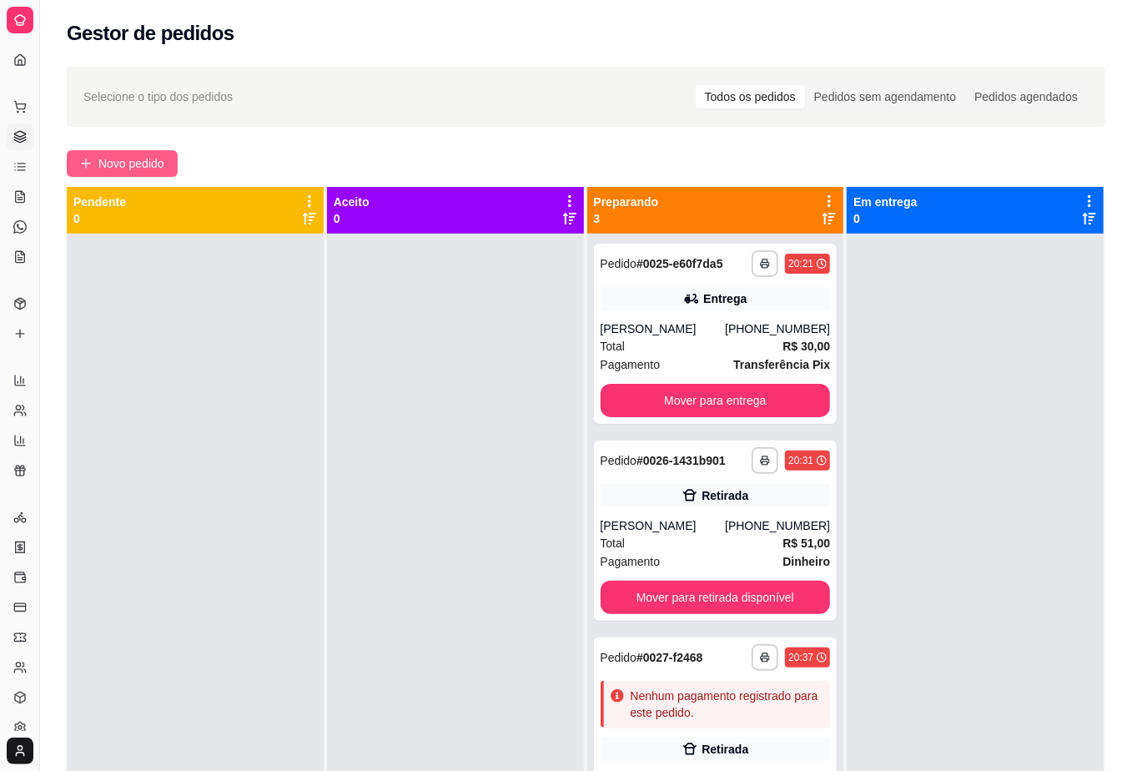
click at [157, 151] on button "Novo pedido" at bounding box center [122, 163] width 111 height 27
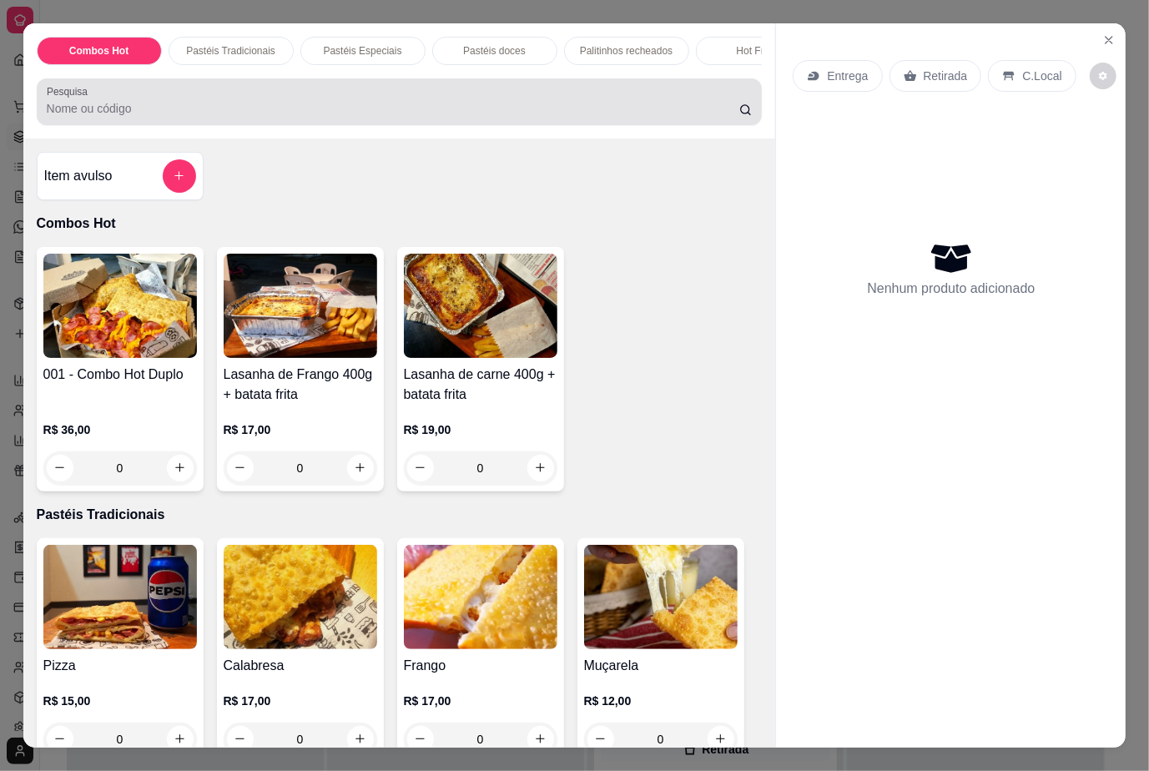
click at [315, 117] on input "Pesquisa" at bounding box center [393, 108] width 692 height 17
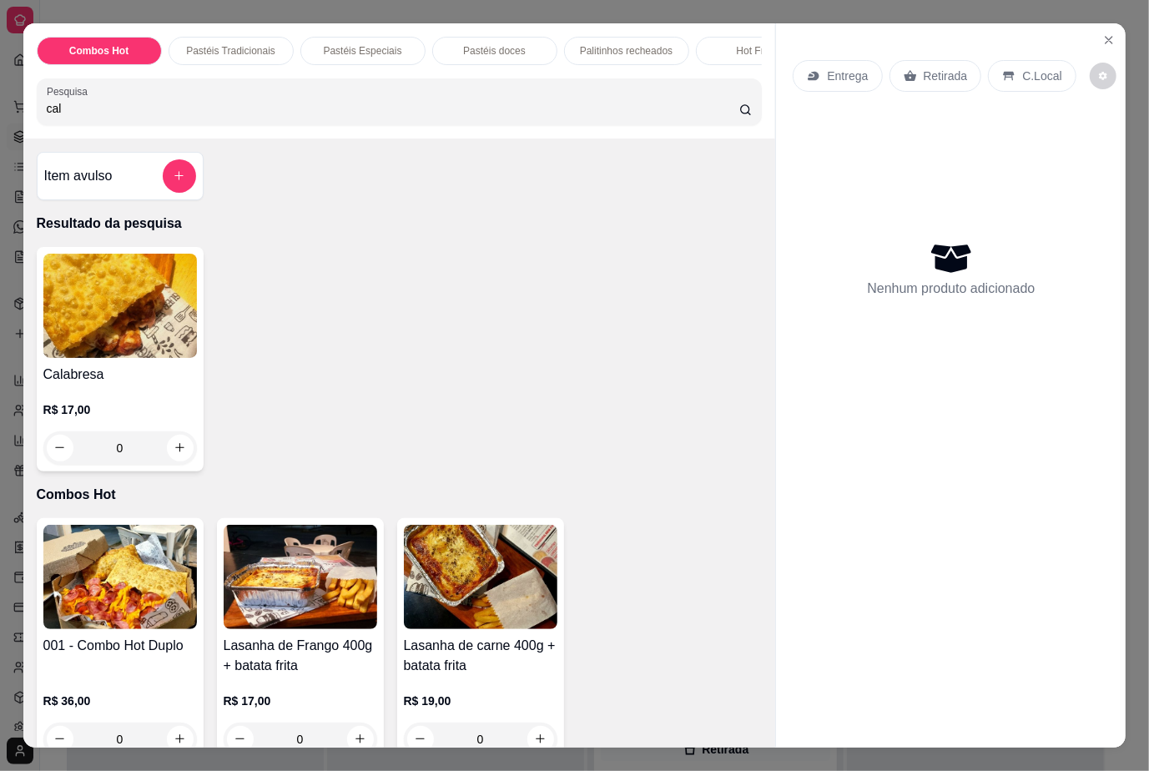
type input "cal"
click at [169, 449] on div "0" at bounding box center [120, 447] width 154 height 33
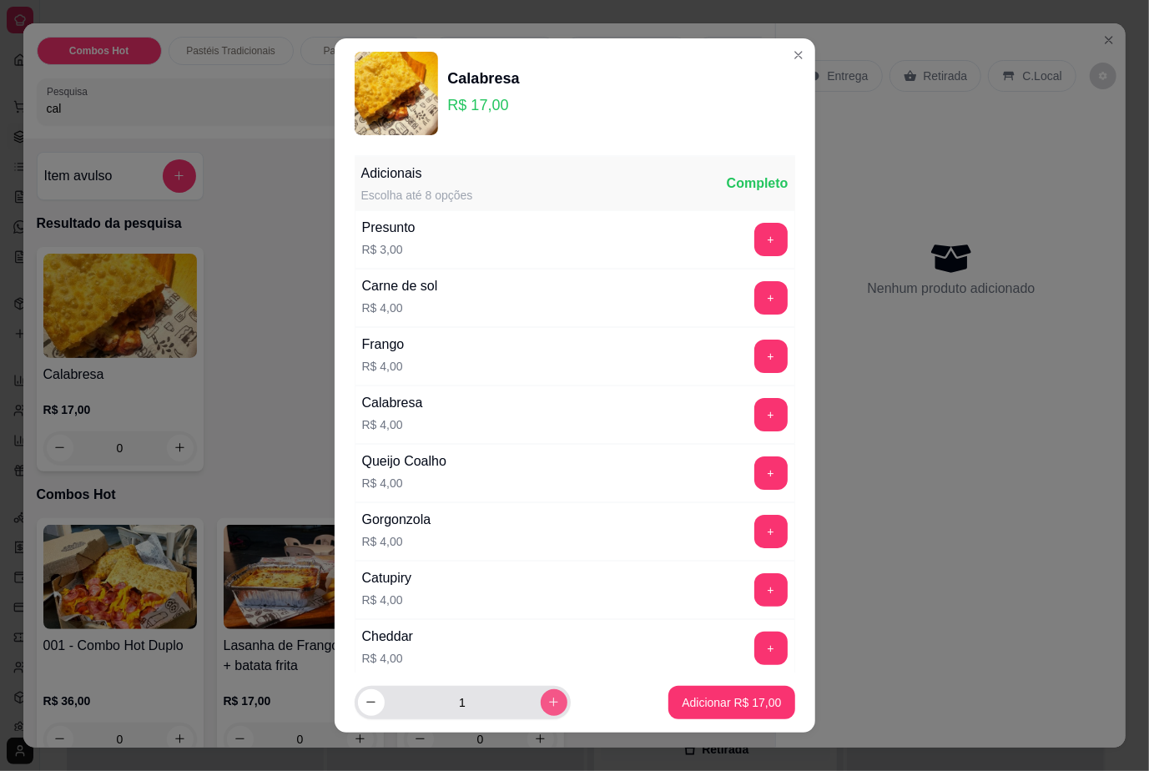
click at [547, 706] on icon "increase-product-quantity" at bounding box center [553, 702] width 13 height 13
type input "2"
click at [749, 699] on p "Adicionar R$ 34,00" at bounding box center [731, 702] width 99 height 17
type input "2"
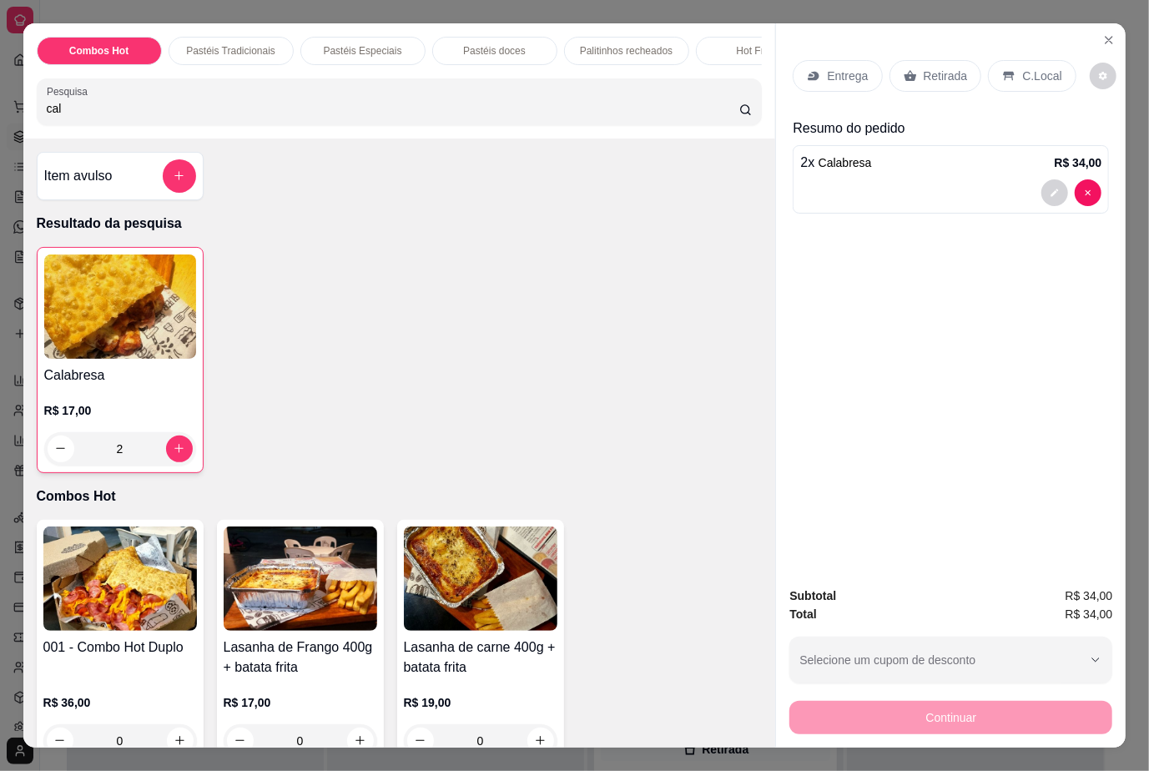
click at [952, 70] on p "Retirada" at bounding box center [946, 76] width 44 height 17
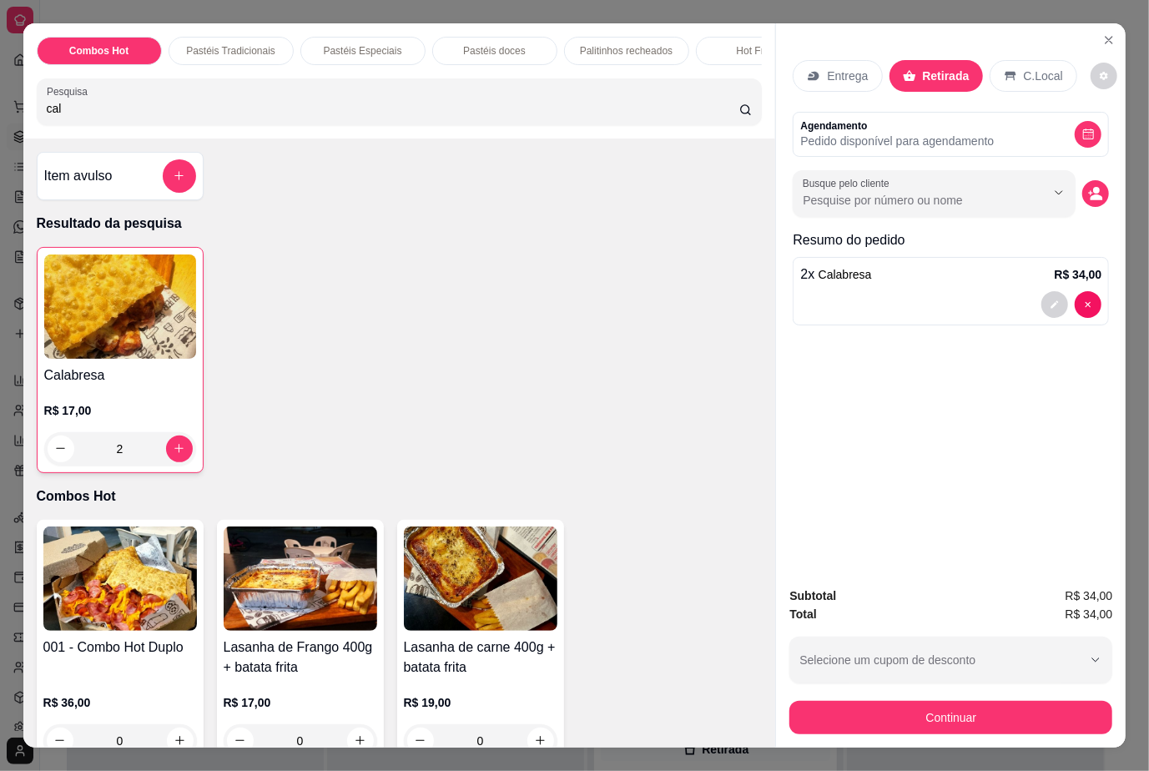
click at [903, 141] on p "Pedido disponível para agendamento" at bounding box center [897, 141] width 194 height 17
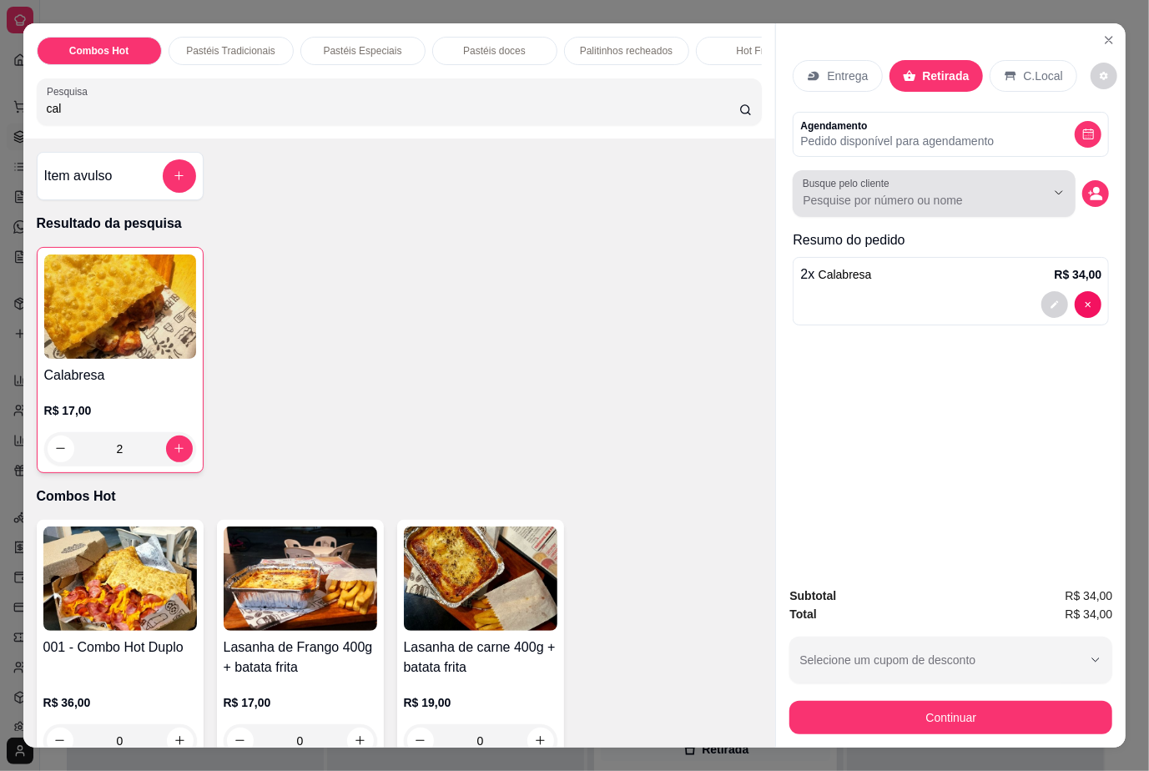
click at [893, 194] on input "Busque pelo cliente" at bounding box center [911, 200] width 216 height 17
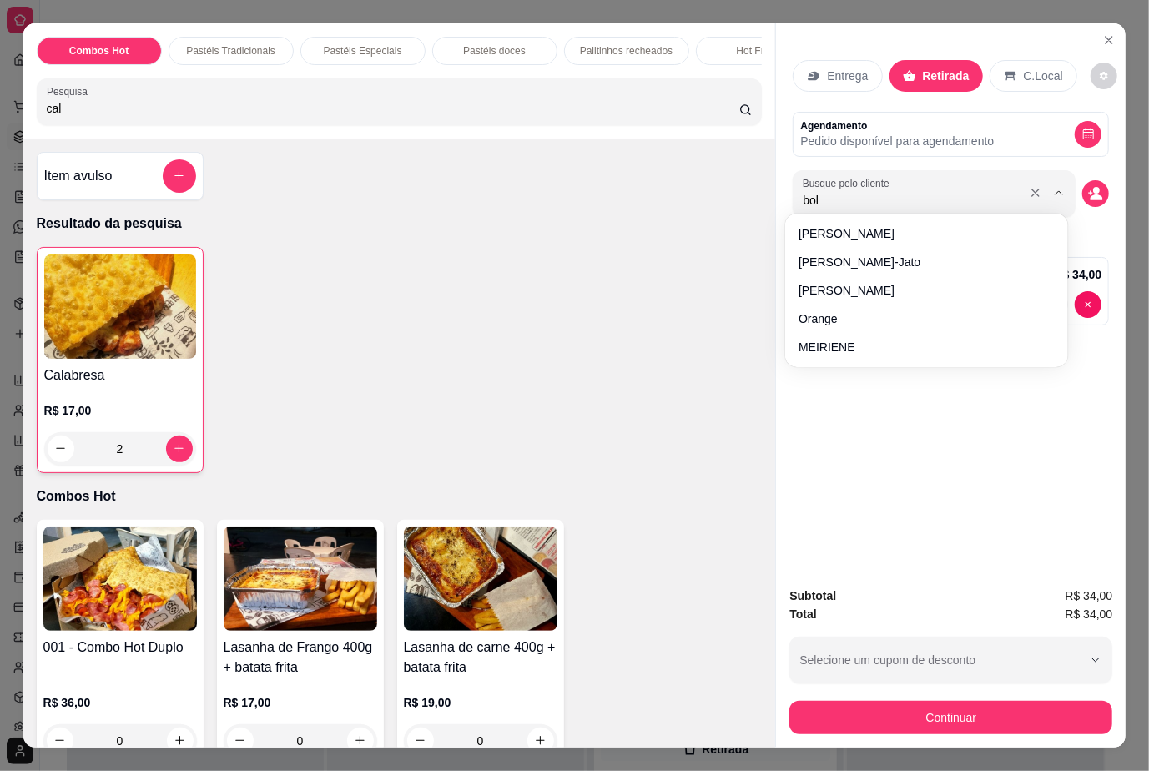
type input "bols"
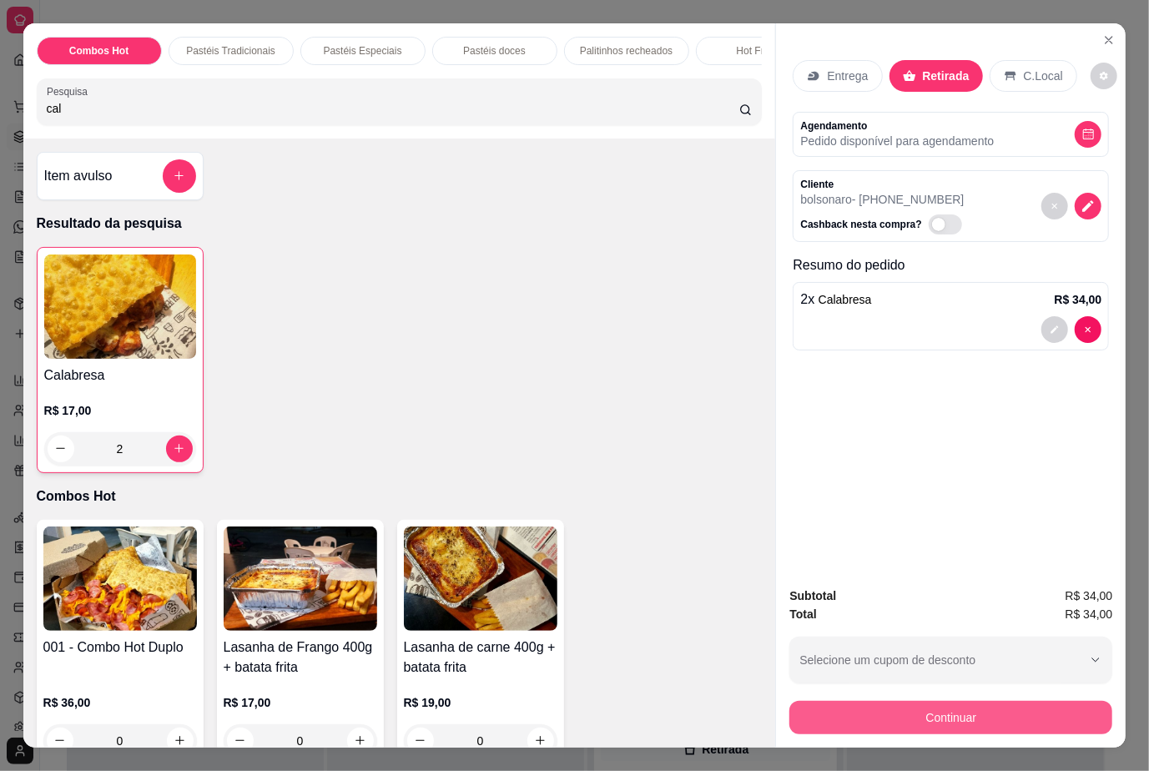
click at [954, 712] on button "Continuar" at bounding box center [950, 717] width 323 height 33
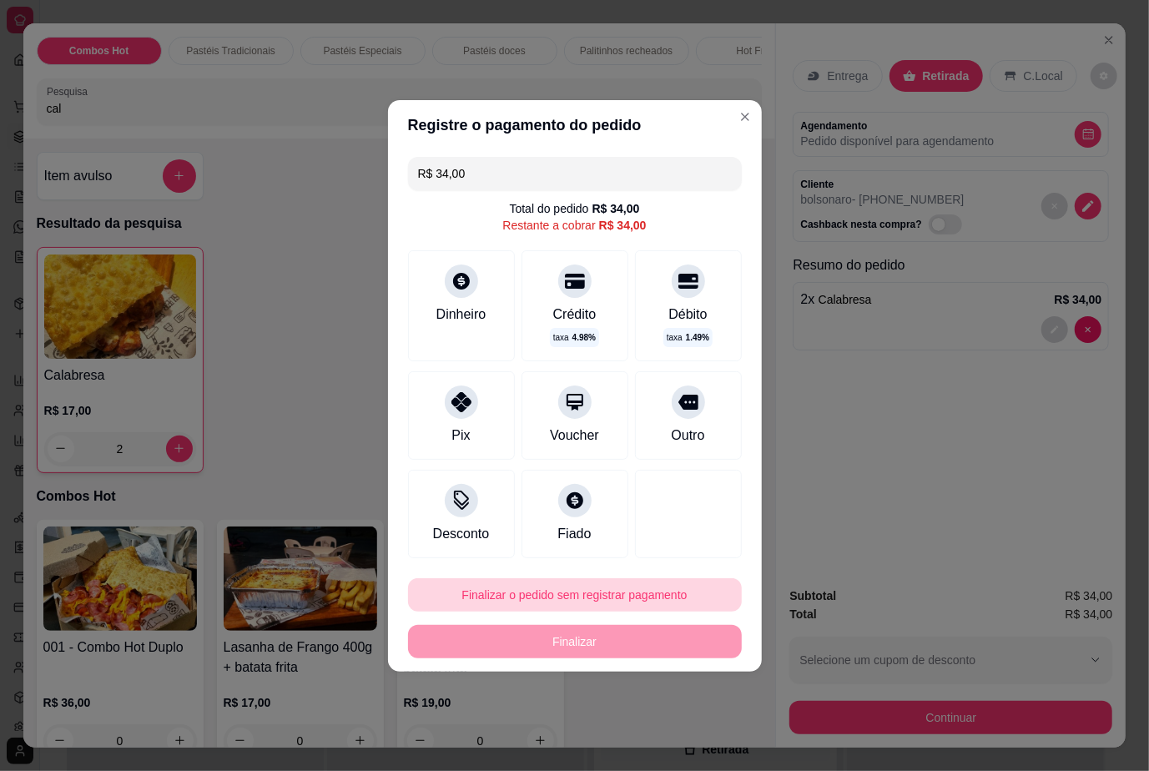
click at [651, 608] on button "Finalizar o pedido sem registrar pagamento" at bounding box center [575, 594] width 334 height 33
click at [657, 541] on button "Confirmar" at bounding box center [674, 548] width 62 height 26
type input "0"
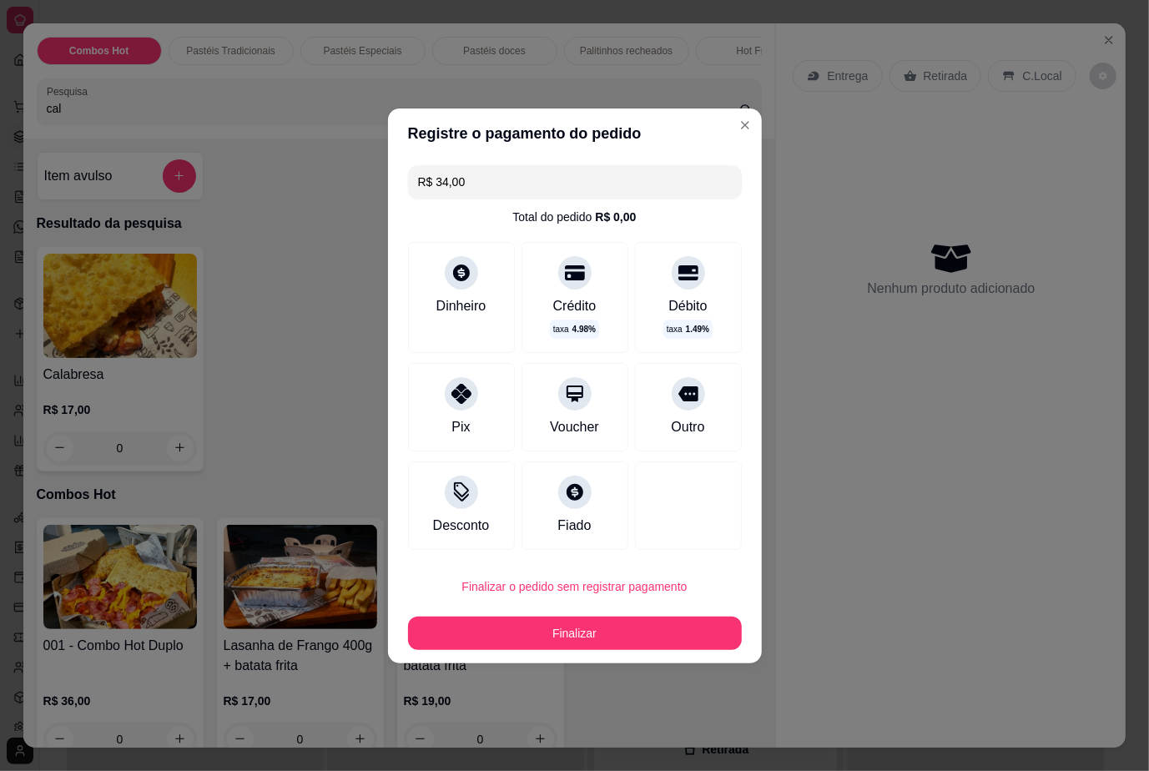
type input "R$ 0,00"
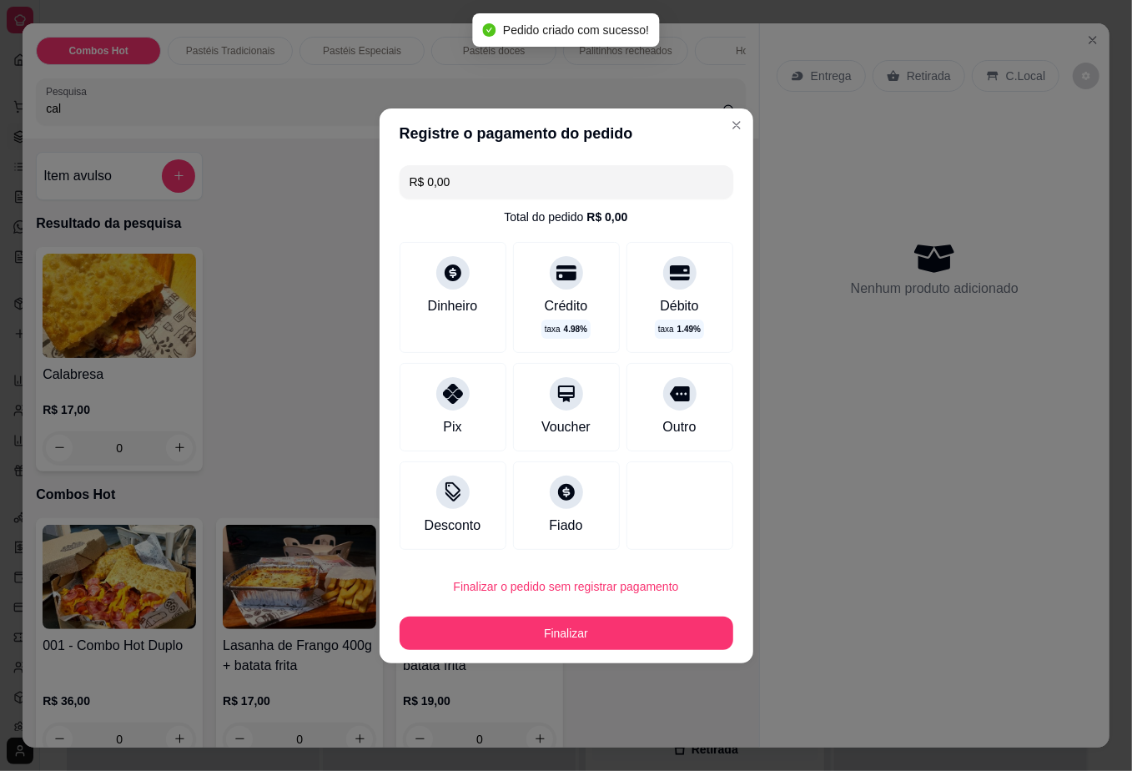
click at [951, 622] on div at bounding box center [960, 619] width 253 height 771
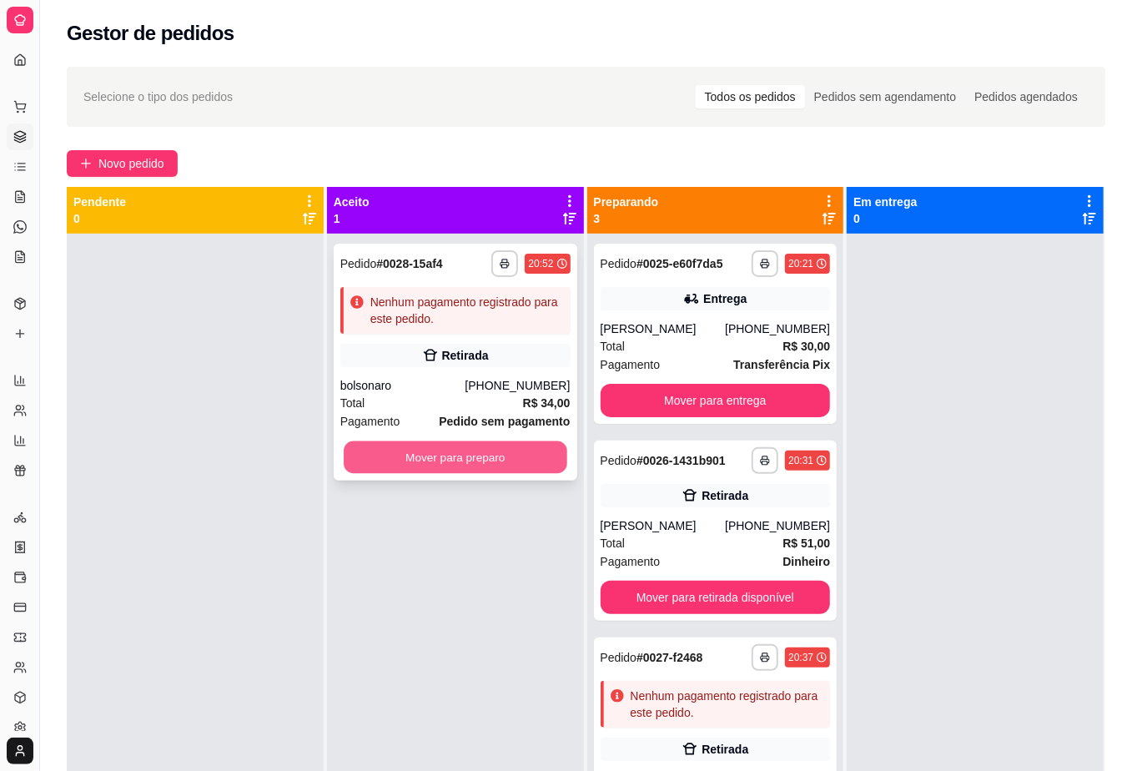
click at [506, 454] on button "Mover para preparo" at bounding box center [455, 457] width 223 height 33
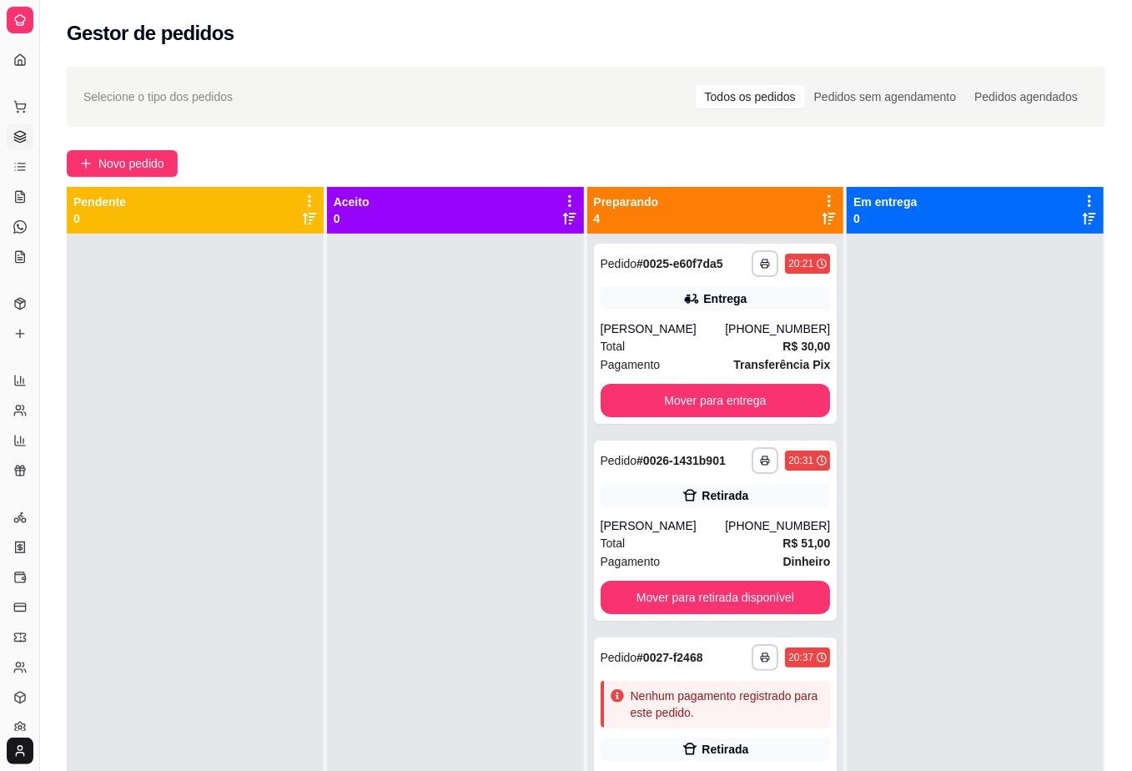
click at [478, 91] on div "Selecione o tipo dos pedidos Todos os pedidos Pedidos sem agendamento Pedidos a…" at bounding box center [585, 96] width 1005 height 27
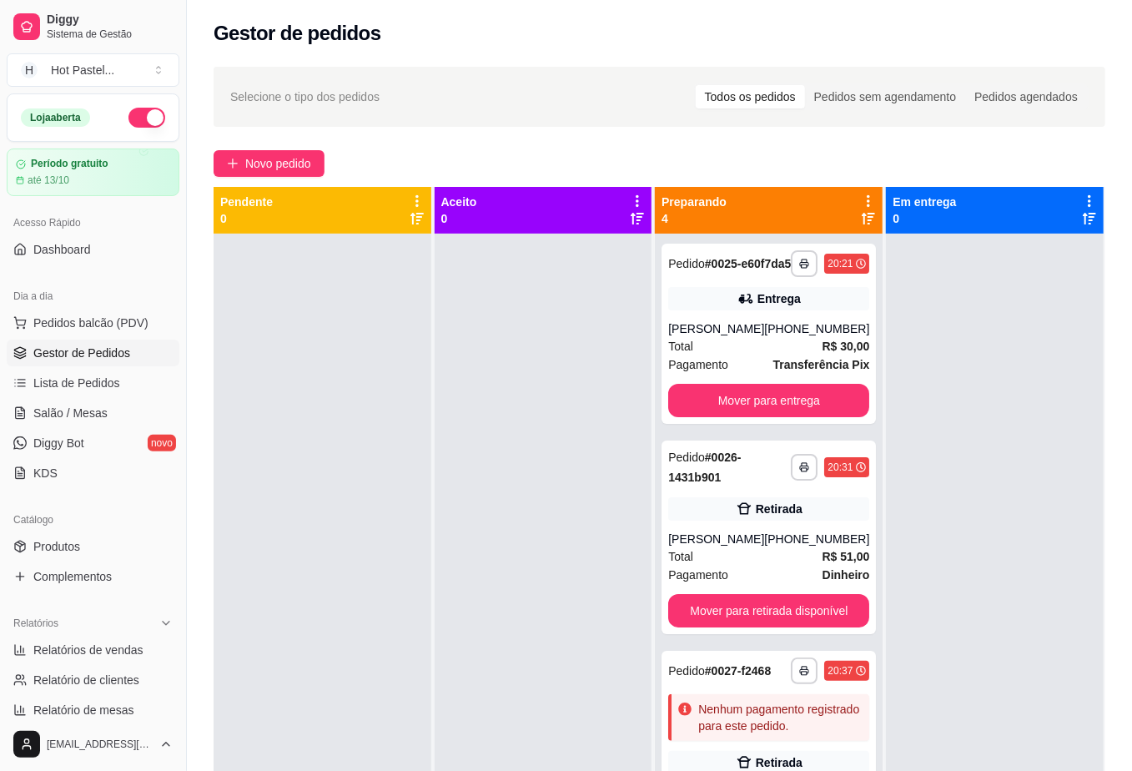
click at [447, 127] on div "**********" at bounding box center [659, 517] width 945 height 921
click at [274, 154] on button "Novo pedido" at bounding box center [269, 163] width 111 height 27
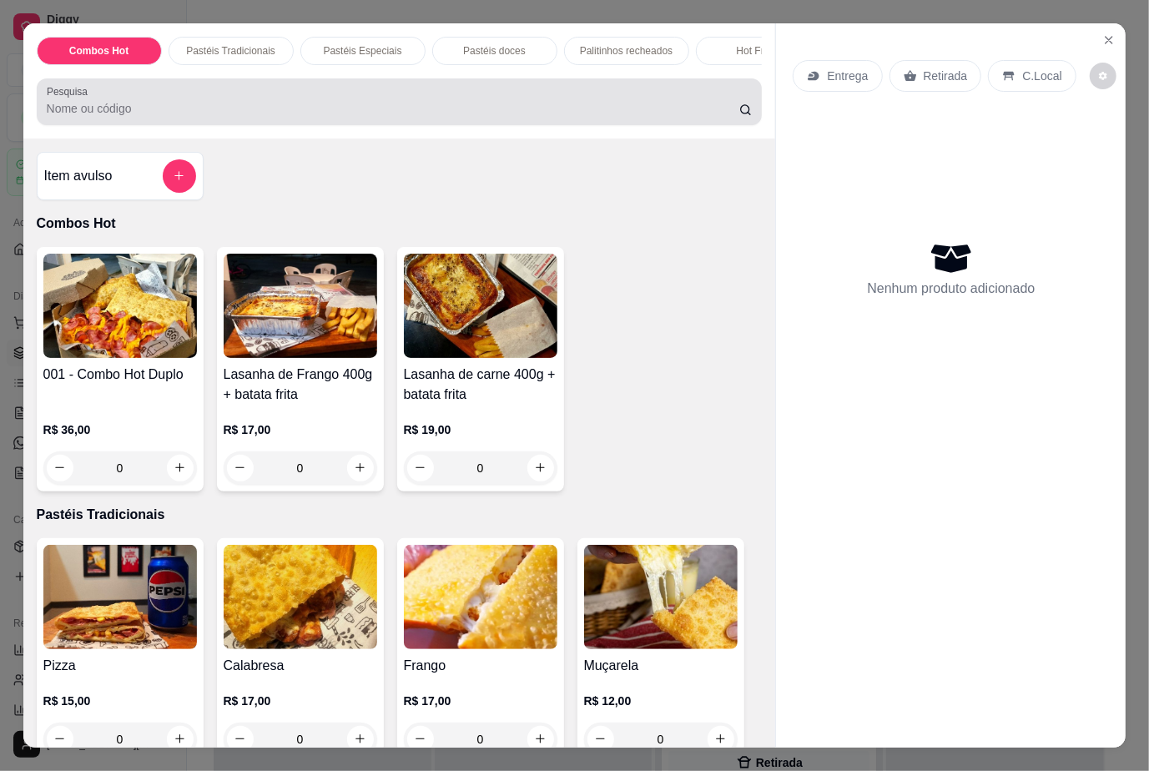
click at [304, 125] on div "Pesquisa" at bounding box center [400, 101] width 726 height 47
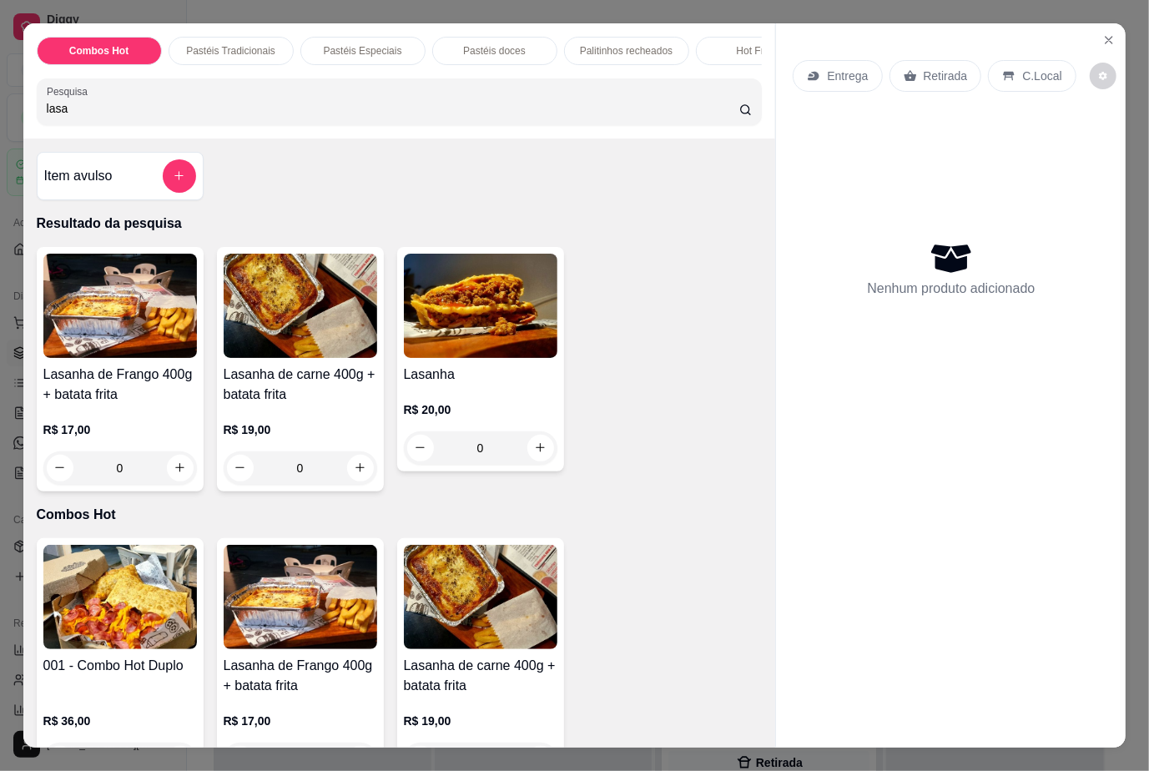
type input "lasa"
click at [531, 464] on div "0" at bounding box center [481, 447] width 154 height 33
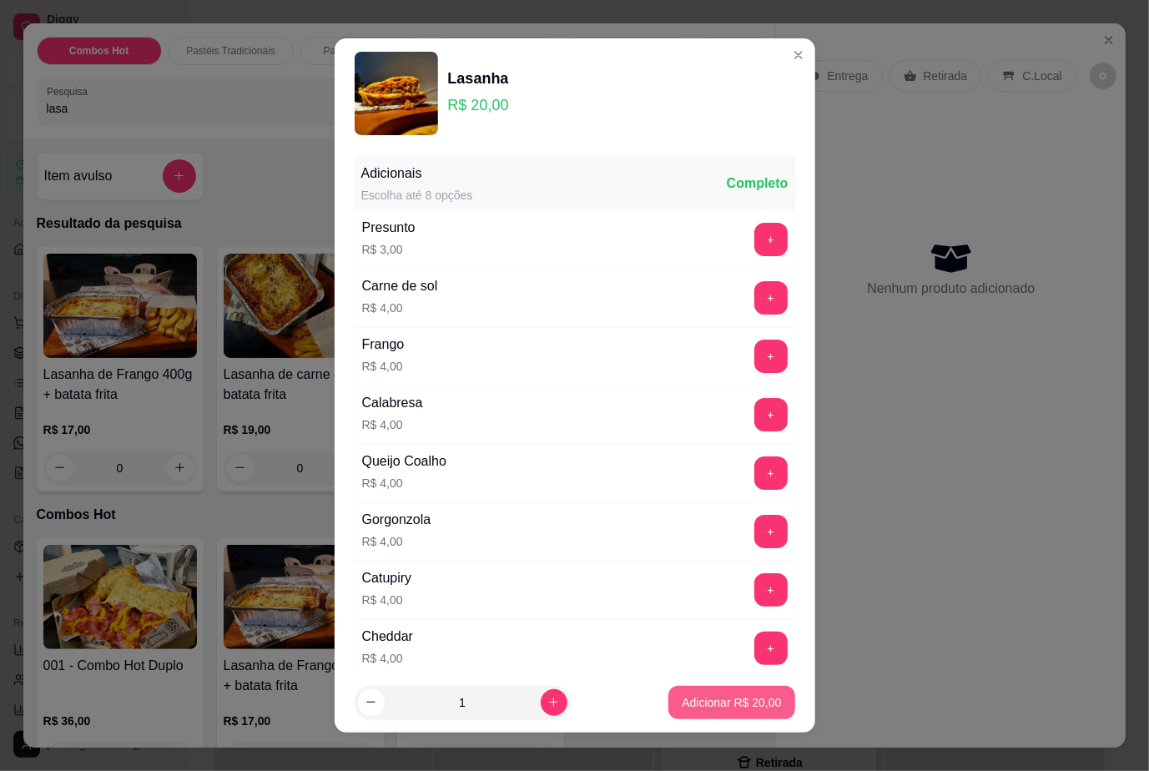
click at [692, 697] on p "Adicionar R$ 20,00" at bounding box center [731, 702] width 99 height 17
type input "1"
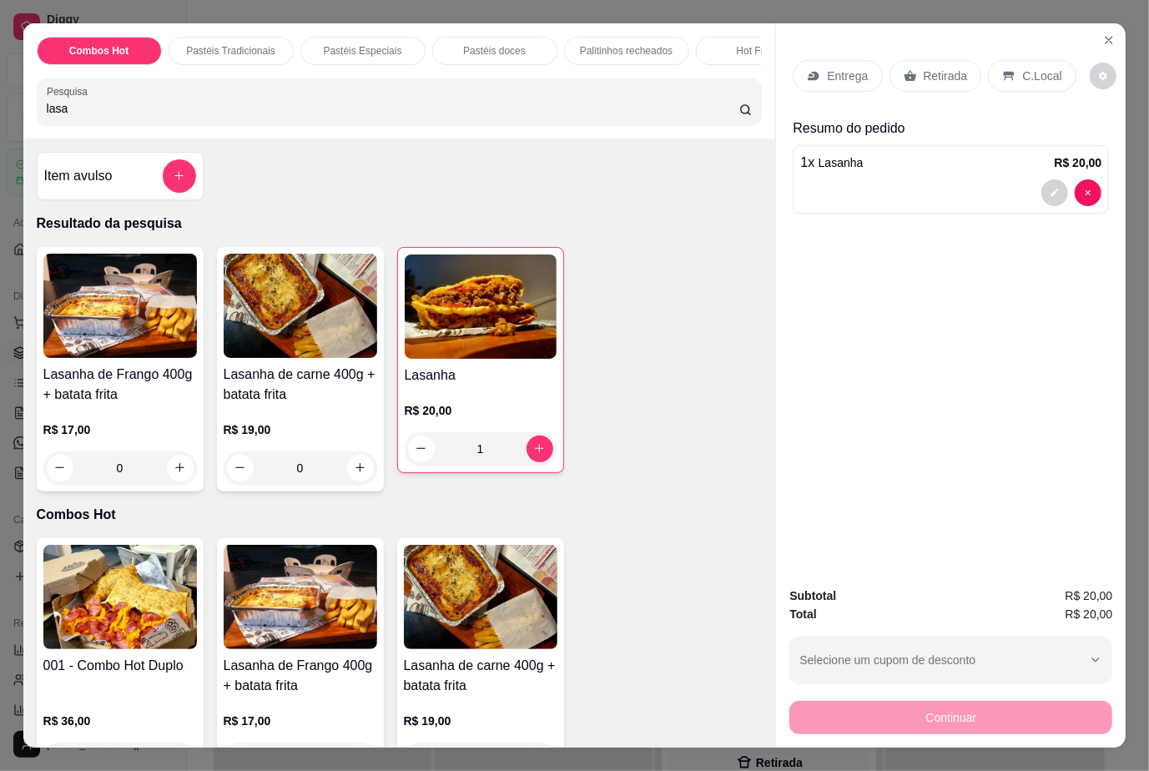
click at [1039, 68] on p "C.Local" at bounding box center [1041, 76] width 39 height 17
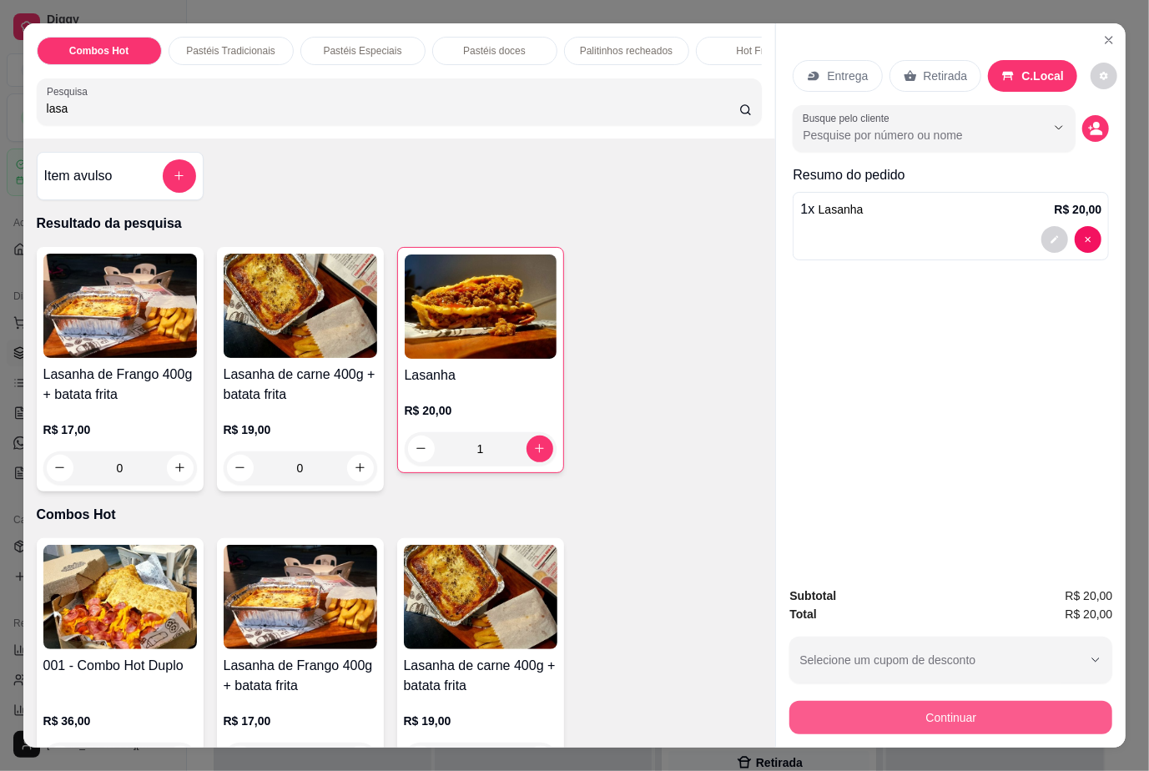
click at [998, 707] on button "Continuar" at bounding box center [950, 717] width 323 height 33
click at [953, 707] on button "Continuar" at bounding box center [950, 717] width 323 height 33
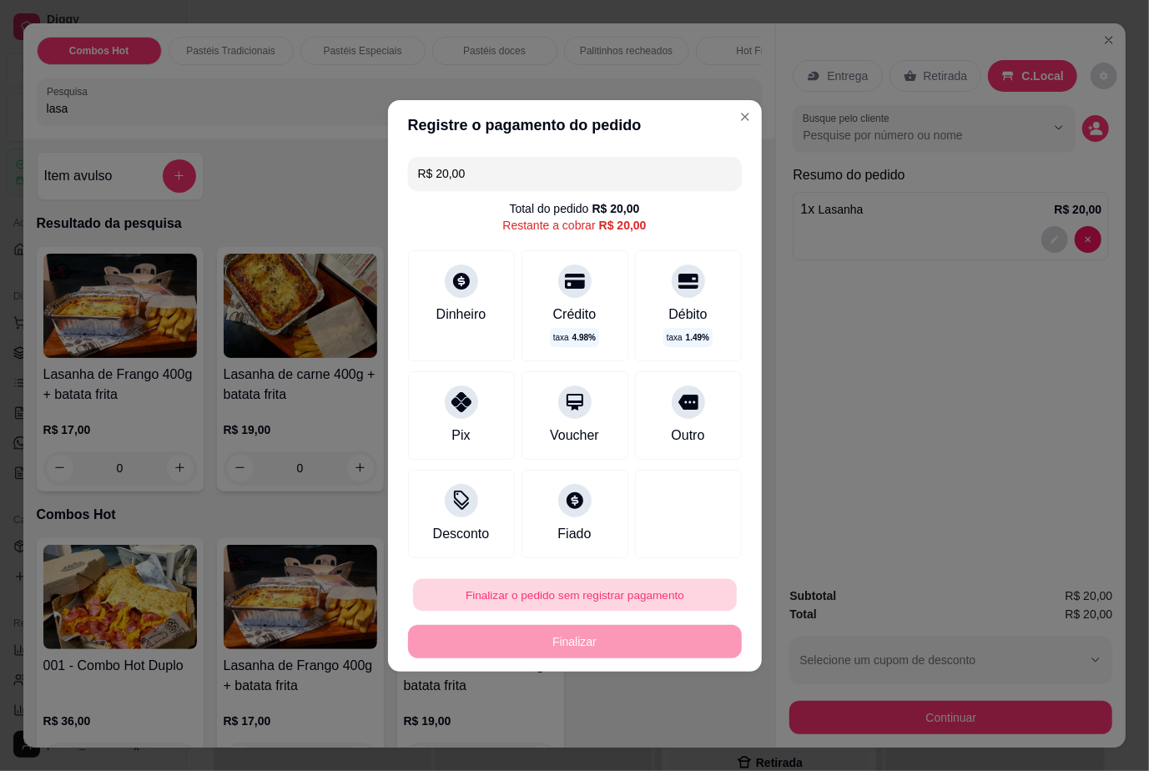
click at [631, 591] on button "Finalizar o pedido sem registrar pagamento" at bounding box center [575, 594] width 324 height 33
click at [689, 545] on button "Confirmar" at bounding box center [674, 548] width 62 height 26
type input "0"
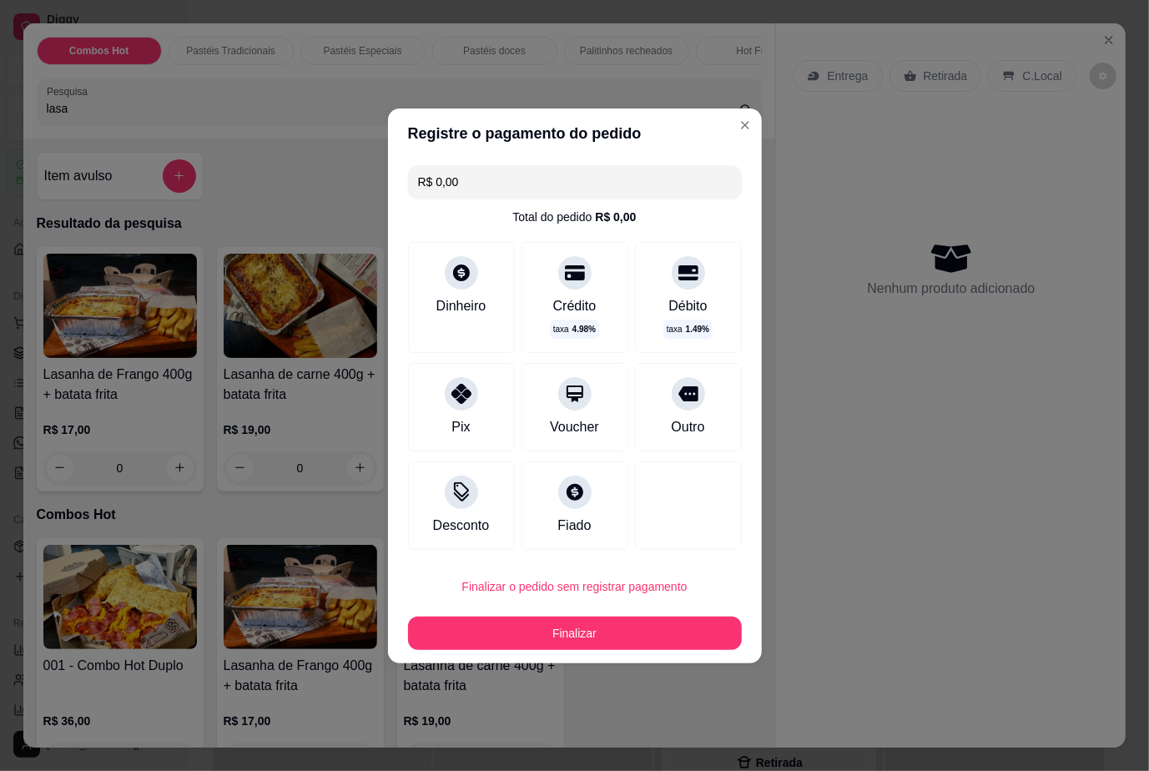
type input "R$ 0,00"
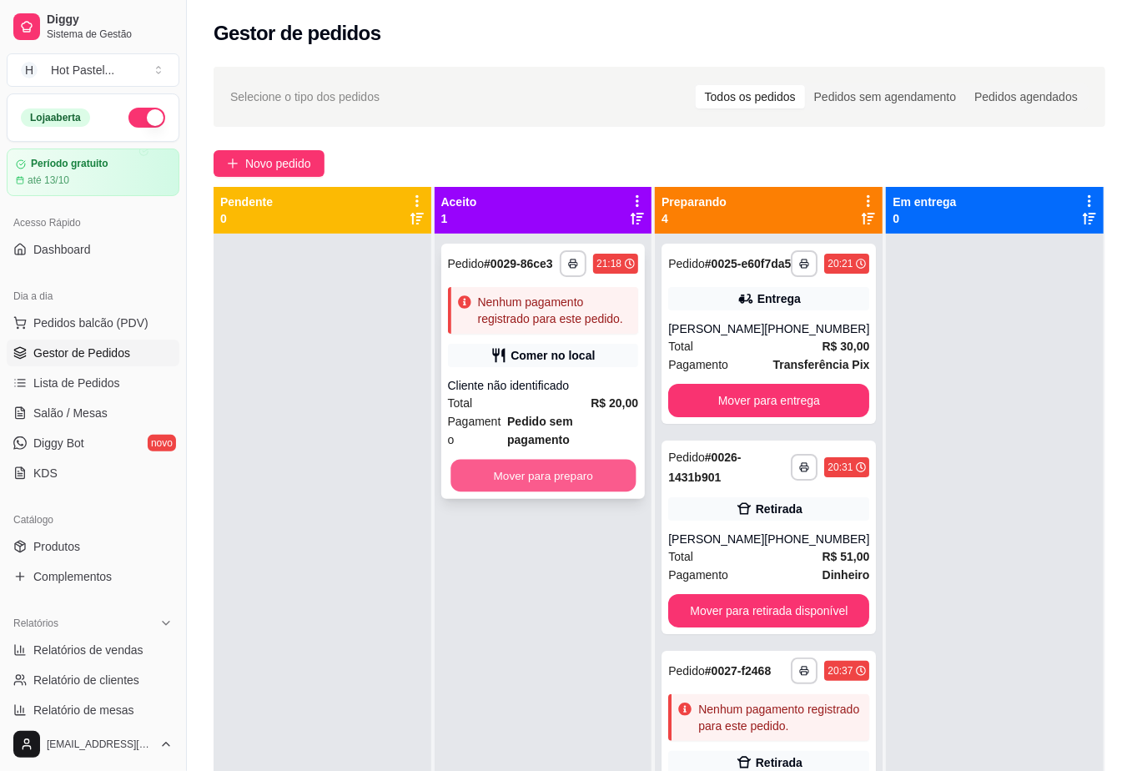
click at [581, 460] on button "Mover para preparo" at bounding box center [543, 476] width 185 height 33
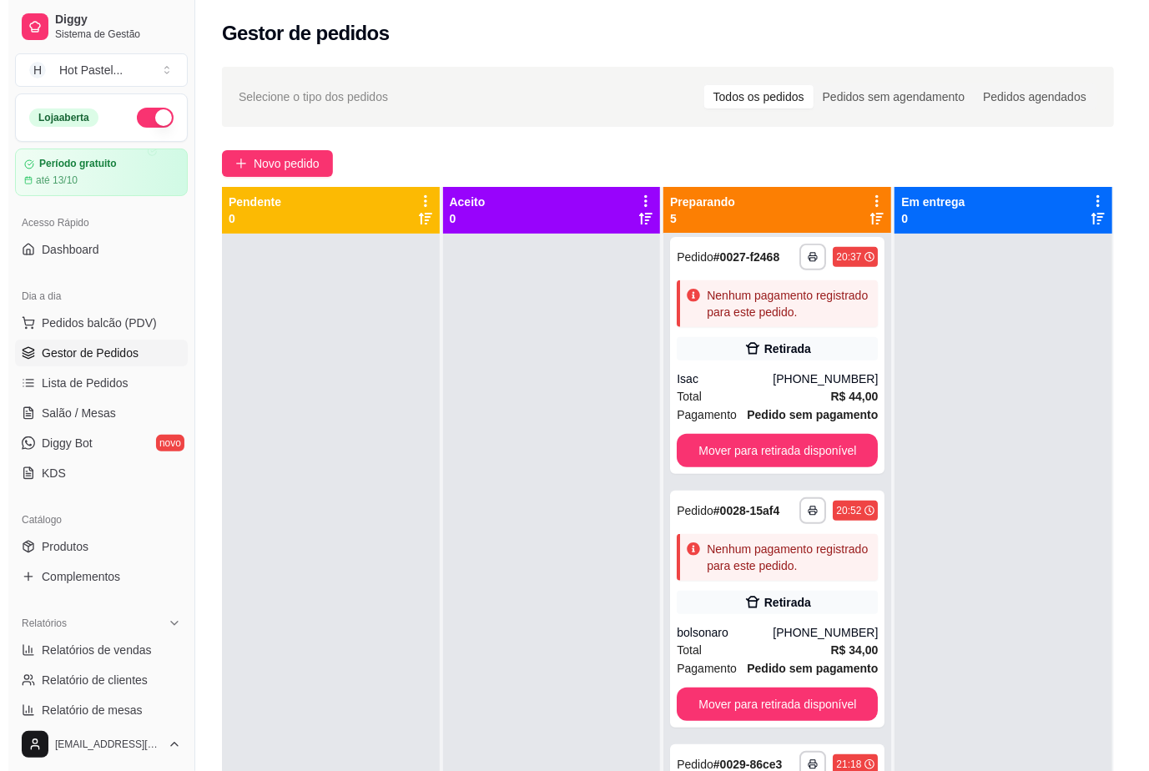
scroll to position [254, 0]
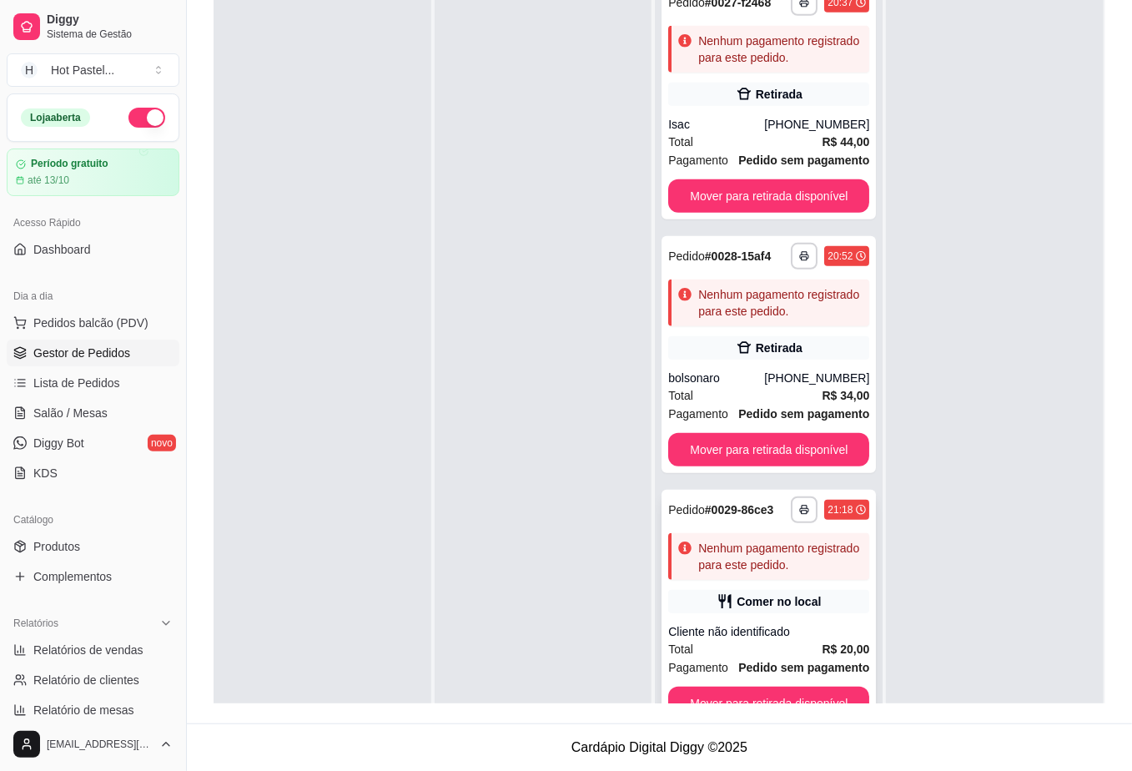
click at [798, 619] on div "**********" at bounding box center [769, 608] width 214 height 237
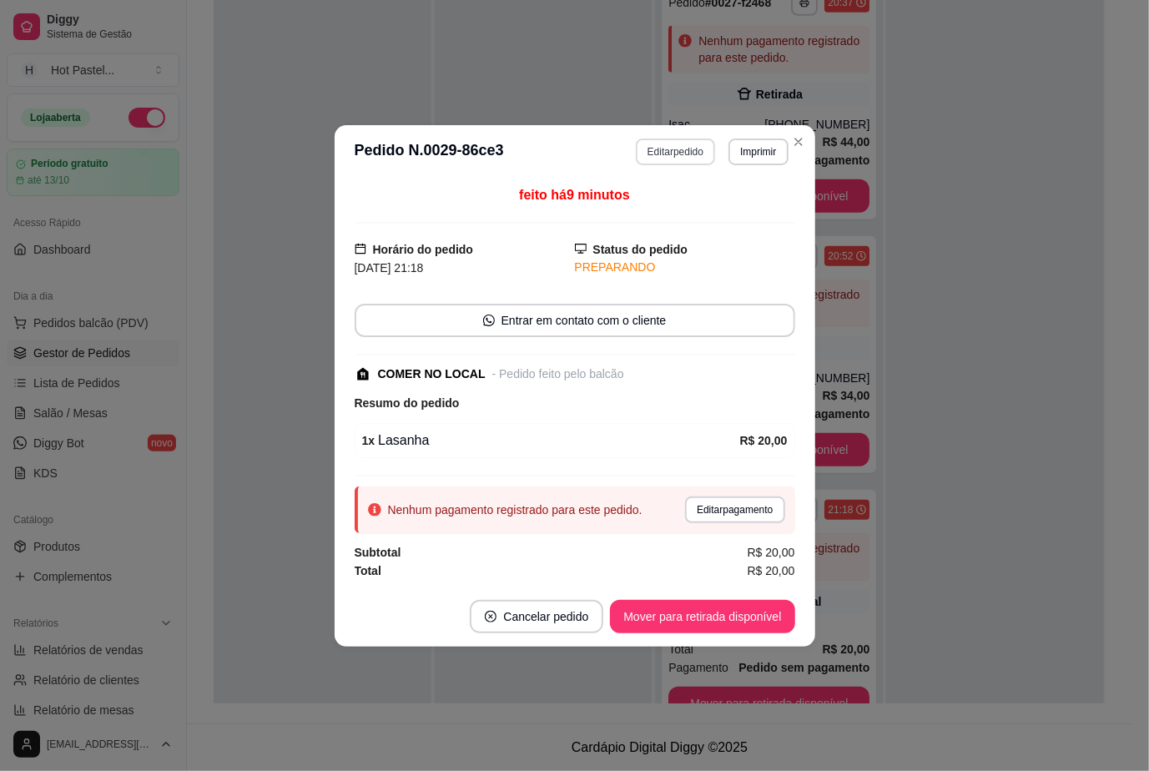
click at [675, 138] on button "Editar pedido" at bounding box center [675, 151] width 79 height 27
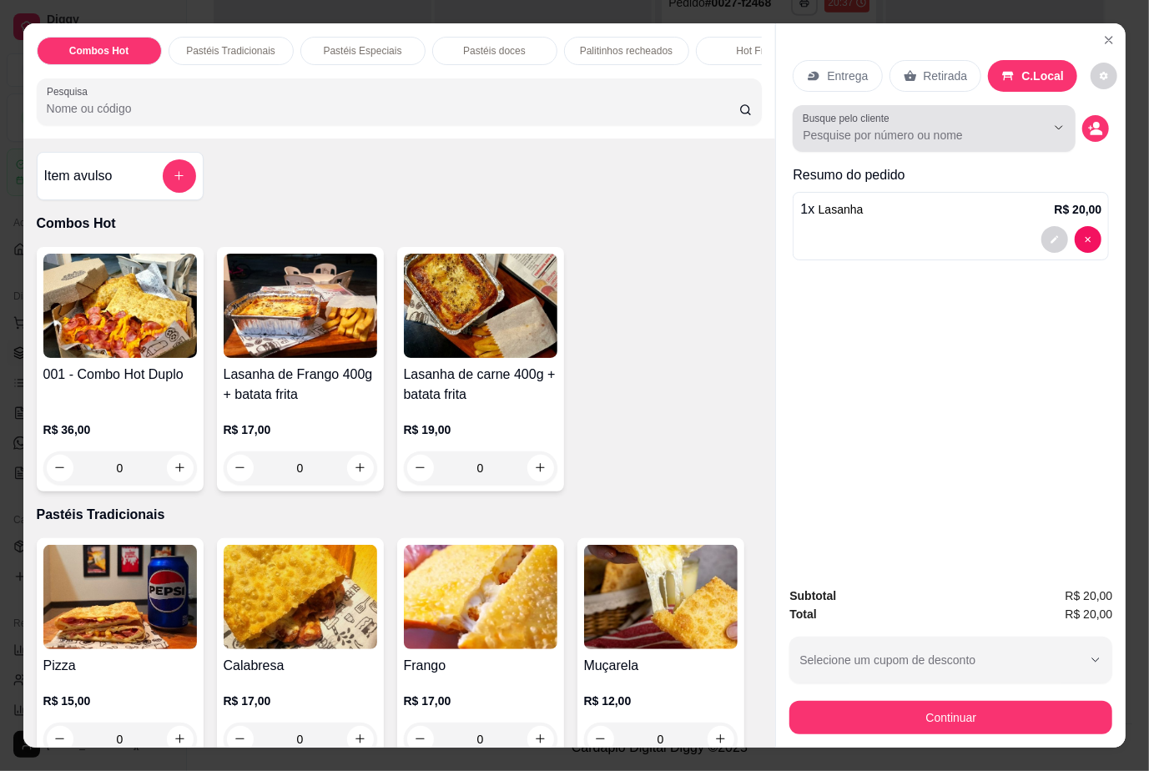
click at [844, 142] on div "Busque pelo cliente" at bounding box center [934, 128] width 283 height 47
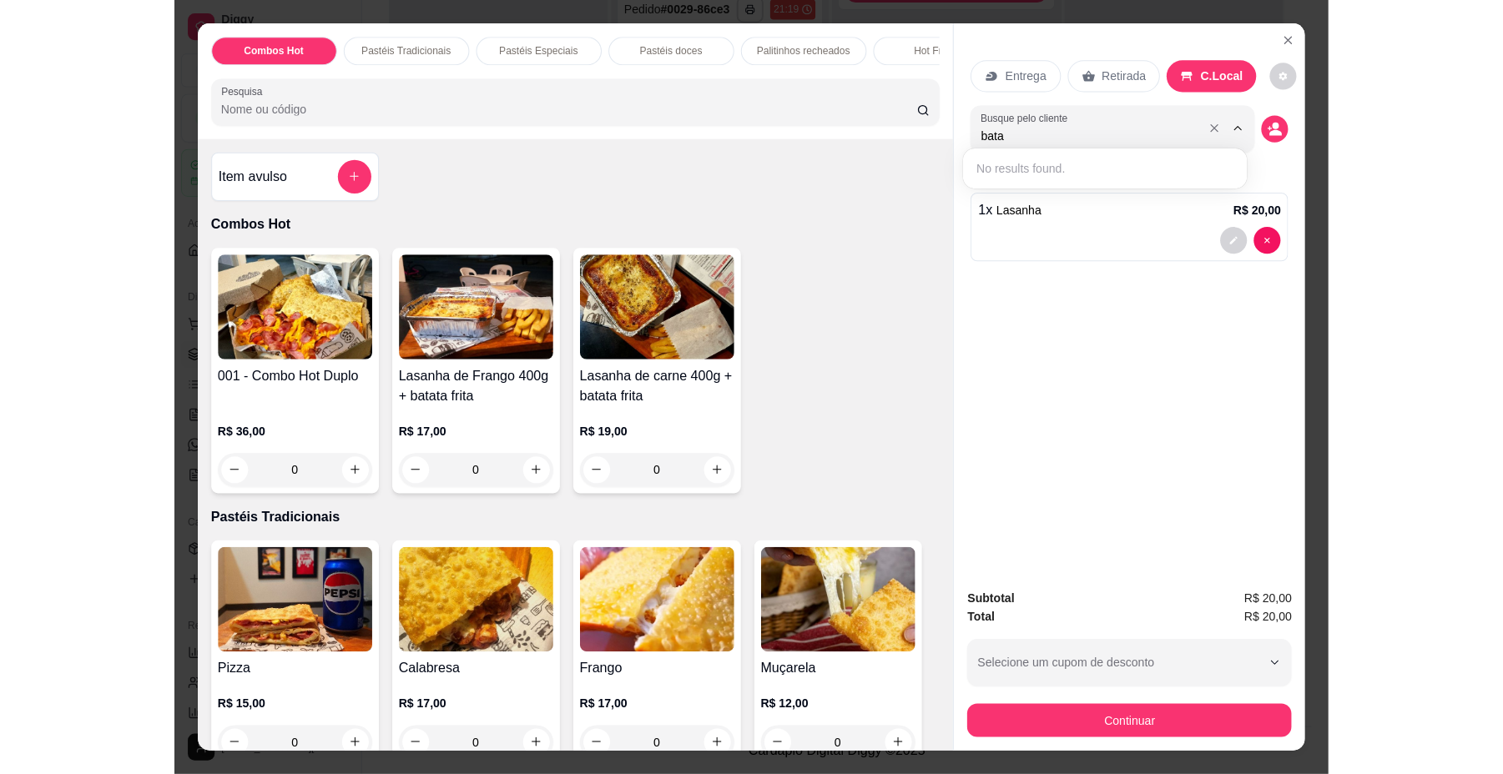
scroll to position [175, 0]
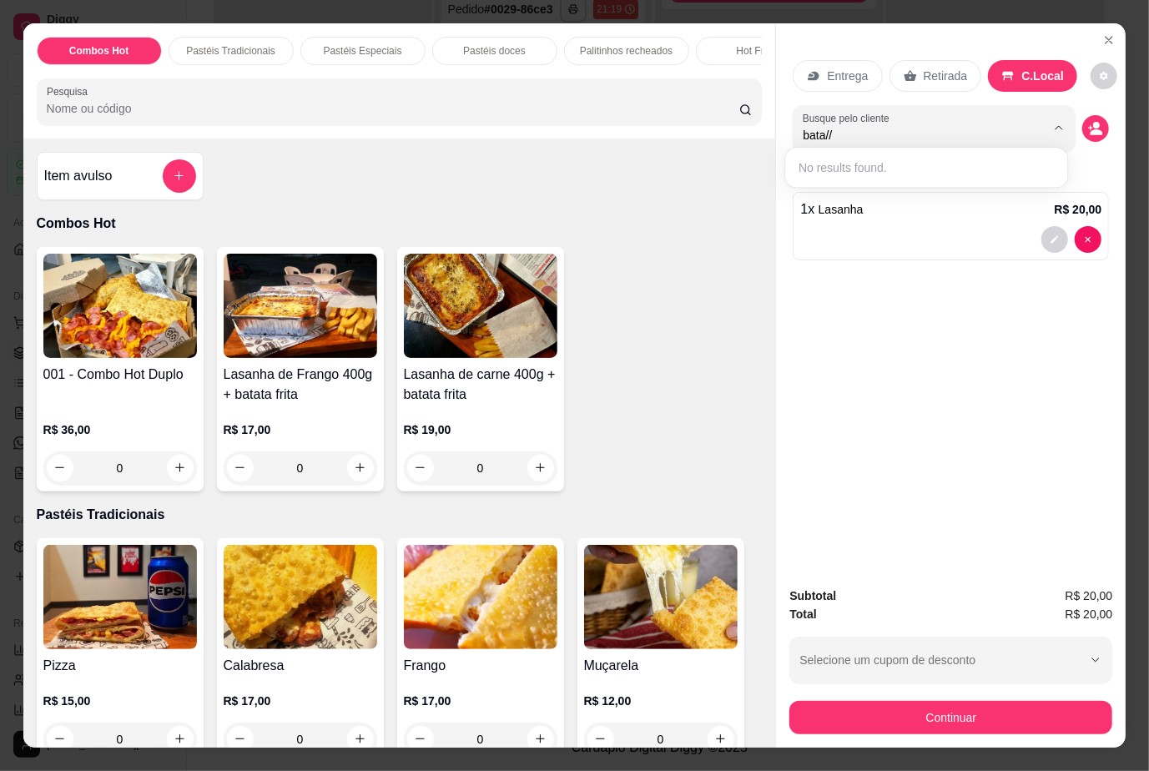
type input "bata//"
click at [1105, 37] on icon "Close" at bounding box center [1108, 40] width 7 height 7
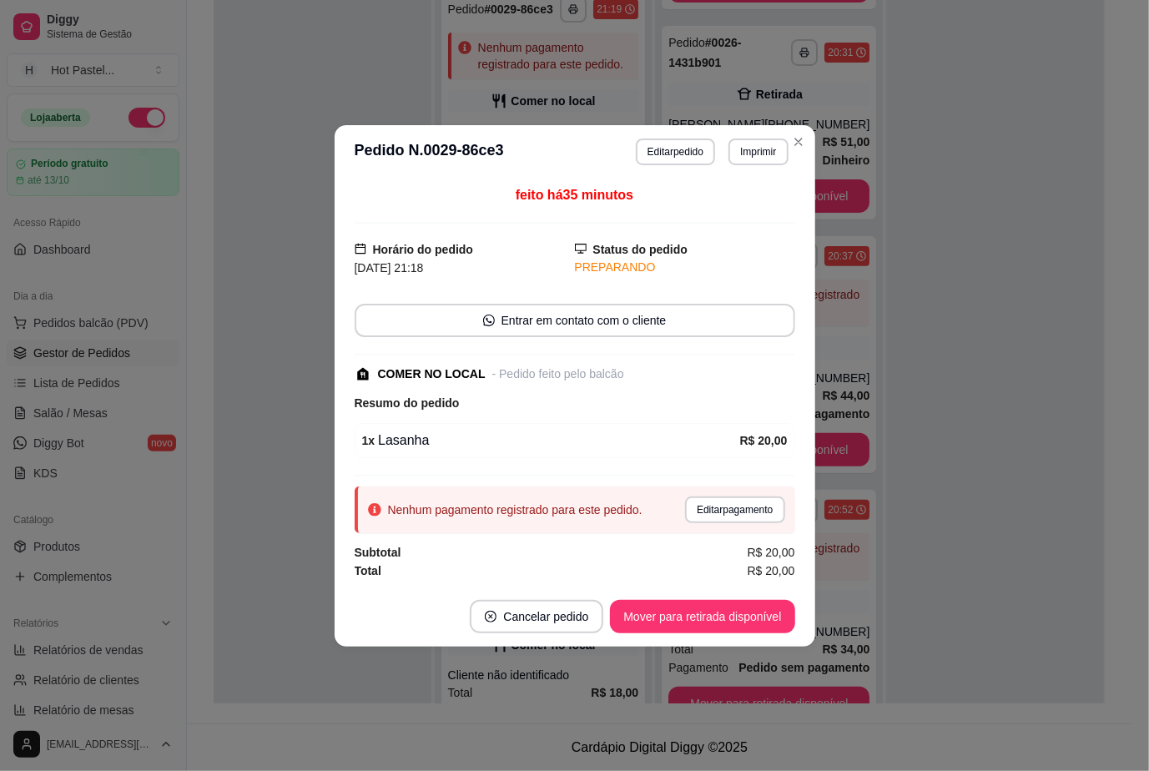
click at [808, 149] on header "**********" at bounding box center [575, 151] width 481 height 53
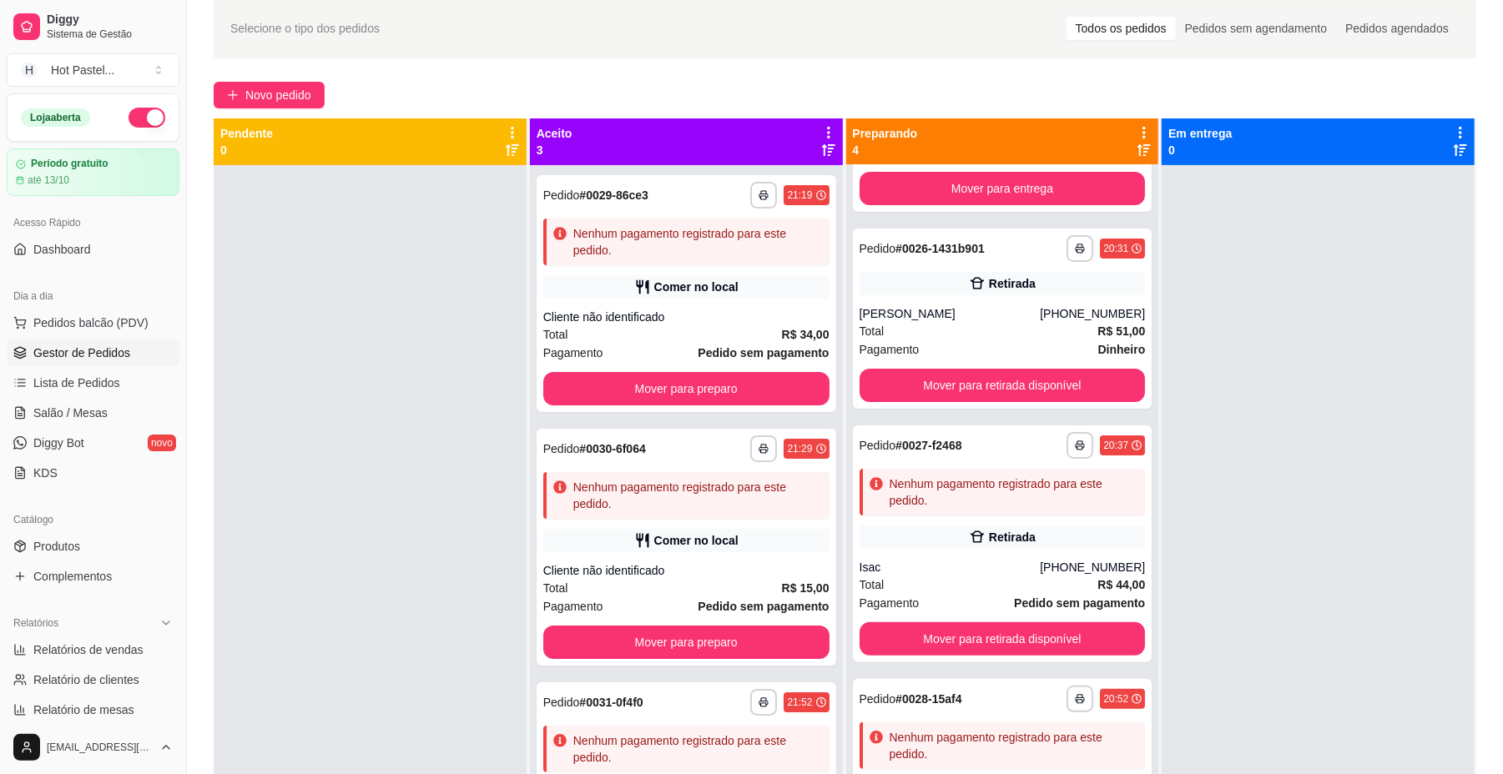
scroll to position [74, 0]
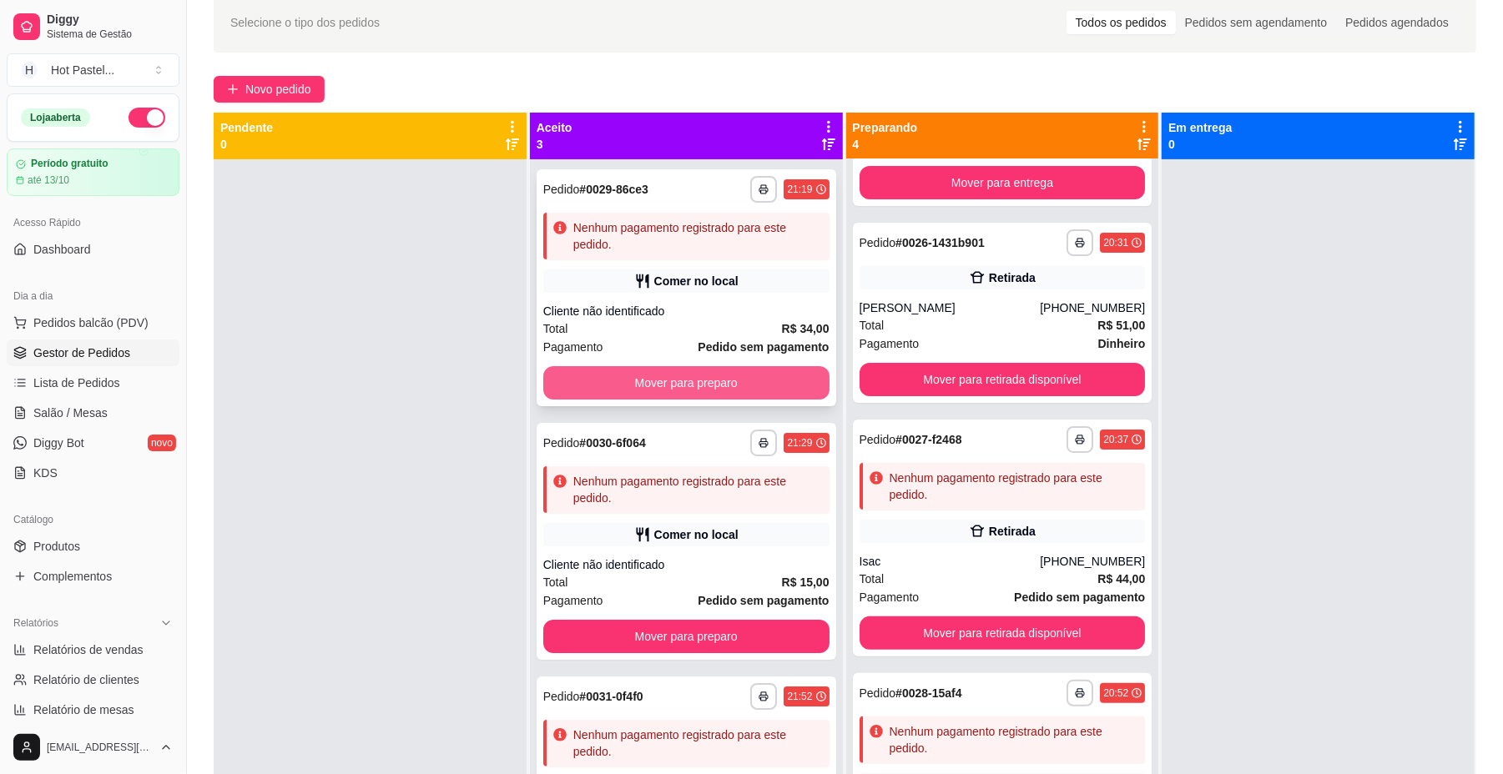
click at [722, 370] on button "Mover para preparo" at bounding box center [686, 382] width 286 height 33
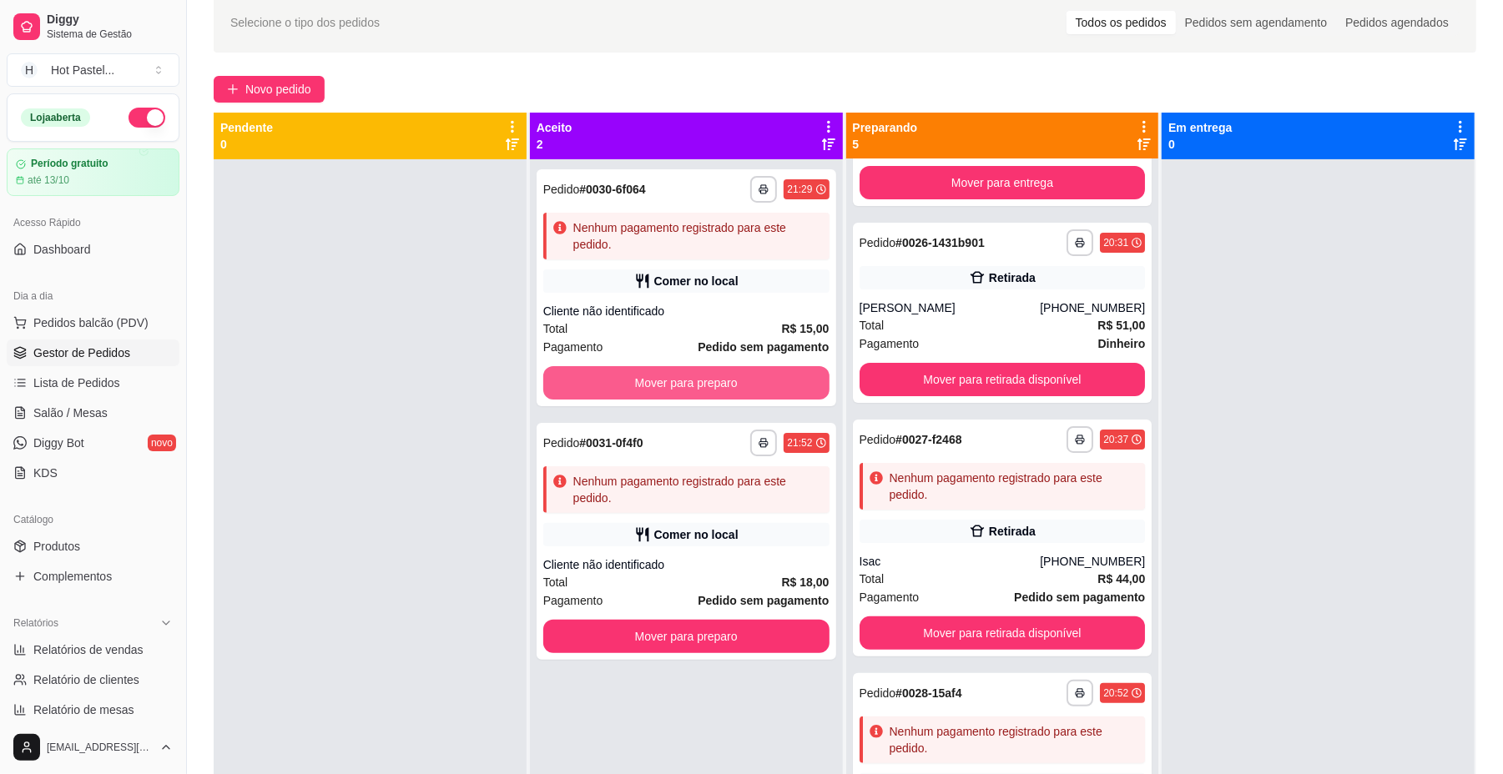
click at [722, 370] on button "Mover para preparo" at bounding box center [686, 382] width 286 height 33
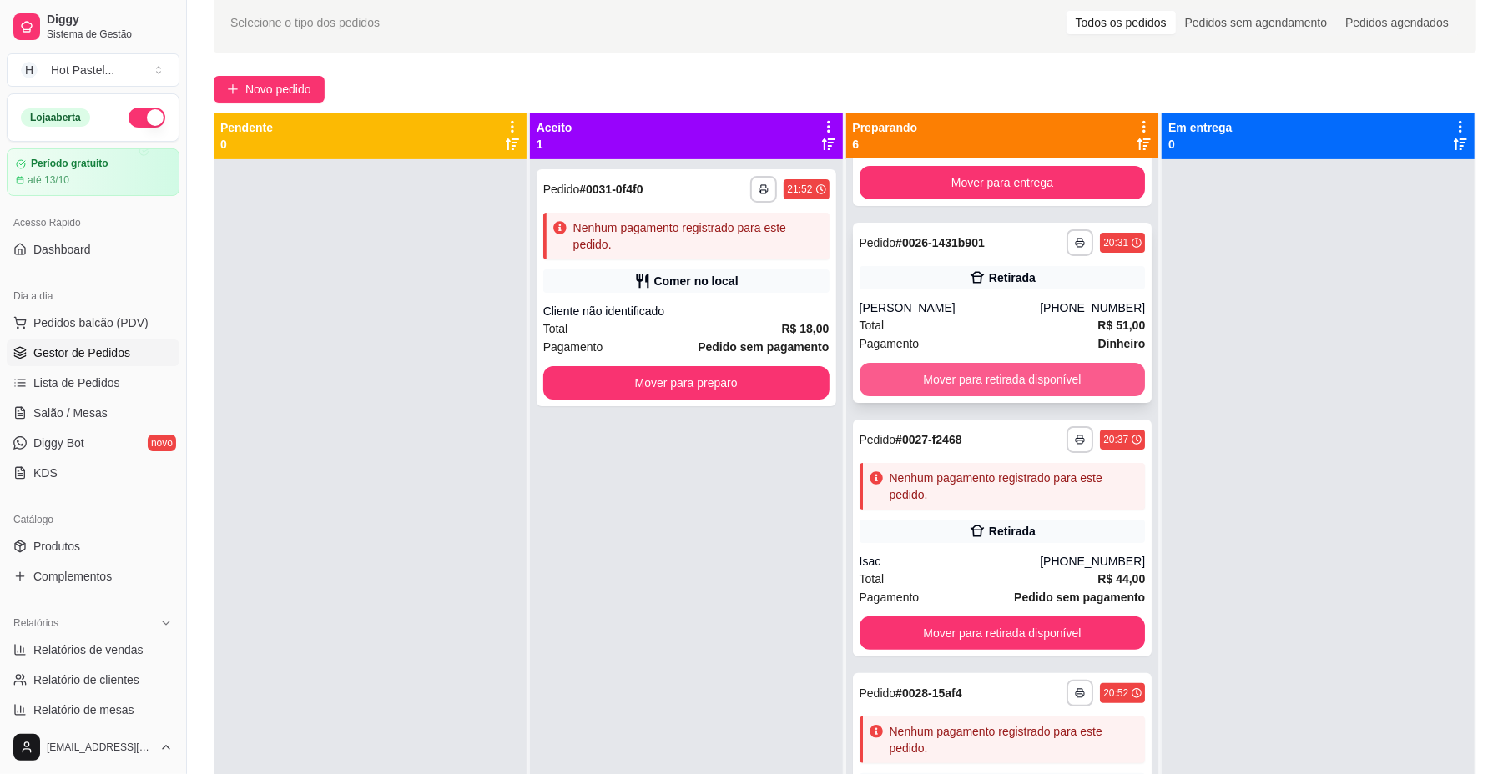
click at [1013, 391] on button "Mover para retirada disponível" at bounding box center [1002, 379] width 286 height 33
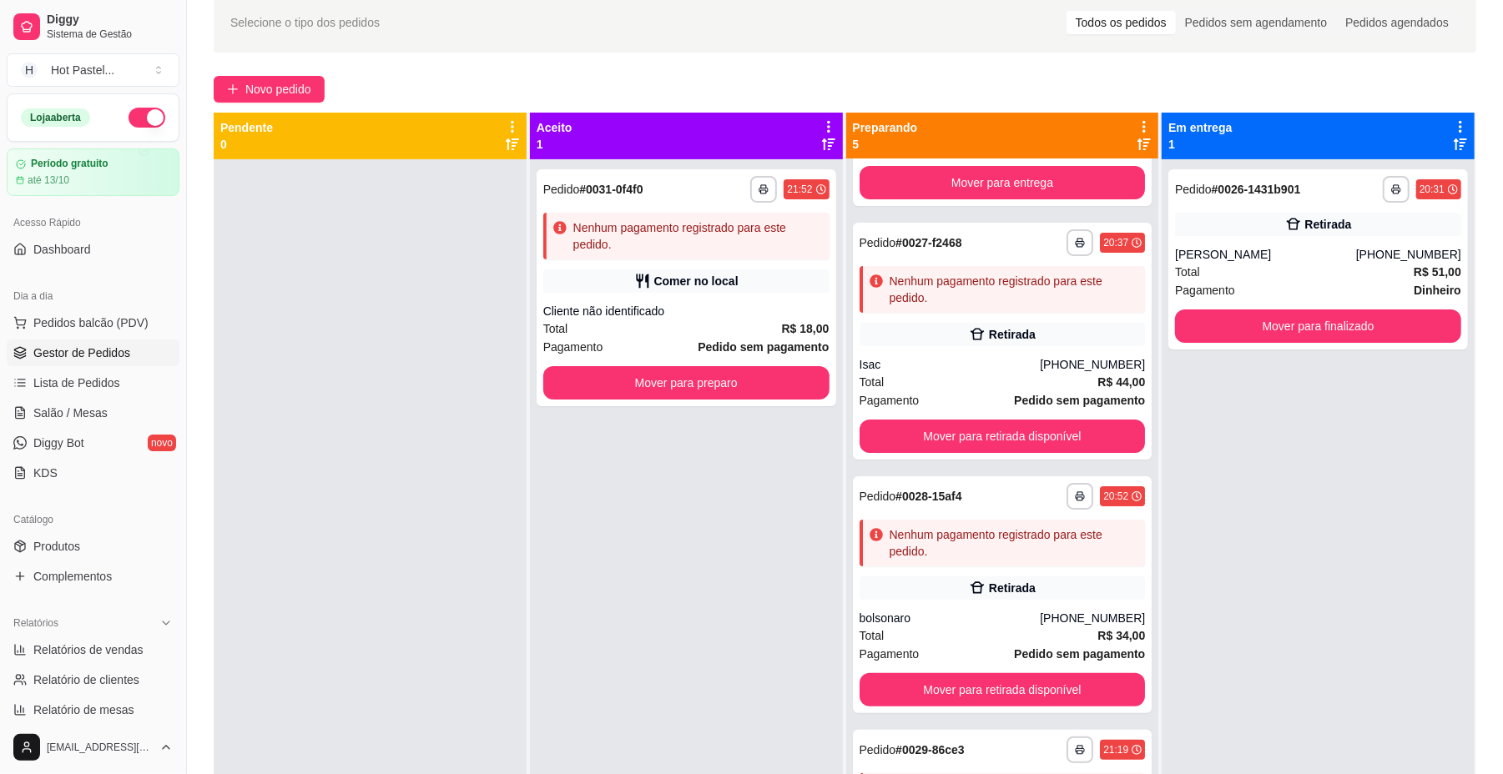
click at [1014, 394] on strong "Pedido sem pagamento" at bounding box center [1079, 400] width 131 height 13
click at [1016, 178] on button "Mover para entrega" at bounding box center [1002, 183] width 277 height 33
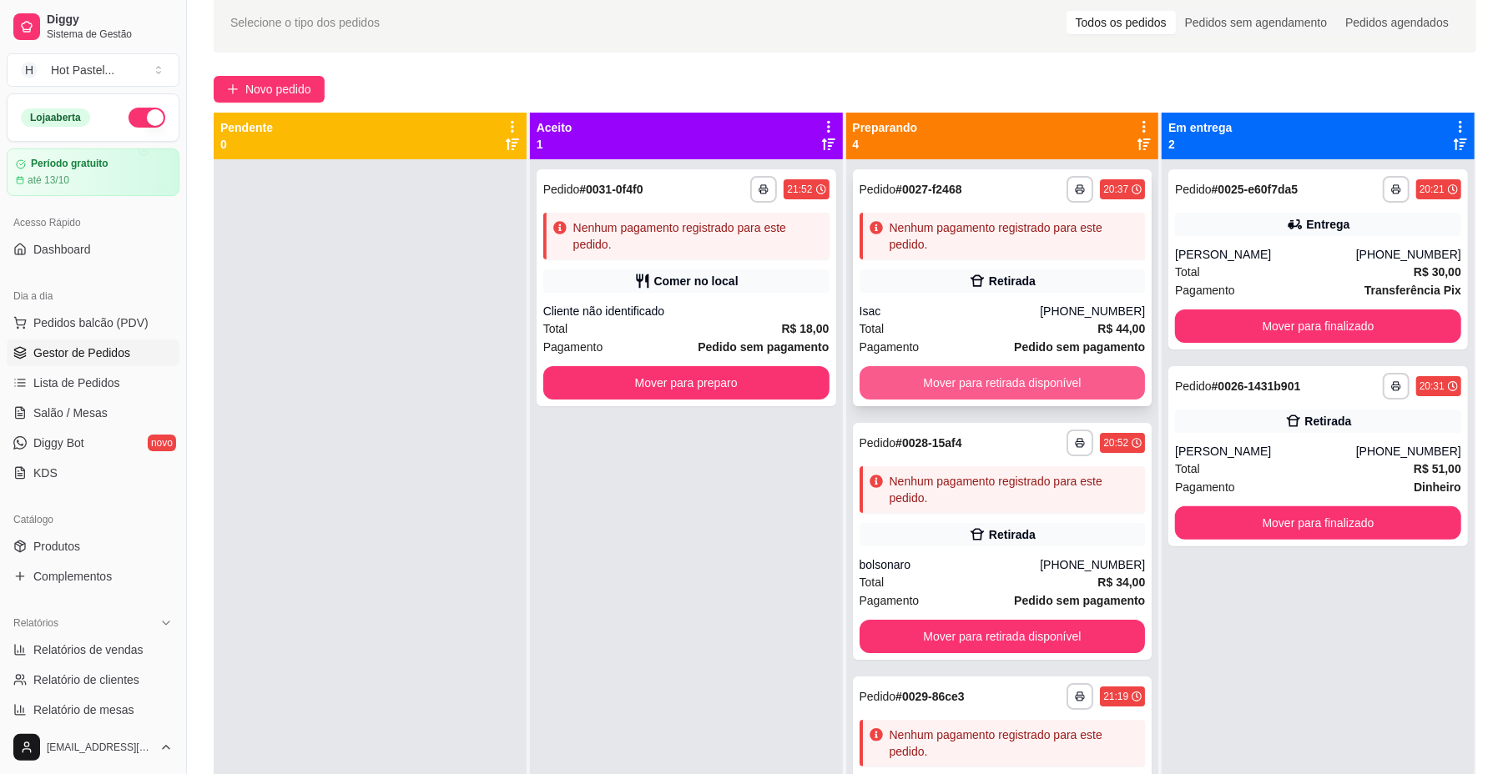
click at [1056, 382] on button "Mover para retirada disponível" at bounding box center [1002, 382] width 286 height 33
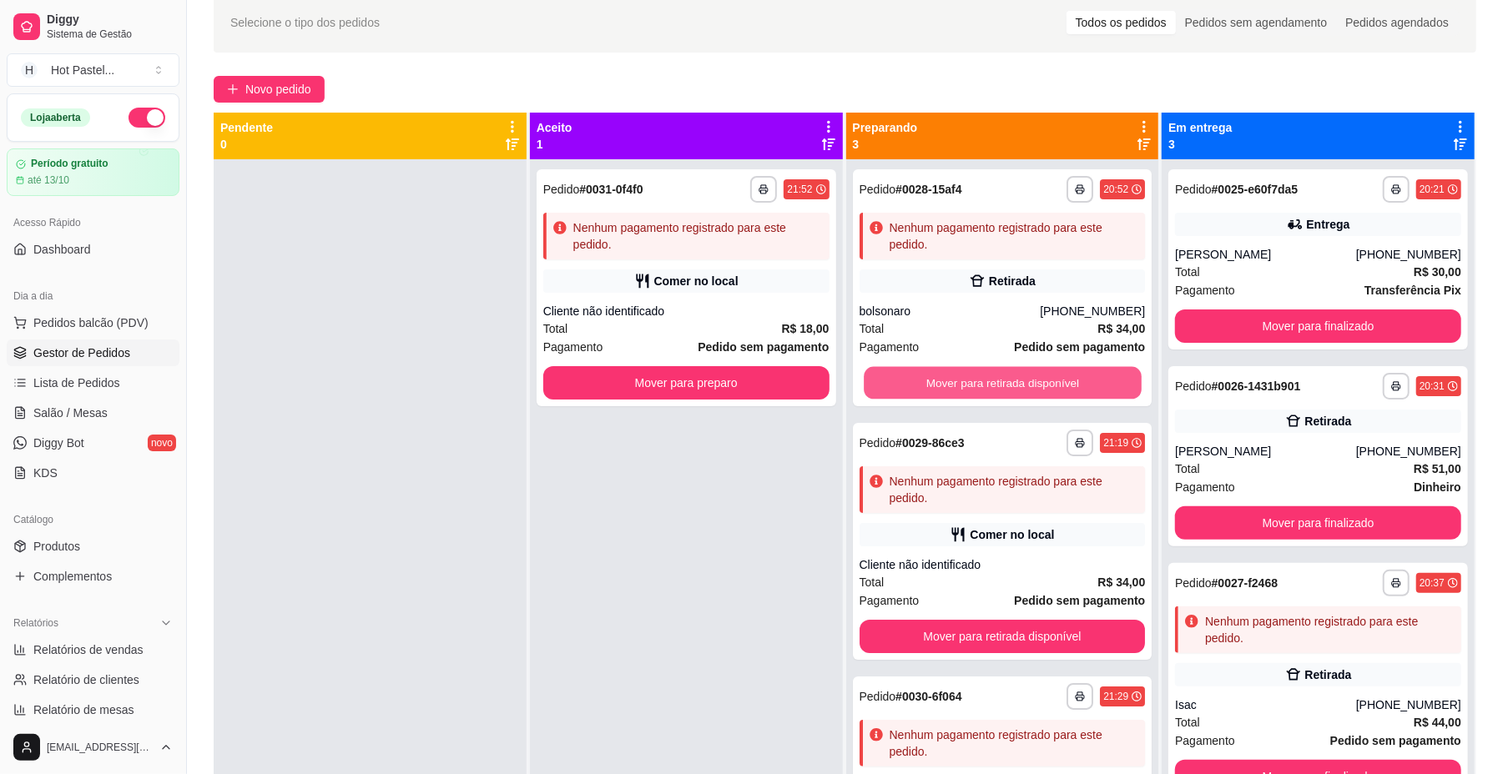
click at [1056, 382] on button "Mover para retirada disponível" at bounding box center [1002, 383] width 277 height 33
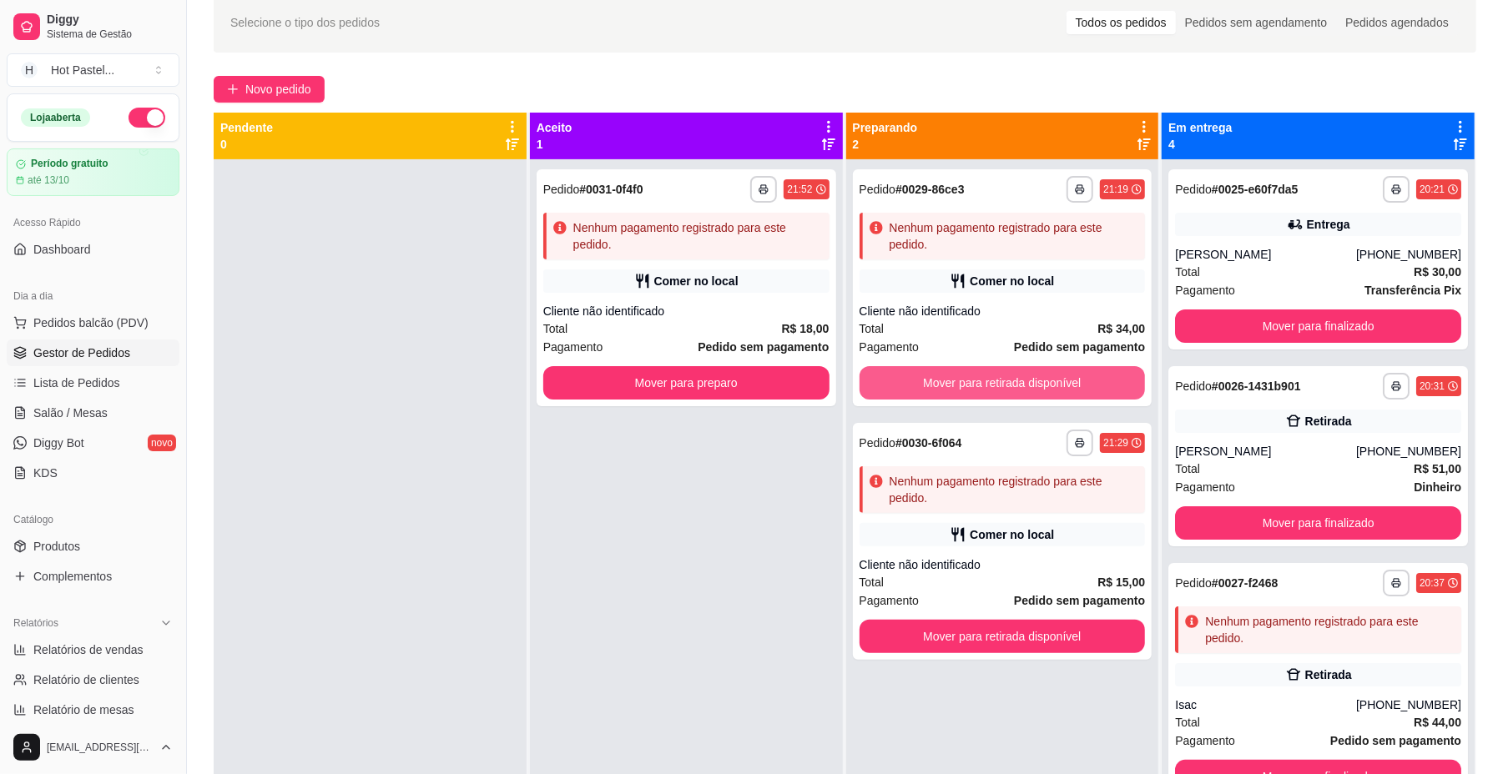
click at [1056, 382] on button "Mover para retirada disponível" at bounding box center [1002, 382] width 286 height 33
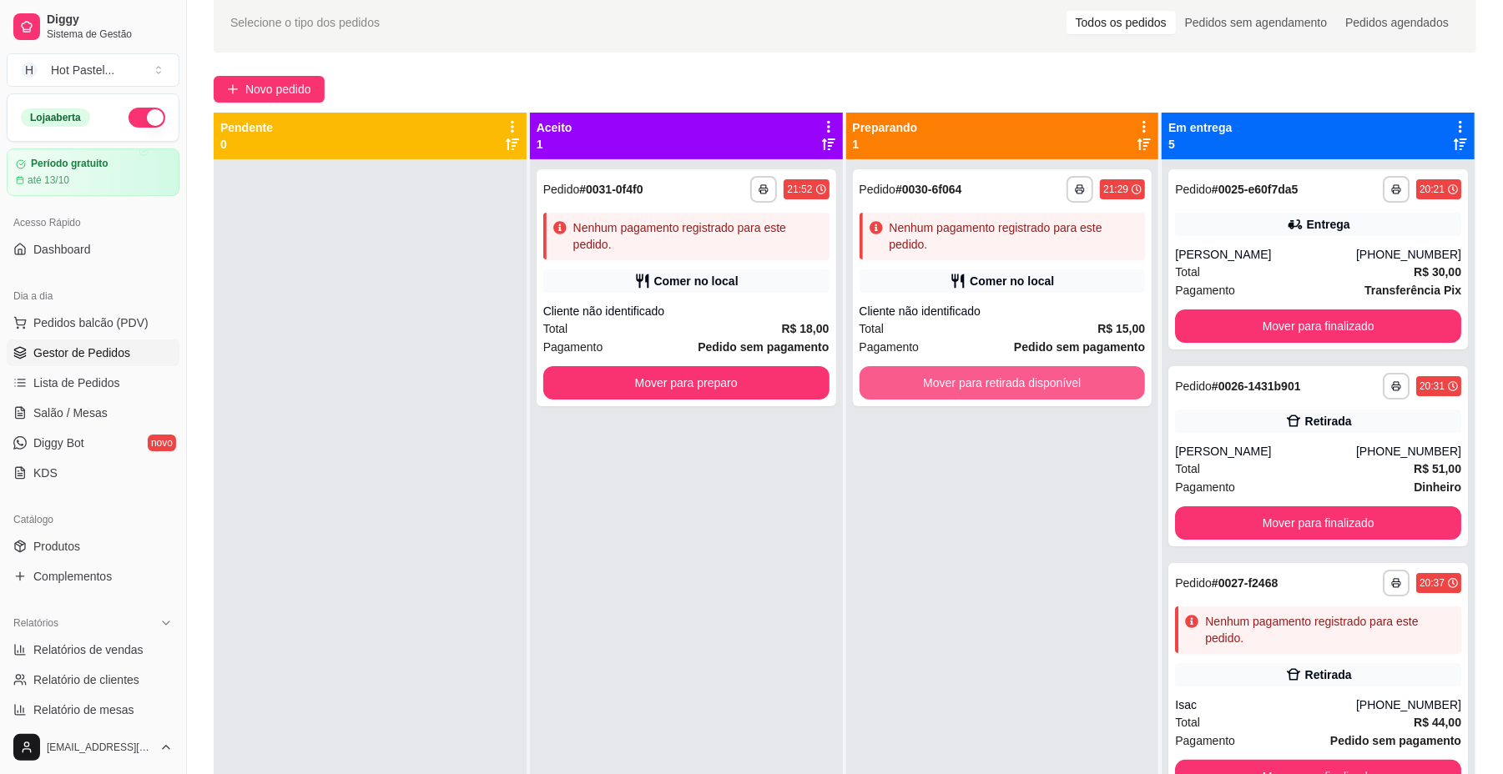
click at [1056, 382] on button "Mover para retirada disponível" at bounding box center [1002, 382] width 286 height 33
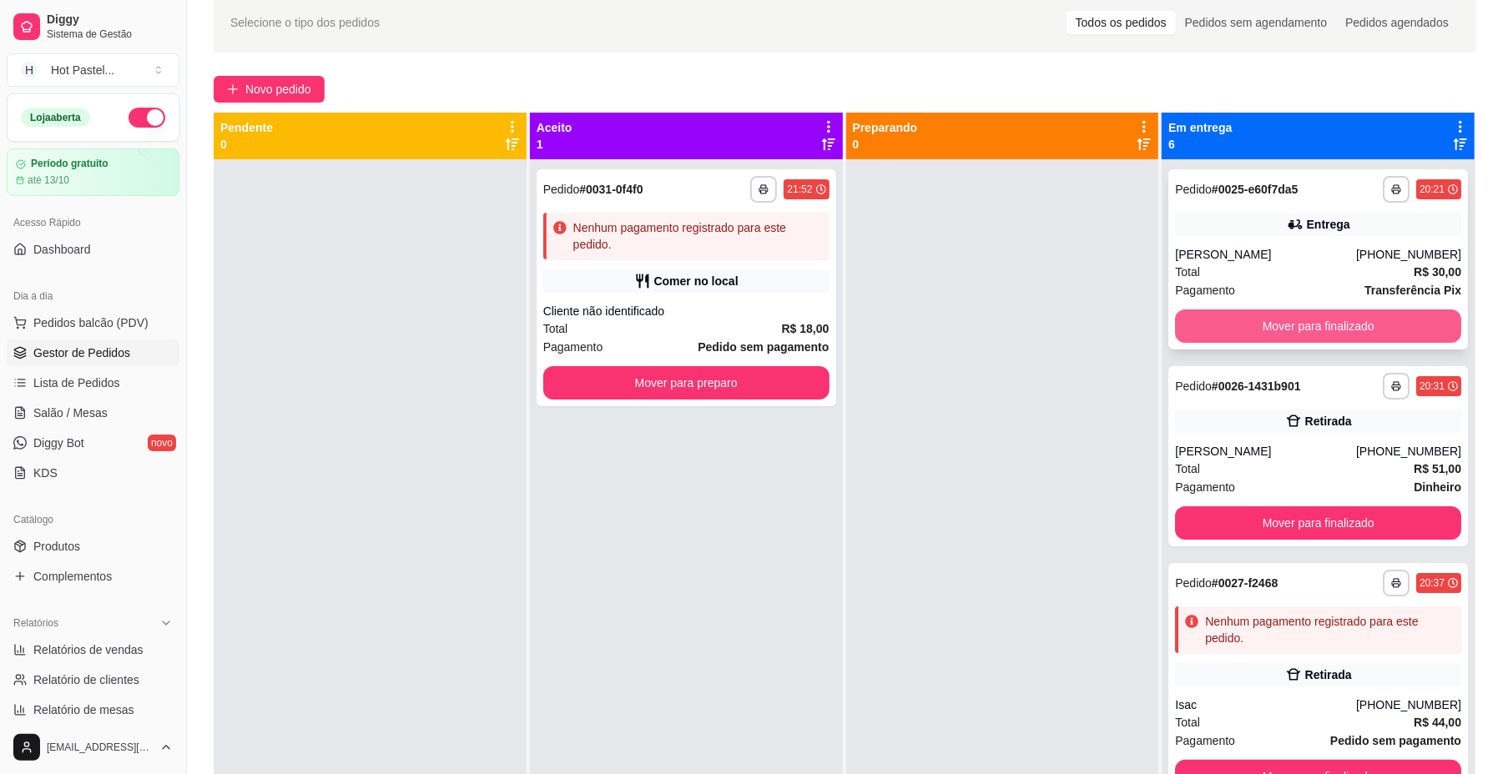
click at [1148, 335] on button "Mover para finalizado" at bounding box center [1318, 326] width 286 height 33
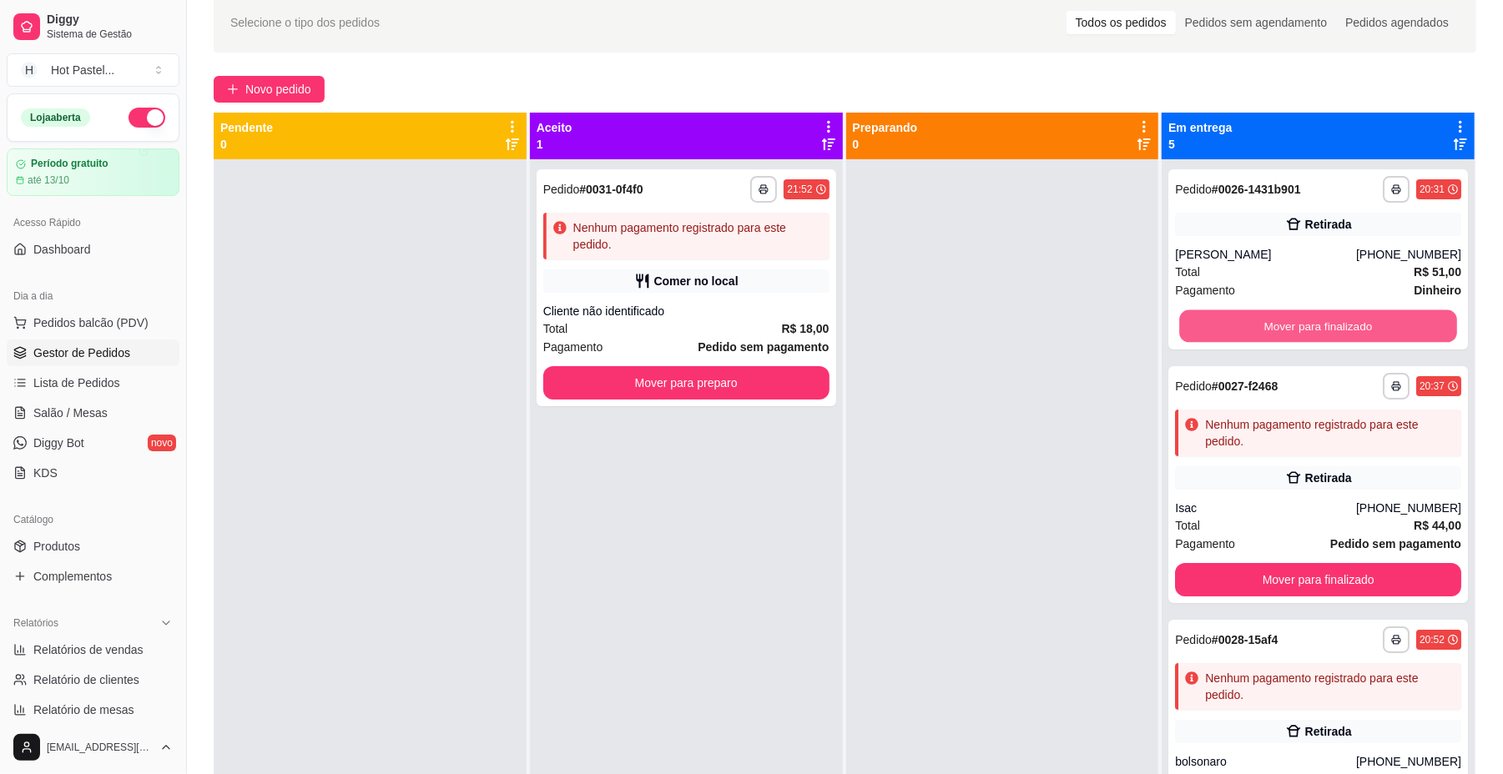
click at [1148, 335] on button "Mover para finalizado" at bounding box center [1317, 326] width 277 height 33
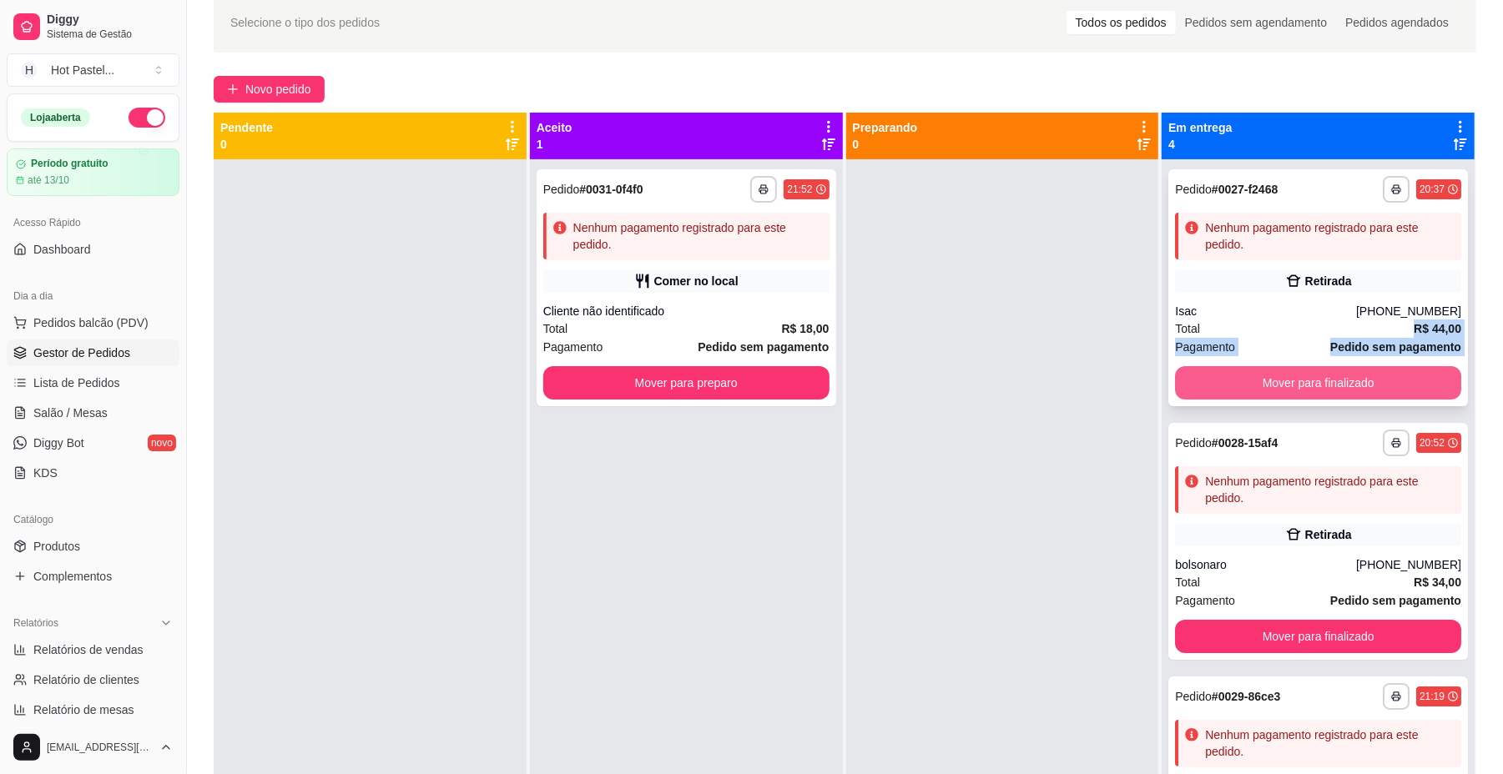
drag, startPoint x: 1286, startPoint y: 335, endPoint x: 1292, endPoint y: 370, distance: 36.3
click at [1148, 370] on div "**********" at bounding box center [1318, 287] width 300 height 237
click at [1148, 370] on button "Mover para finalizado" at bounding box center [1317, 383] width 277 height 33
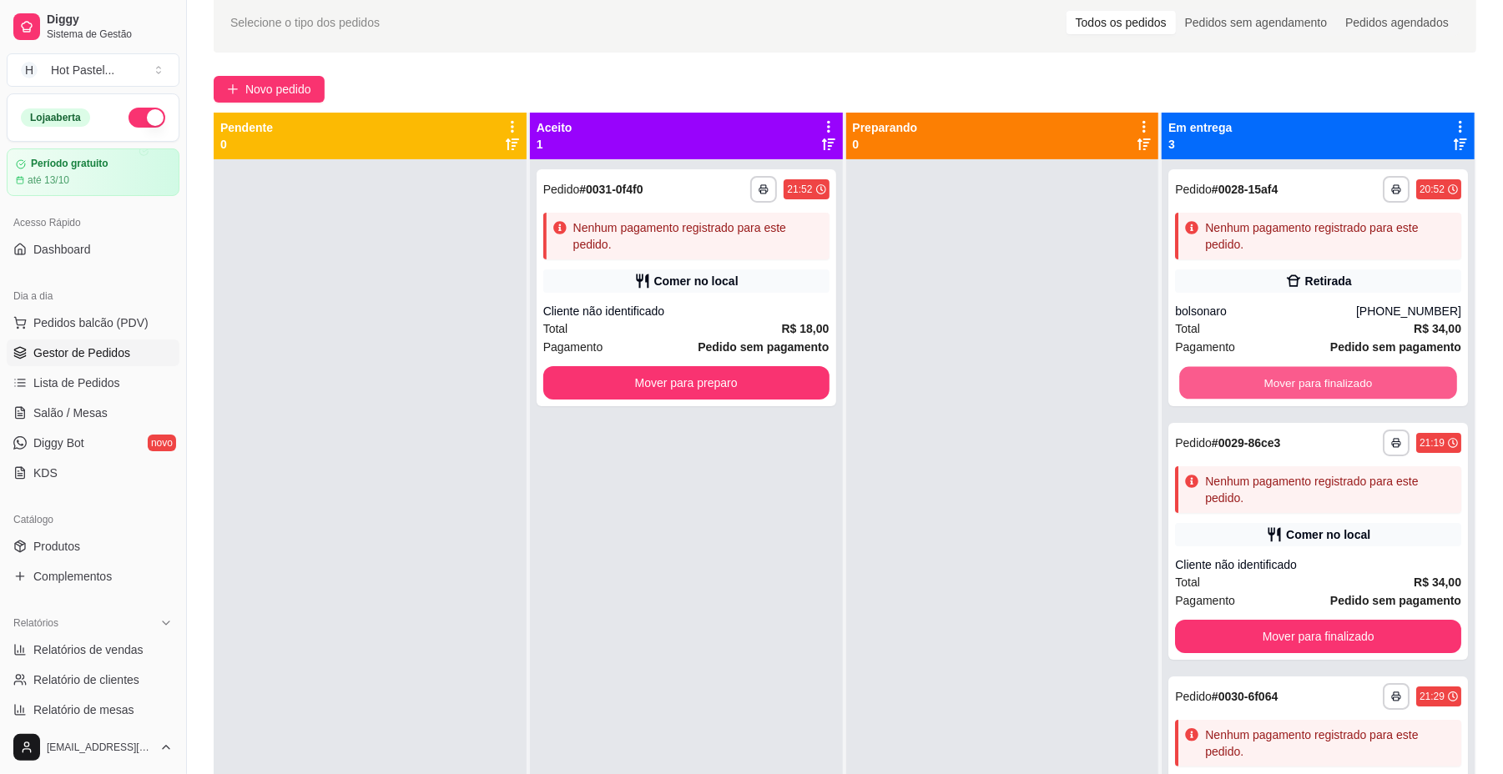
click at [1148, 370] on button "Mover para finalizado" at bounding box center [1317, 383] width 277 height 33
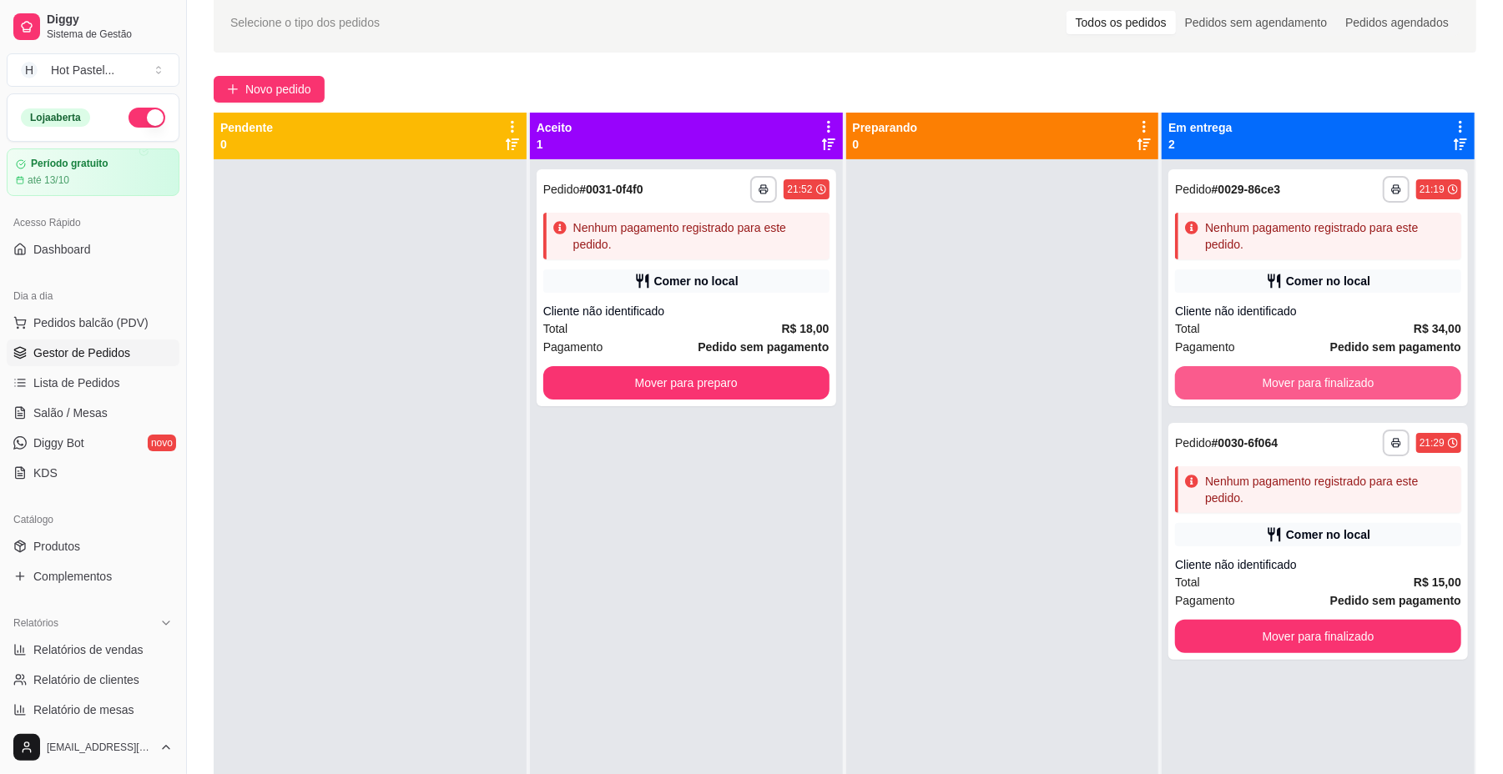
click at [1148, 370] on button "Mover para finalizado" at bounding box center [1318, 382] width 286 height 33
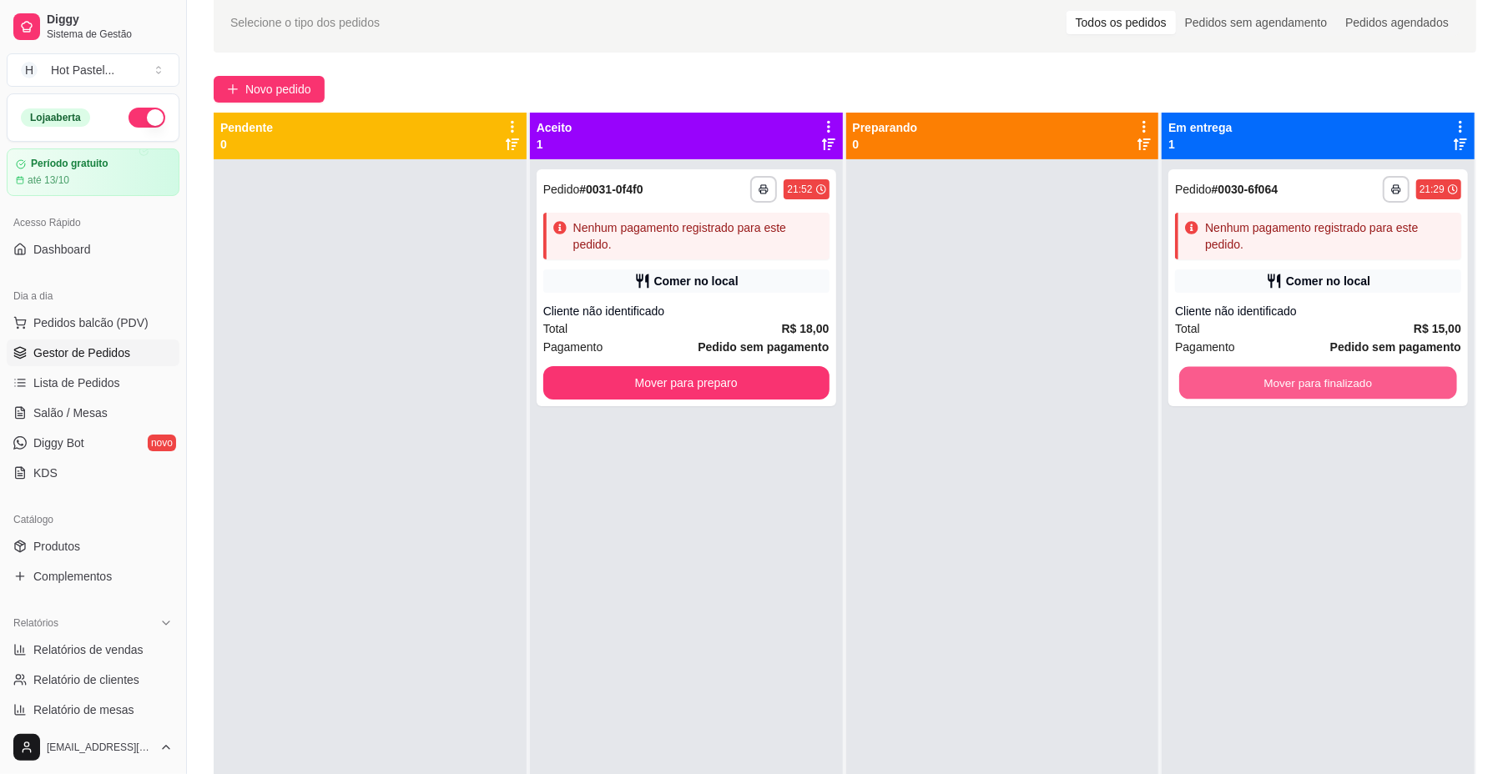
click at [1148, 370] on button "Mover para finalizado" at bounding box center [1317, 383] width 277 height 33
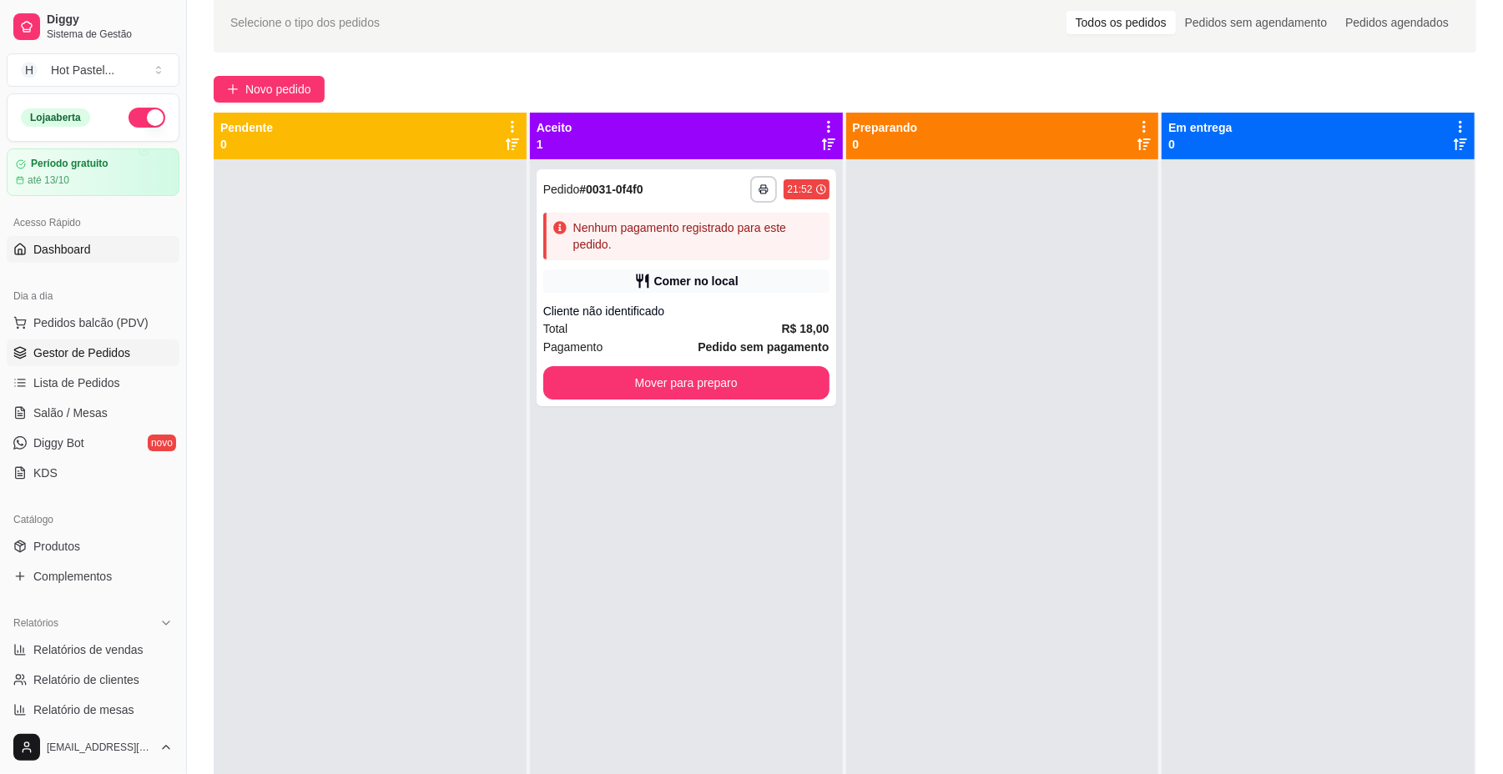
click at [108, 245] on link "Dashboard" at bounding box center [93, 249] width 173 height 27
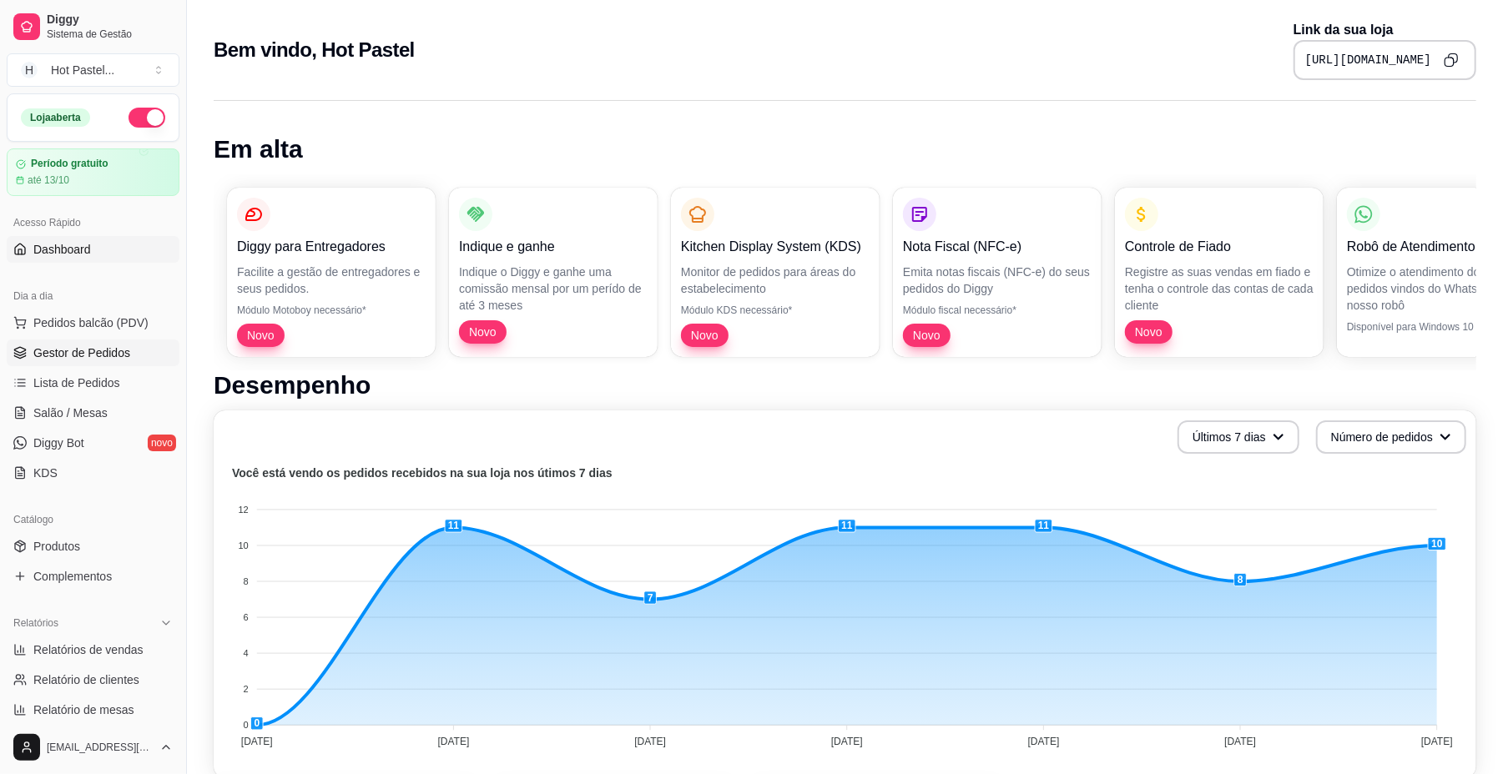
click at [120, 357] on span "Gestor de Pedidos" at bounding box center [81, 353] width 97 height 17
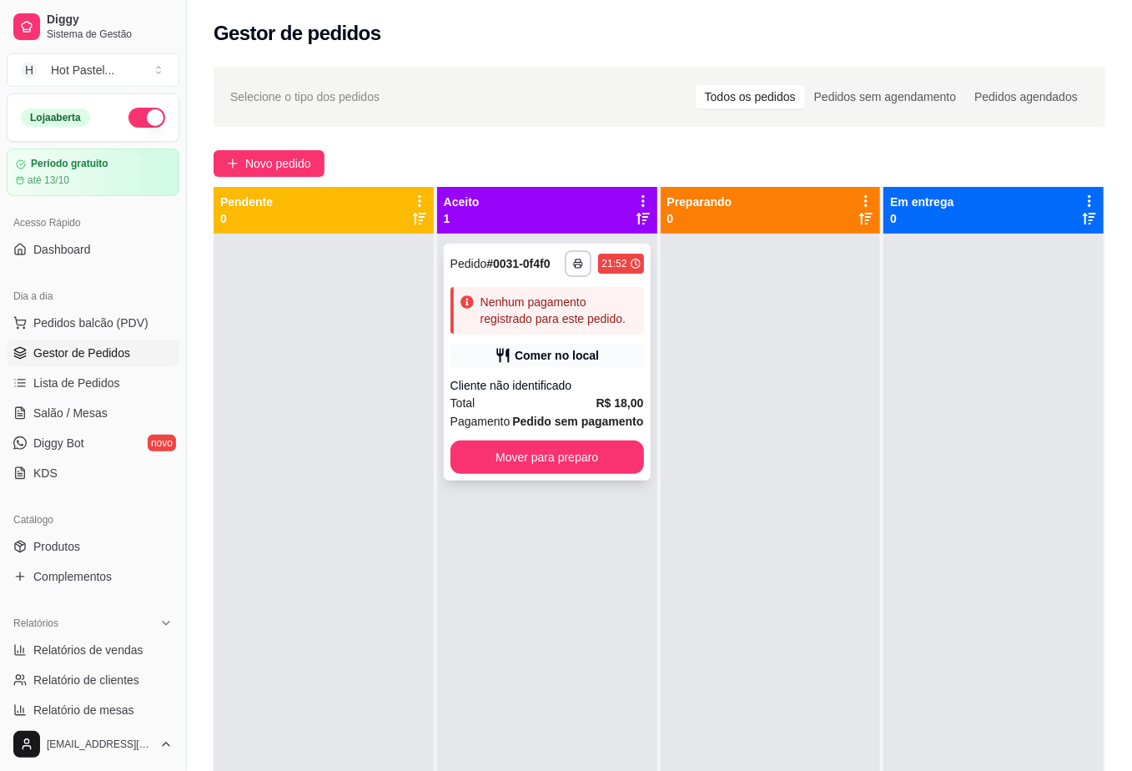
click at [578, 384] on div "Cliente não identificado" at bounding box center [548, 385] width 194 height 17
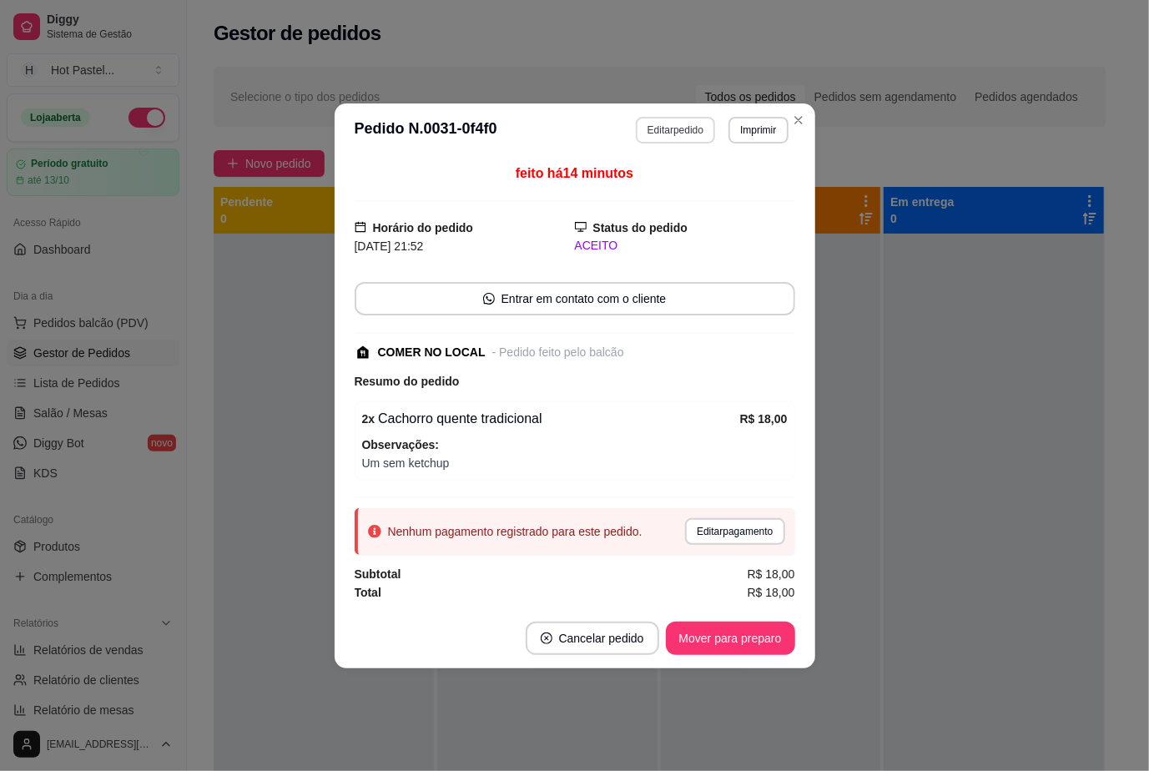
click at [695, 121] on button "Editar pedido" at bounding box center [675, 130] width 79 height 27
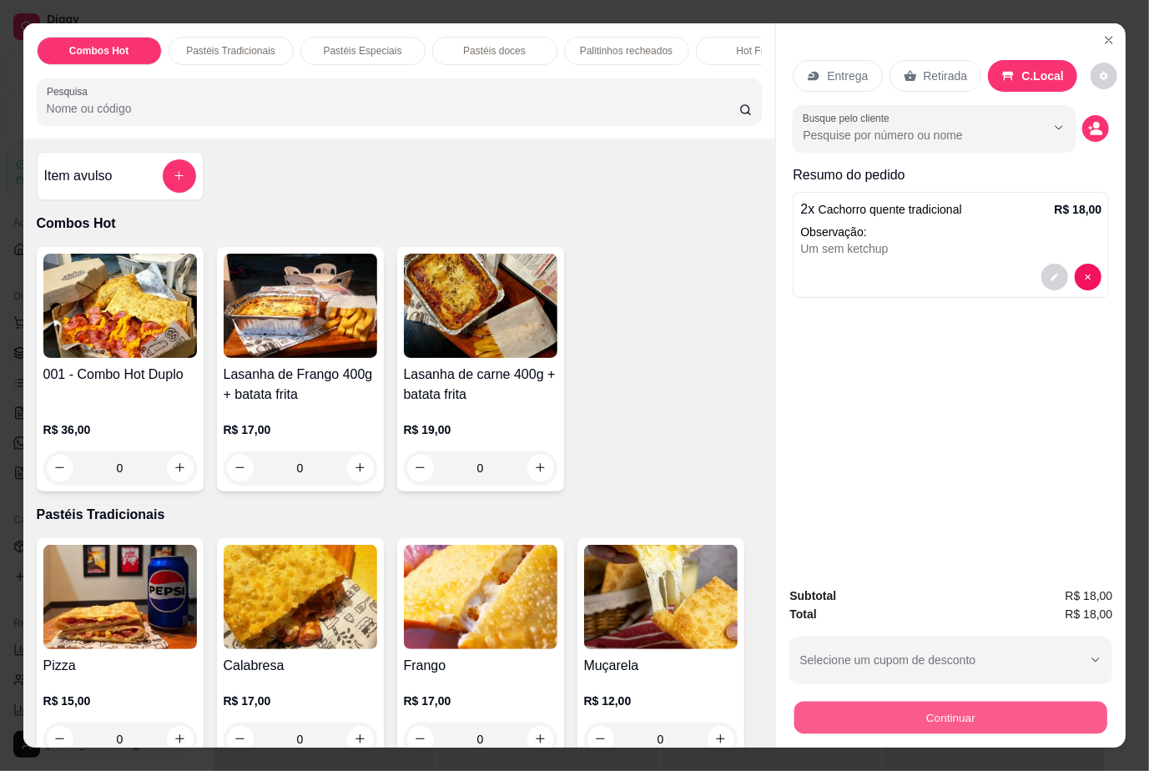
click at [1015, 718] on button "Continuar" at bounding box center [950, 718] width 313 height 33
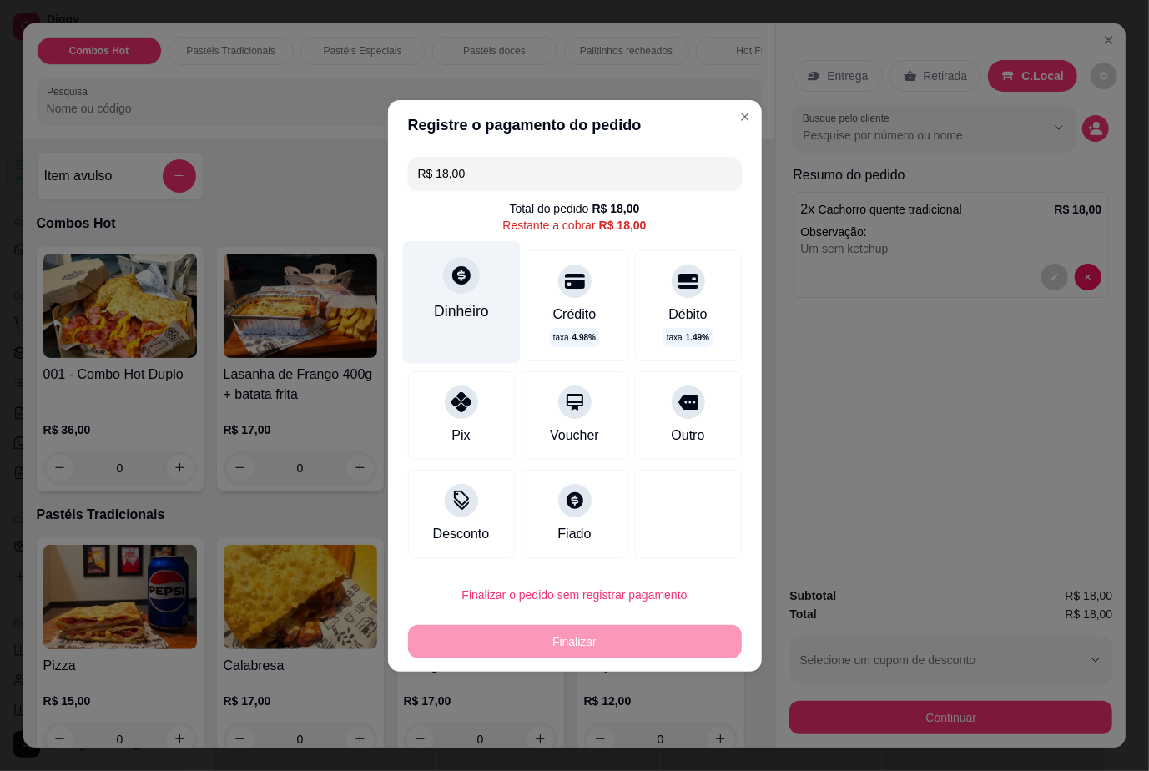
click at [459, 345] on div "Dinheiro" at bounding box center [461, 302] width 118 height 122
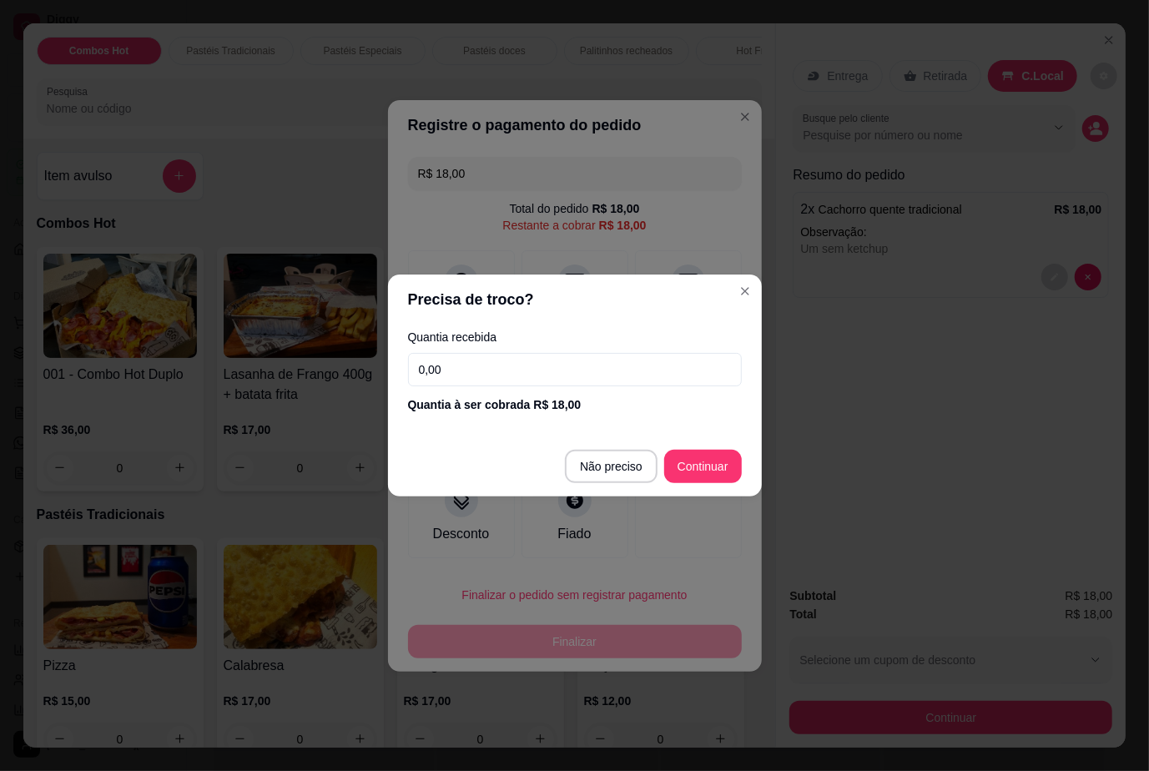
drag, startPoint x: 461, startPoint y: 361, endPoint x: 361, endPoint y: 369, distance: 99.6
click at [361, 369] on div "Precisa de troco? Quantia recebida 0,00 Quantia à ser cobrada R$ 18,00 Não prec…" at bounding box center [574, 385] width 1149 height 771
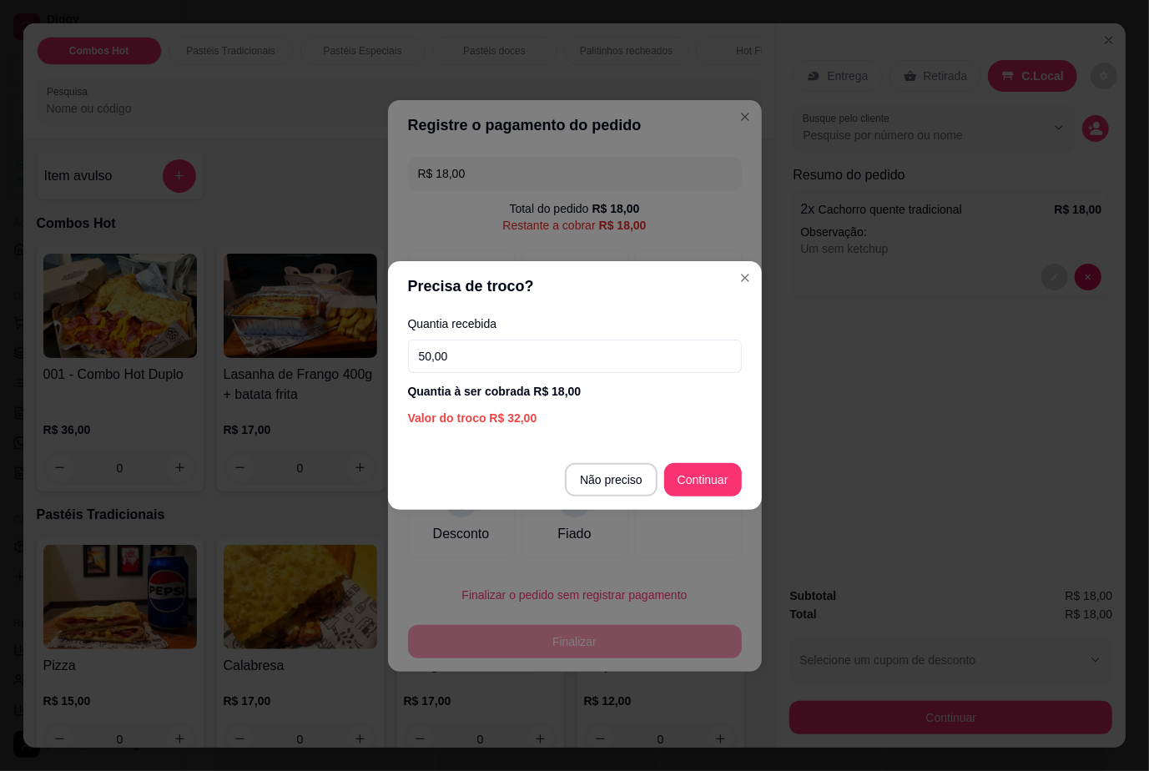
type input "50,00"
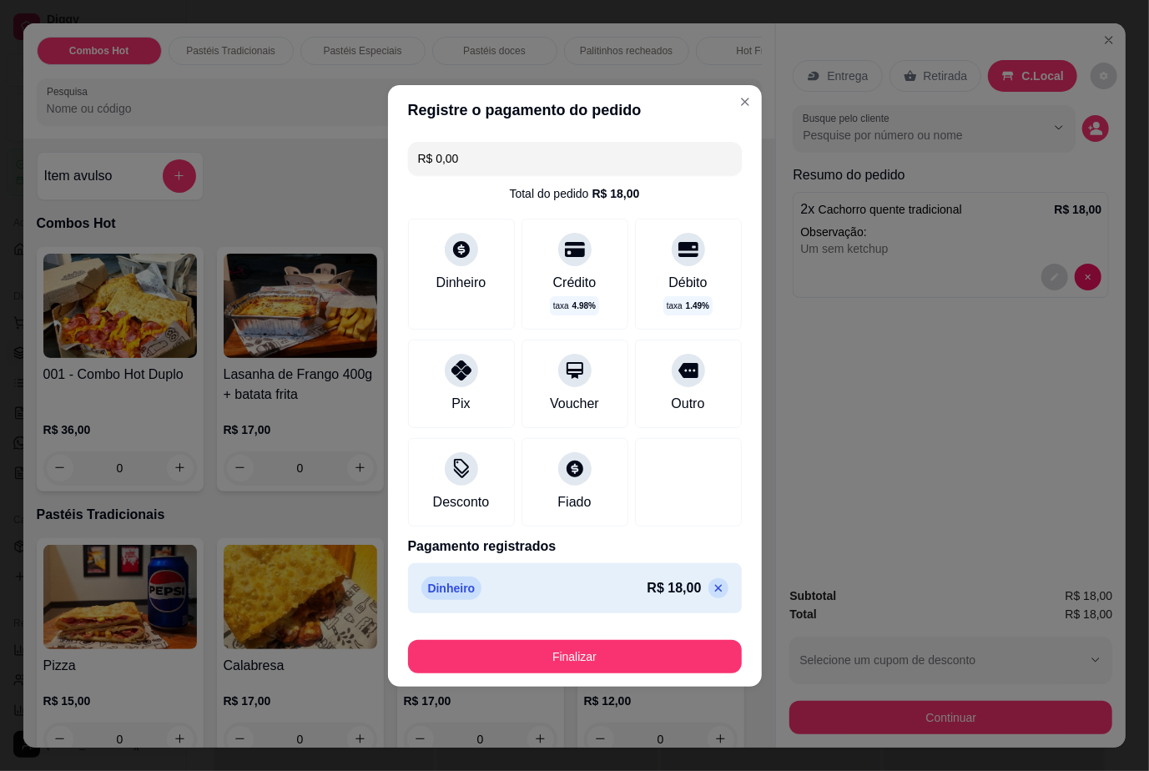
drag, startPoint x: 588, startPoint y: 637, endPoint x: 589, endPoint y: 651, distance: 13.4
click at [589, 651] on div "Finalizar" at bounding box center [575, 653] width 334 height 40
click at [589, 651] on button "Finalizar" at bounding box center [575, 656] width 324 height 33
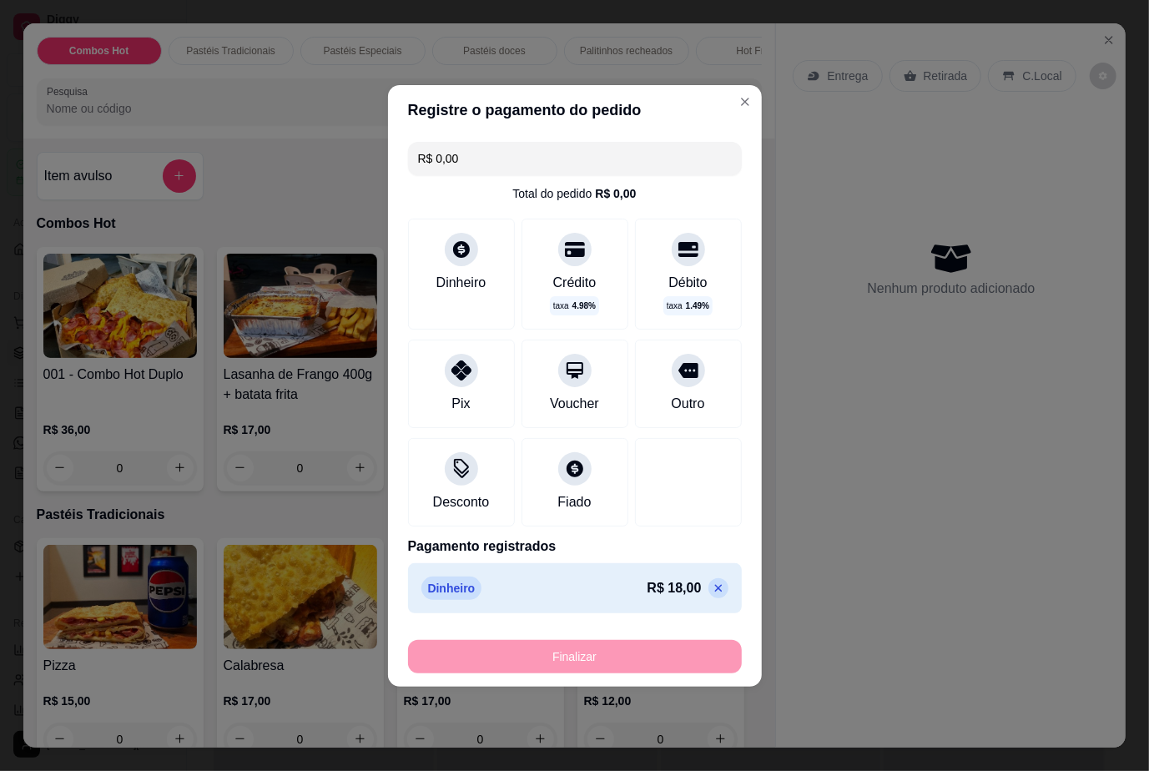
type input "-R$ 18,00"
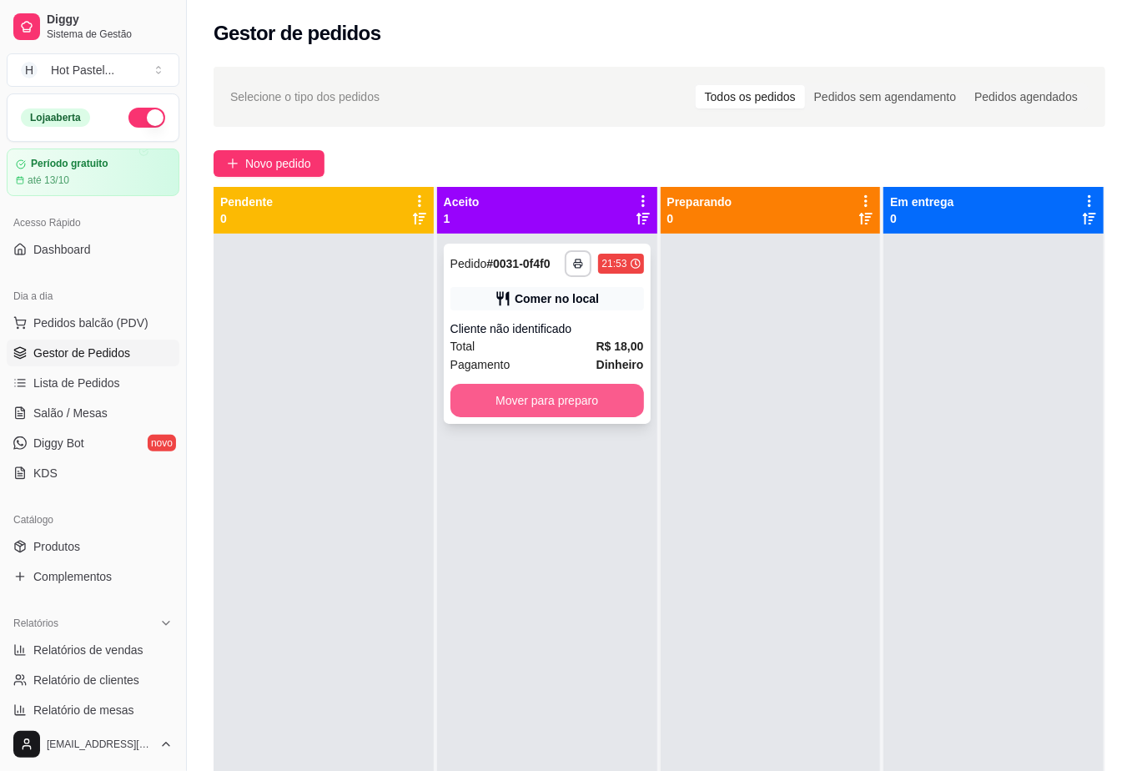
click at [584, 405] on button "Mover para preparo" at bounding box center [548, 400] width 194 height 33
click at [584, 405] on div "Mover para preparo" at bounding box center [548, 400] width 194 height 33
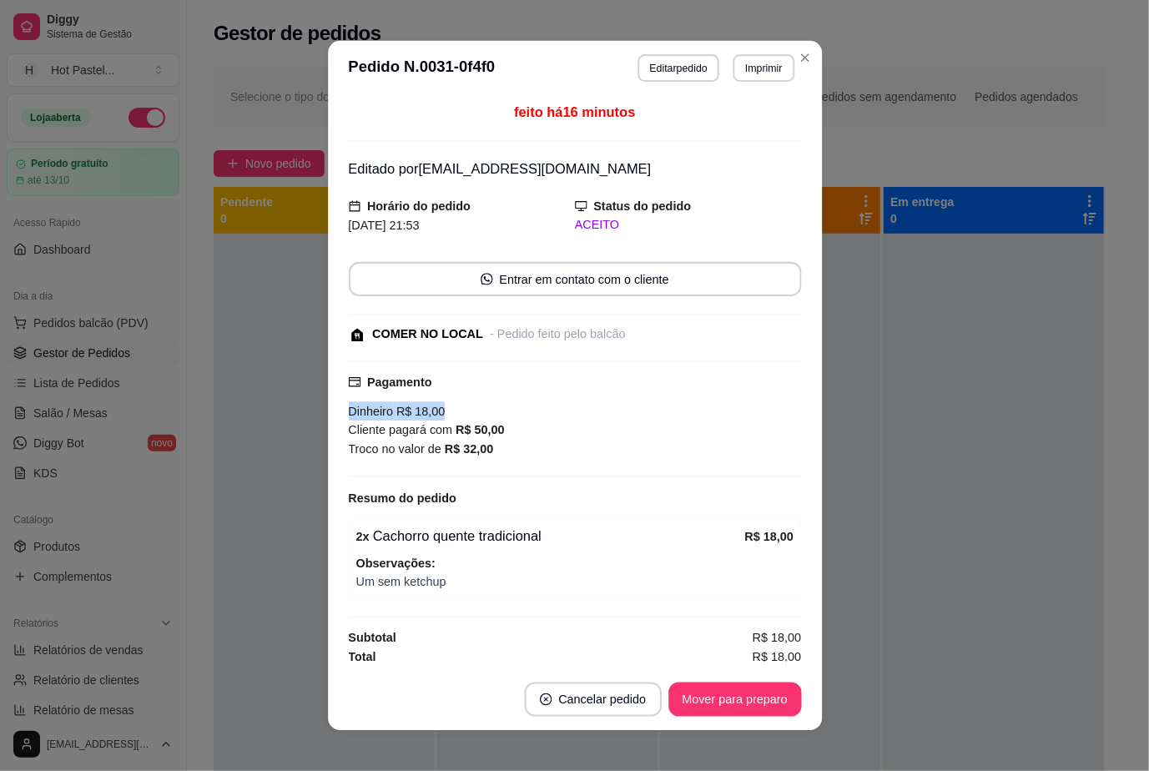
click at [584, 405] on div "Dinheiro R$ 18,00 Cliente pagará com R$ 50,00 Troco no valor de R$ 32,00" at bounding box center [574, 430] width 453 height 57
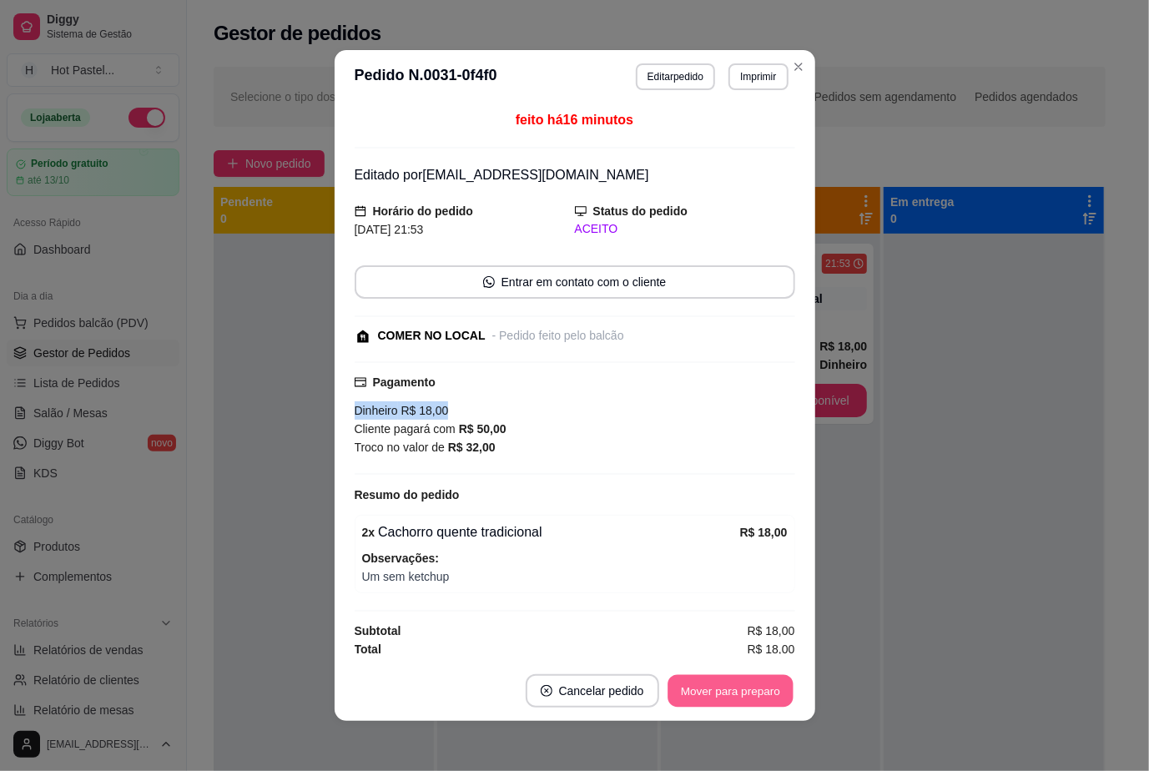
click at [718, 696] on button "Mover para preparo" at bounding box center [729, 691] width 125 height 33
click at [728, 696] on button "Mover para retirada disponível" at bounding box center [702, 691] width 179 height 33
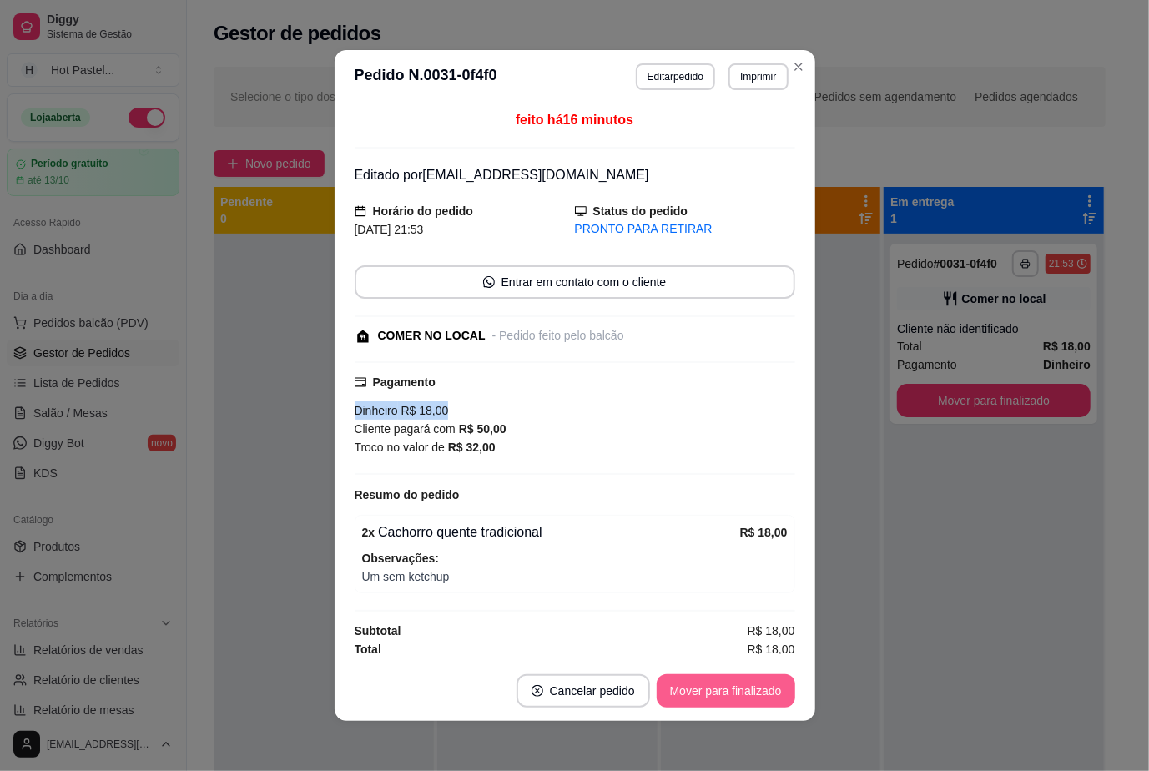
click at [759, 692] on button "Mover para finalizado" at bounding box center [726, 690] width 138 height 33
